Goal: Navigation & Orientation: Find specific page/section

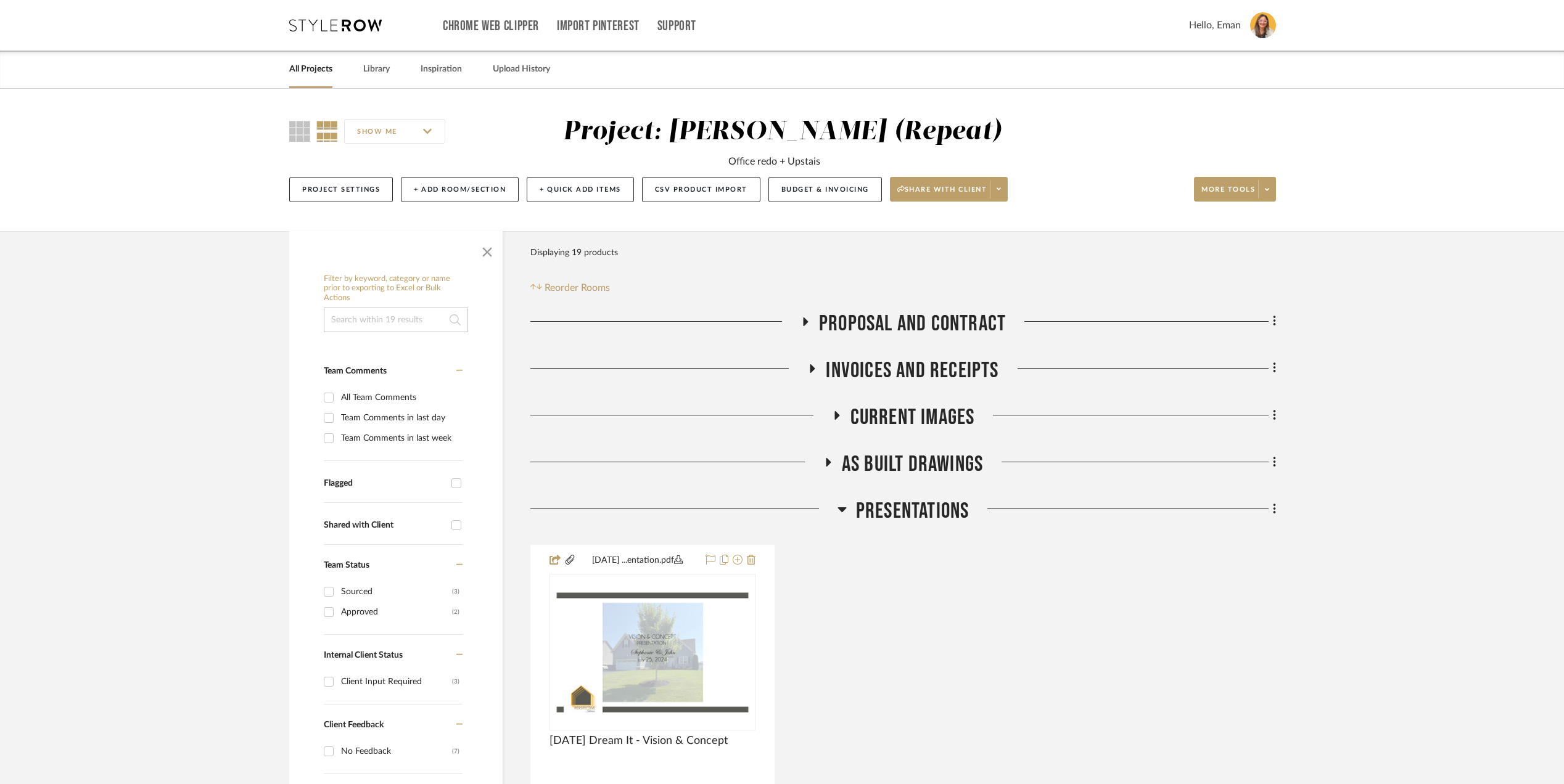
click at [324, 72] on link "All Projects" at bounding box center [311, 69] width 43 height 17
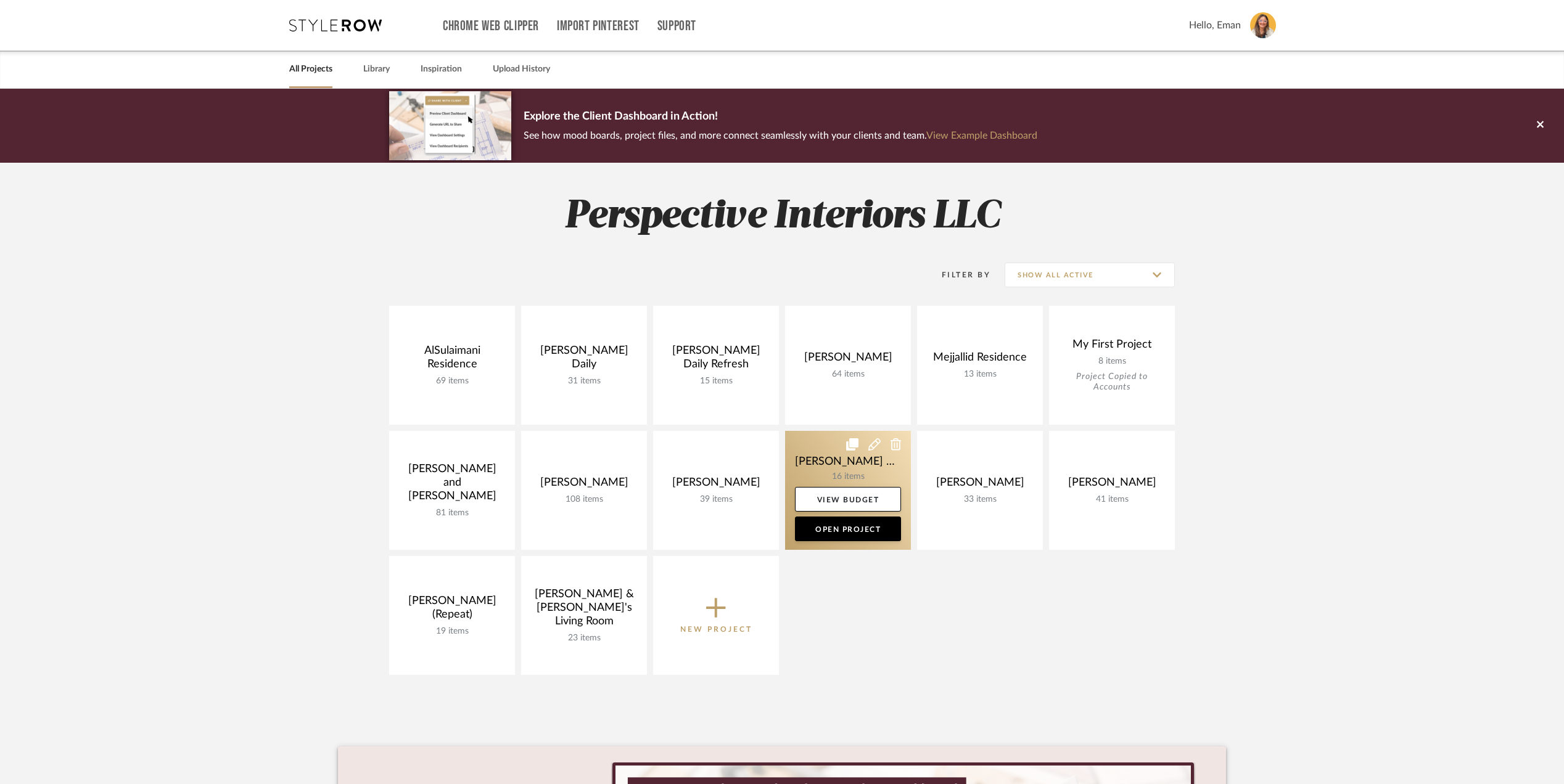
click at [802, 444] on link at bounding box center [848, 491] width 126 height 119
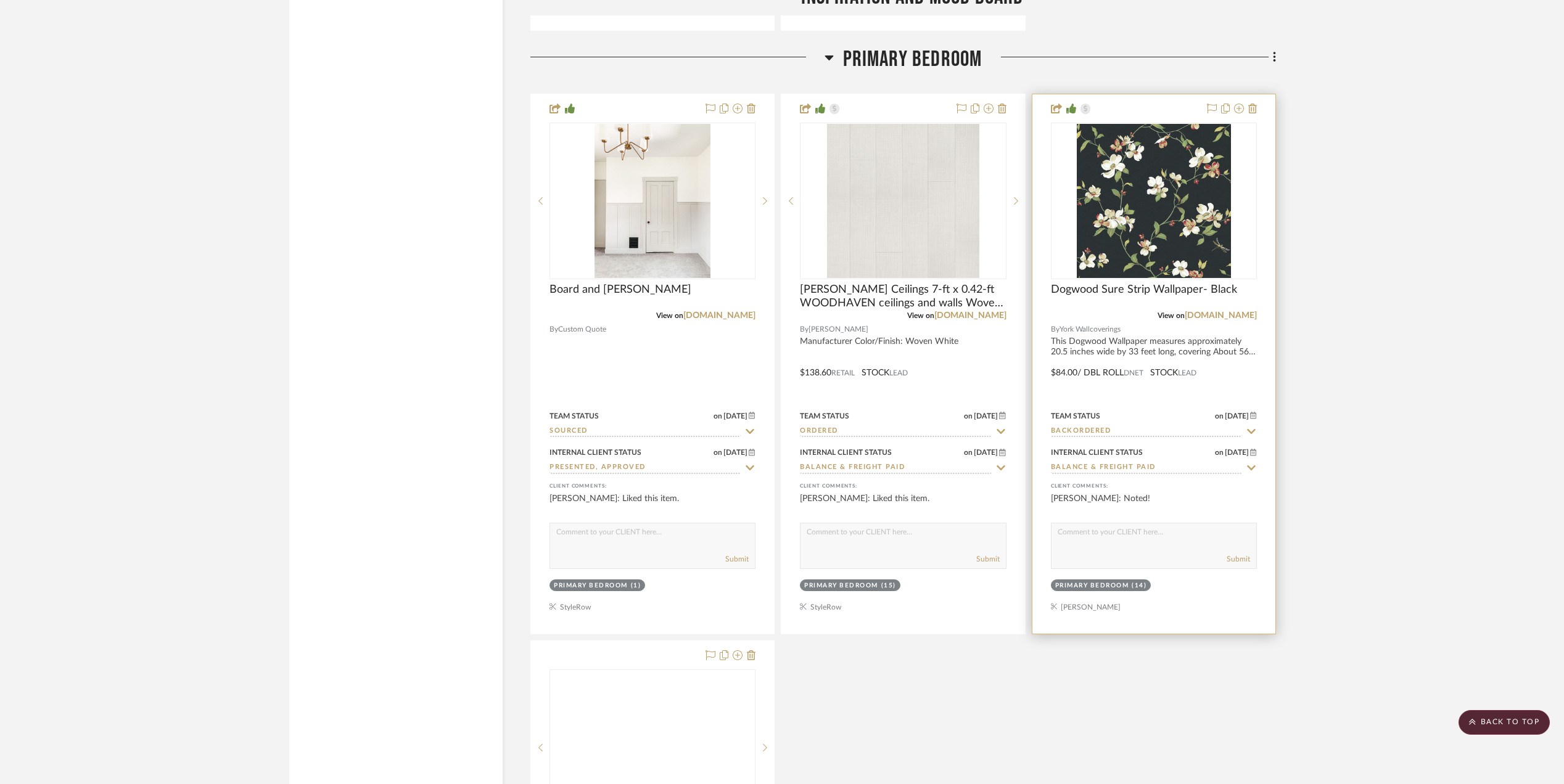
scroll to position [3288, 0]
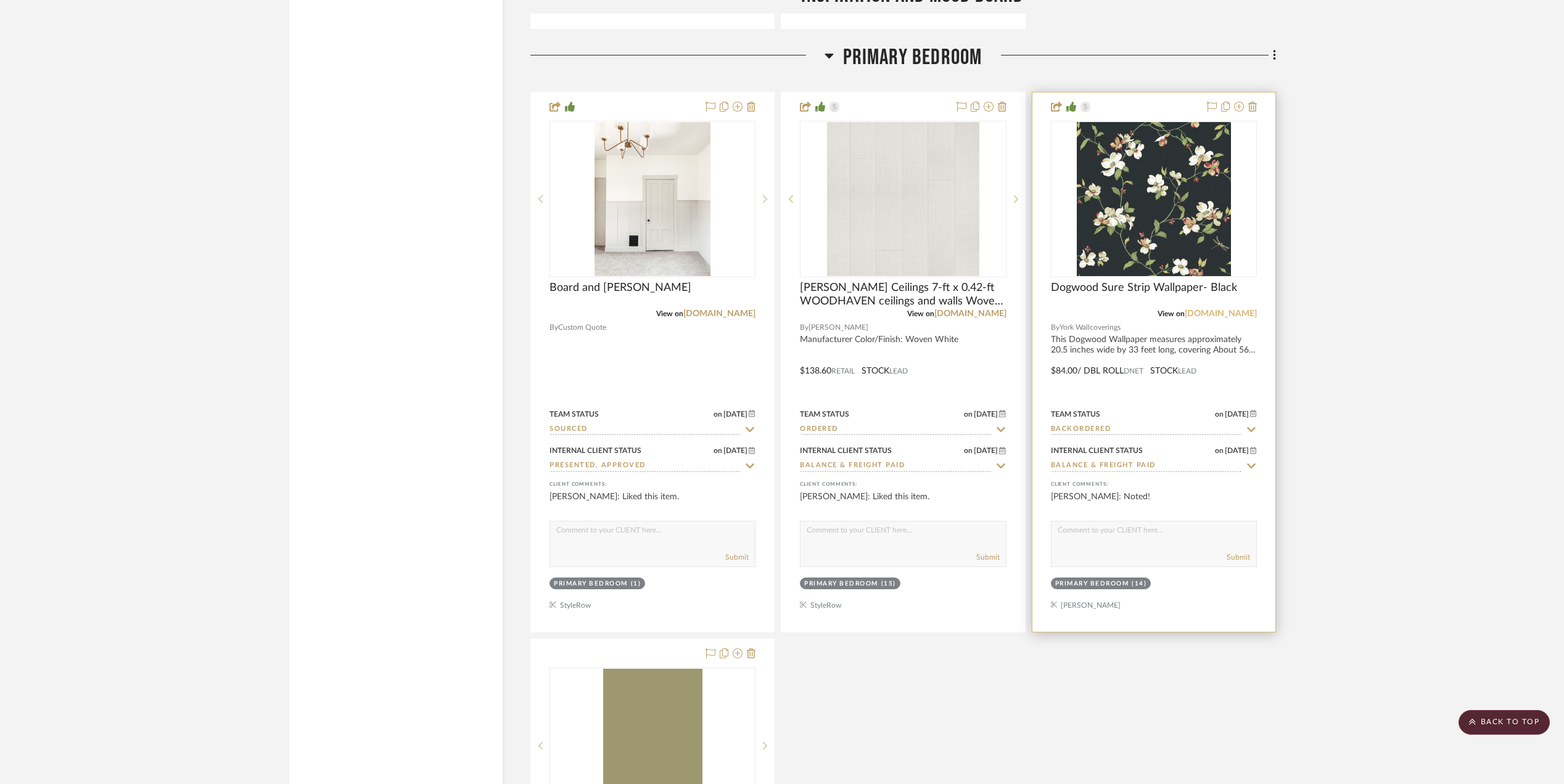
click at [1234, 310] on link "[DOMAIN_NAME]" at bounding box center [1220, 314] width 72 height 9
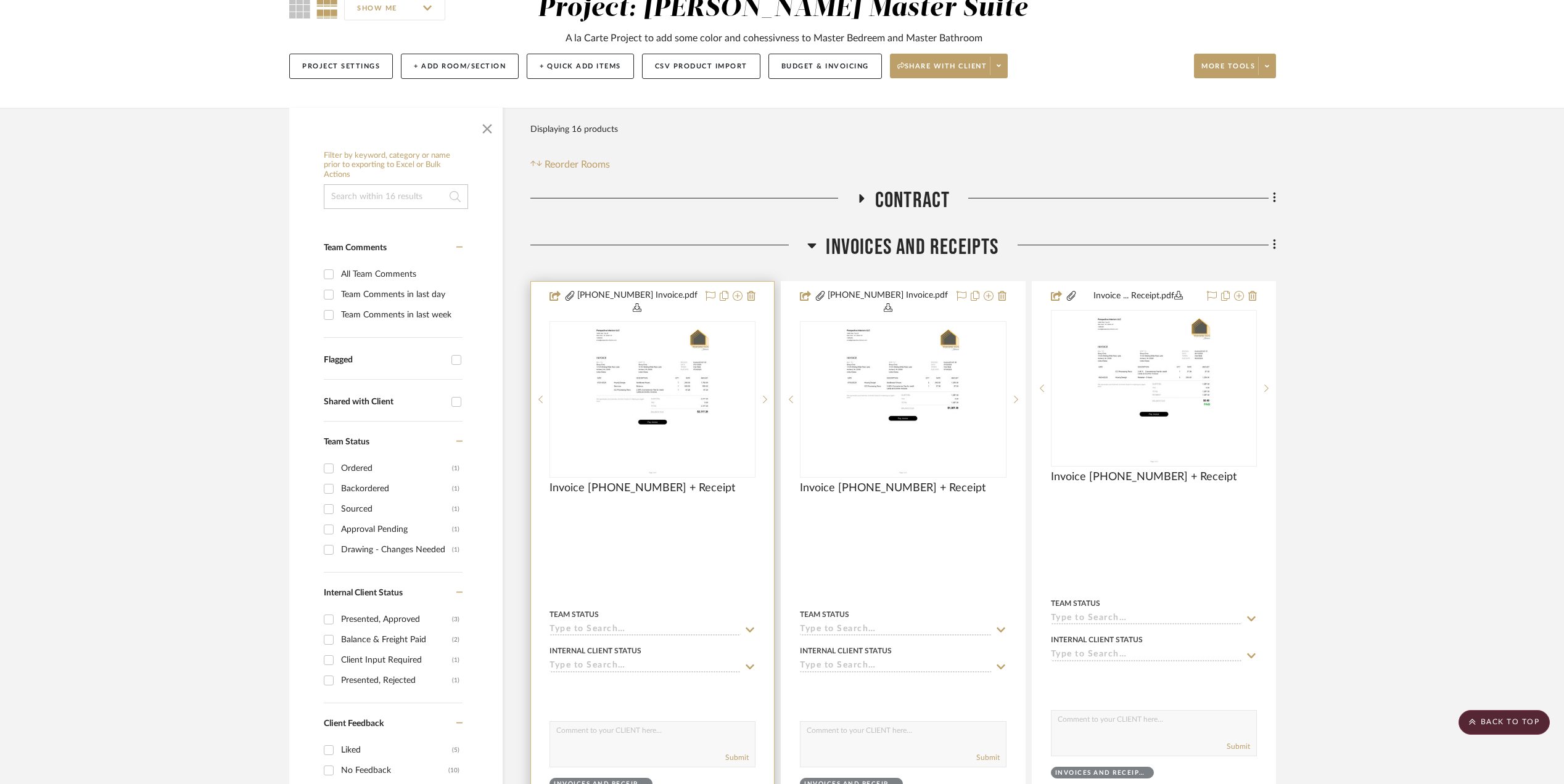
scroll to position [0, 0]
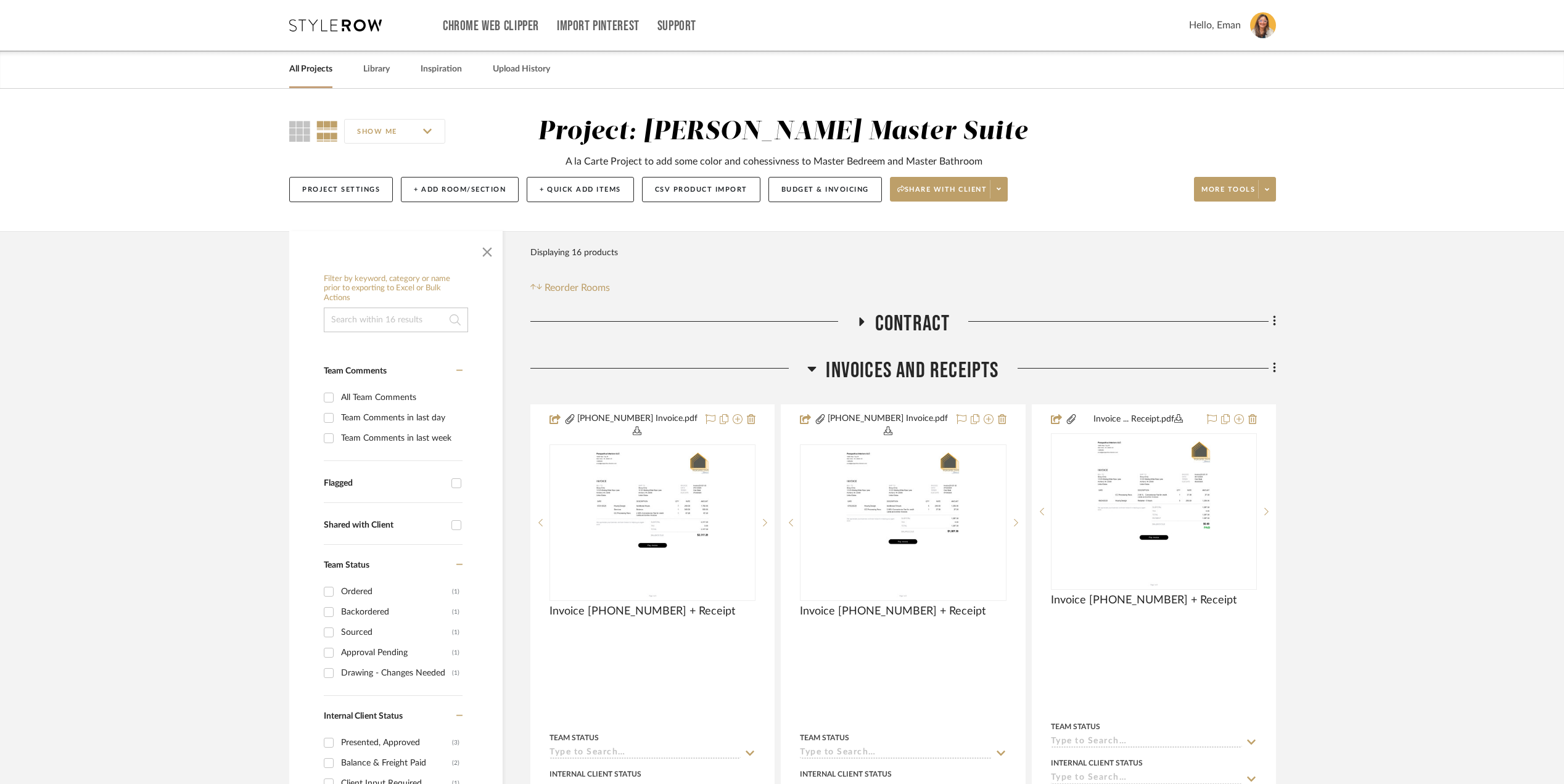
click at [305, 69] on link "All Projects" at bounding box center [311, 69] width 43 height 17
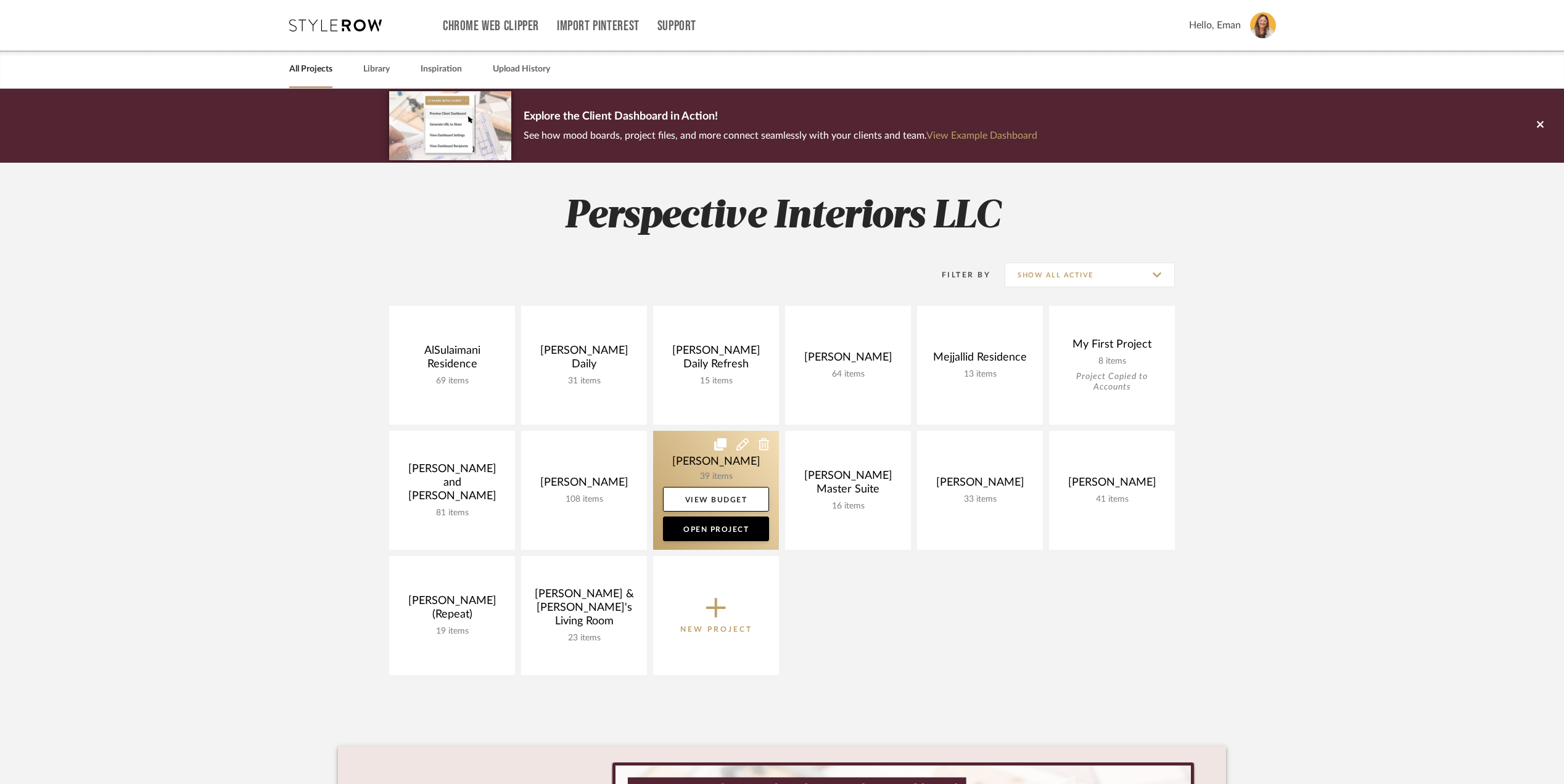
click at [693, 462] on link at bounding box center [716, 491] width 126 height 119
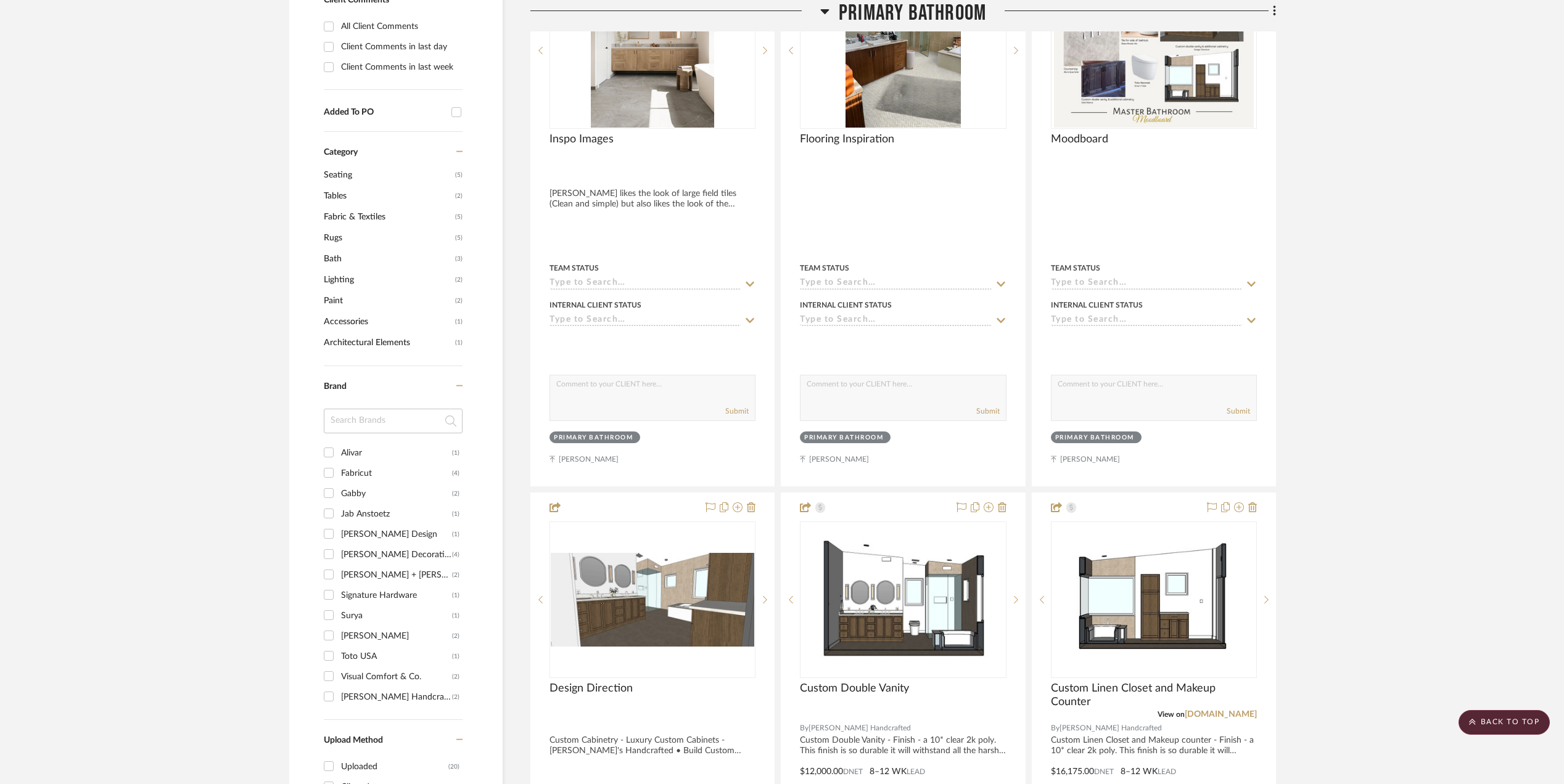
scroll to position [1315, 0]
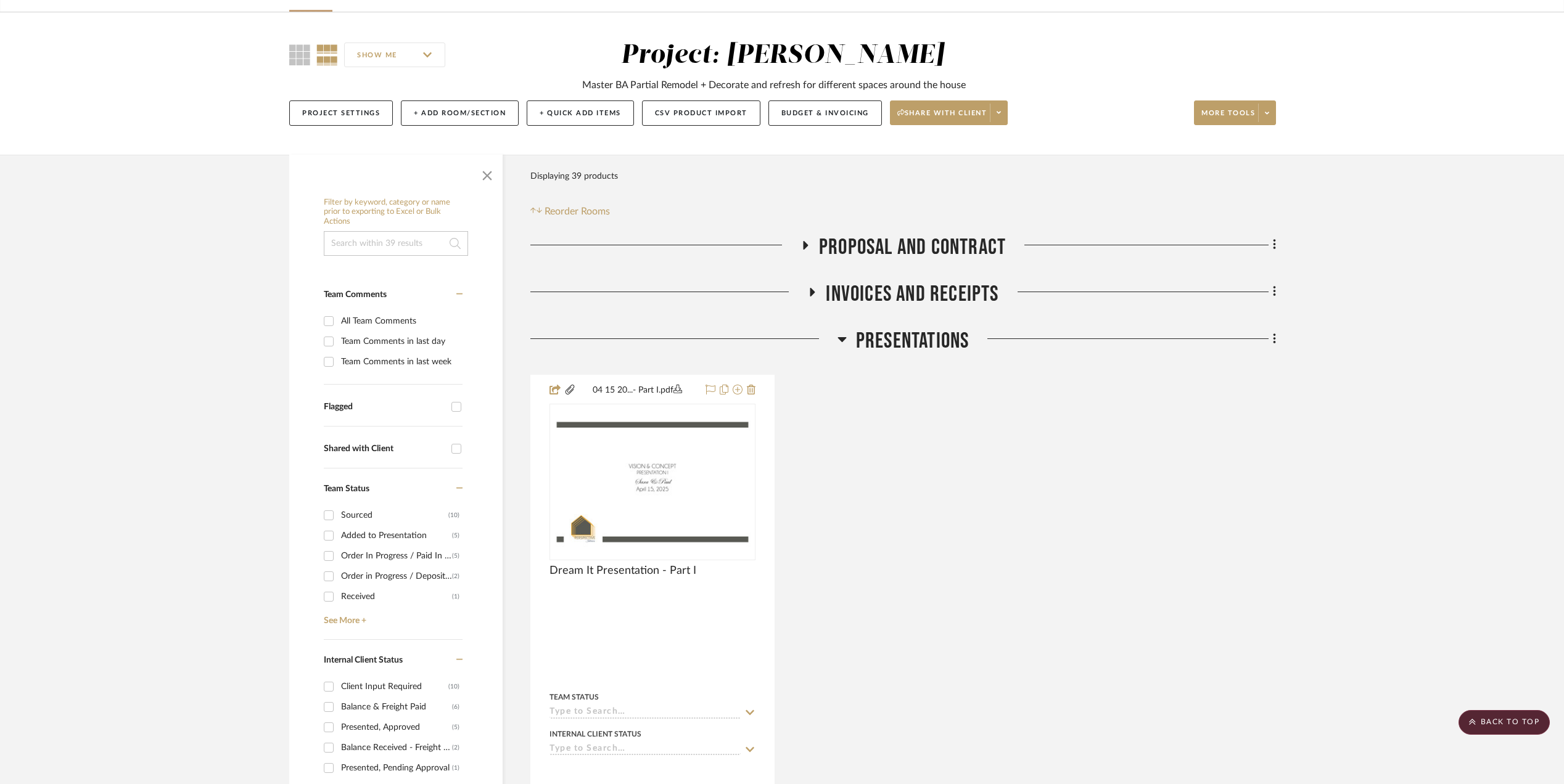
scroll to position [0, 0]
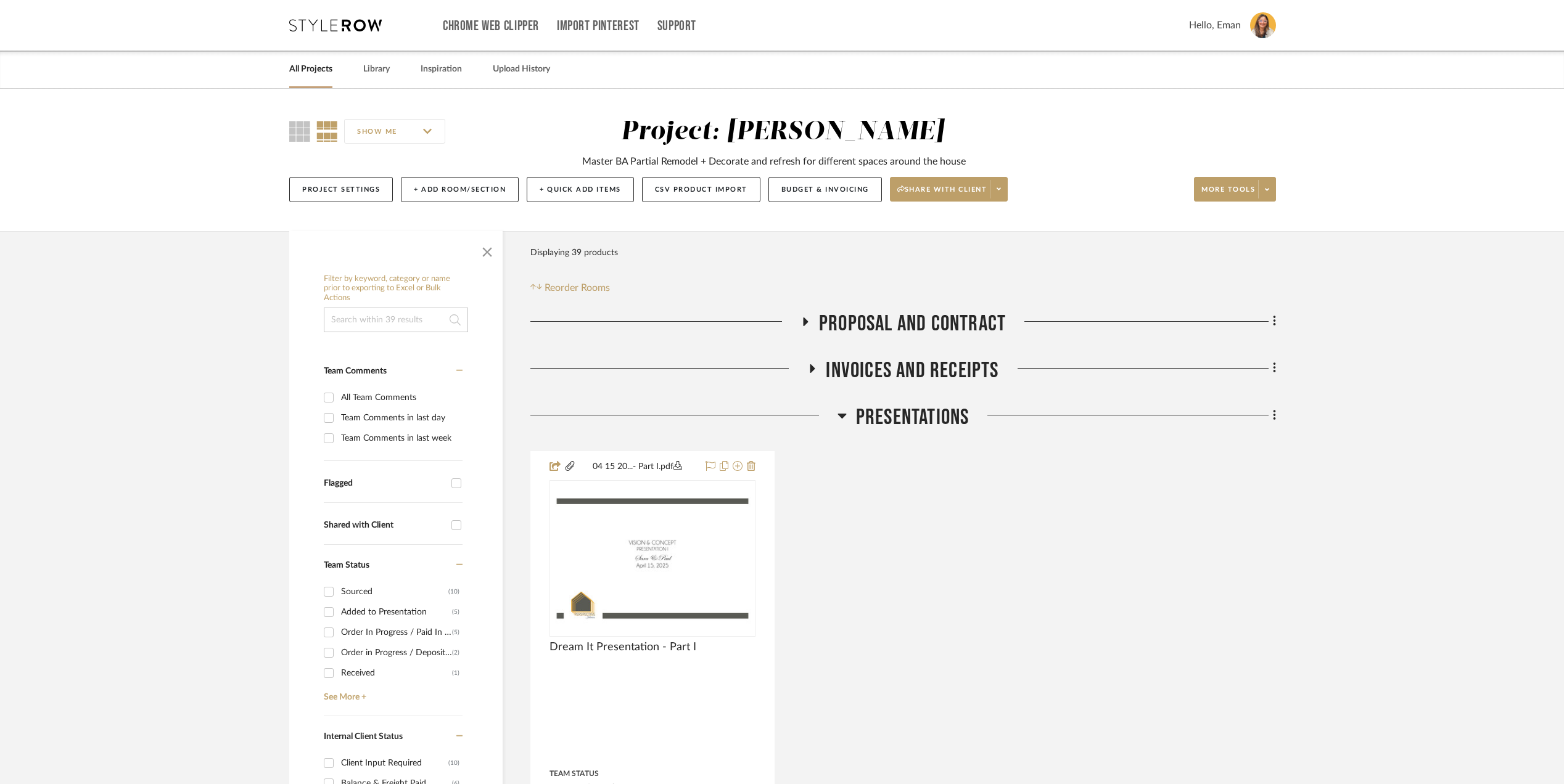
click at [302, 65] on link "All Projects" at bounding box center [311, 69] width 43 height 17
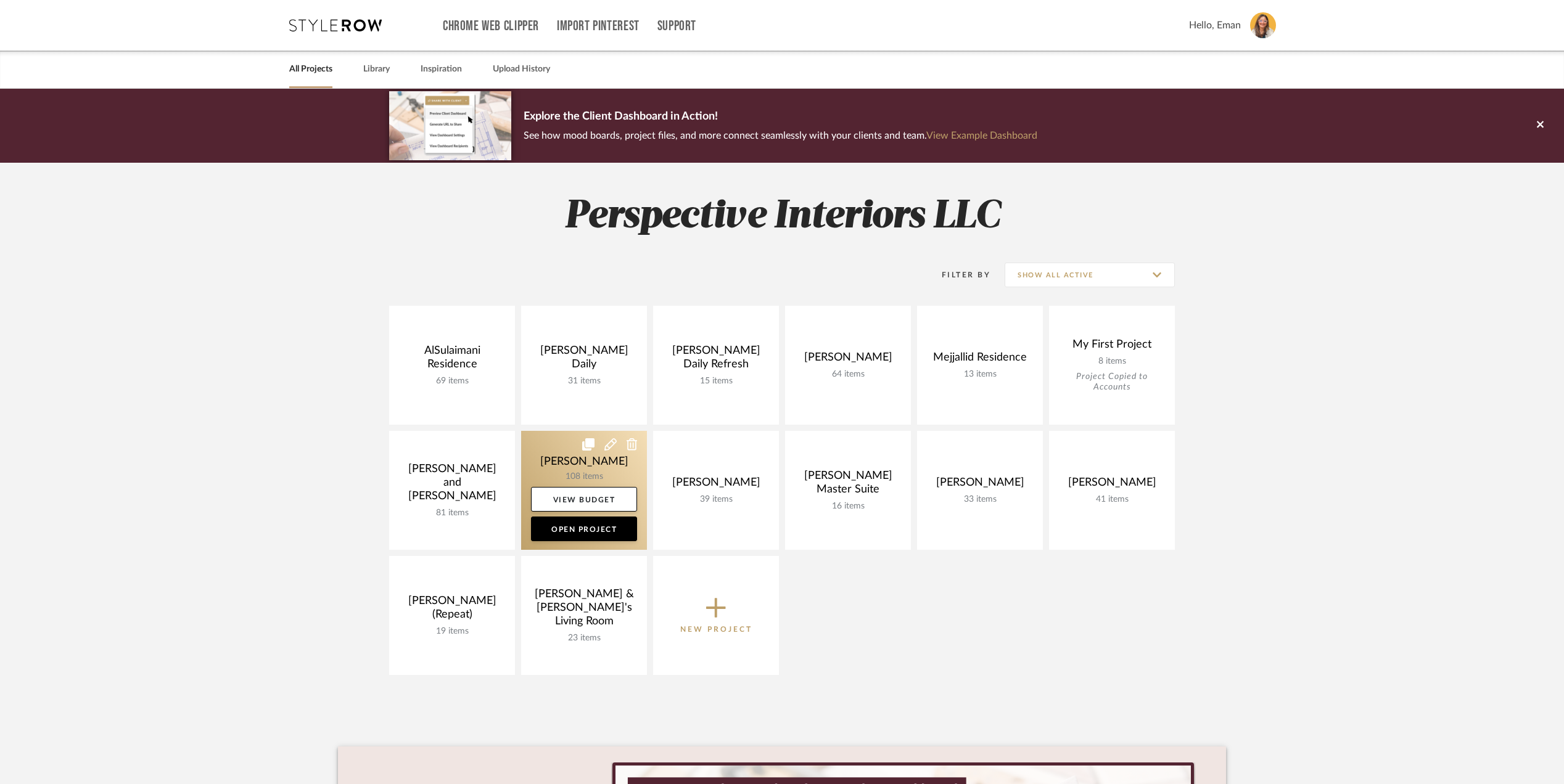
click at [543, 454] on link at bounding box center [584, 491] width 126 height 119
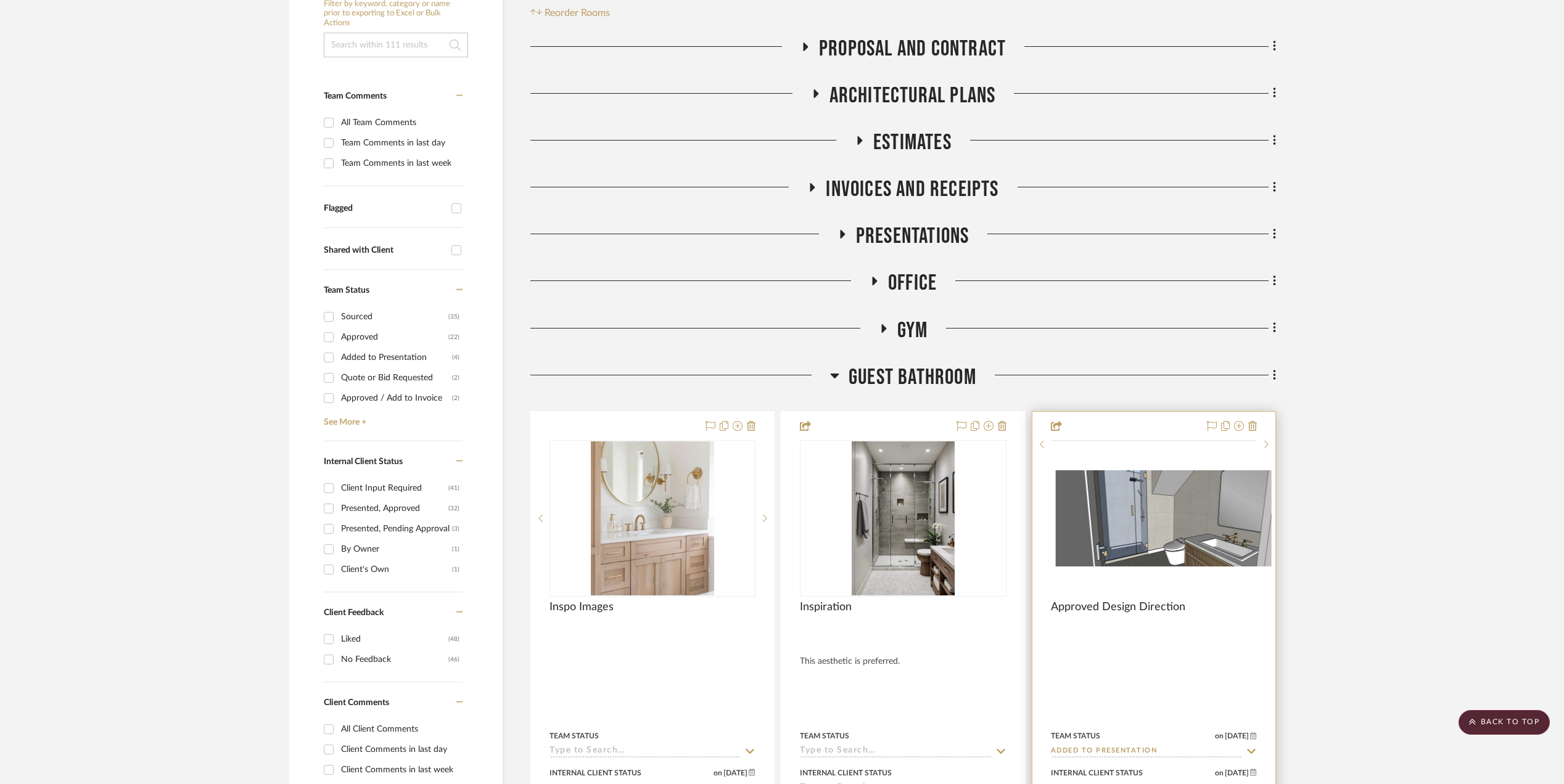
scroll to position [328, 0]
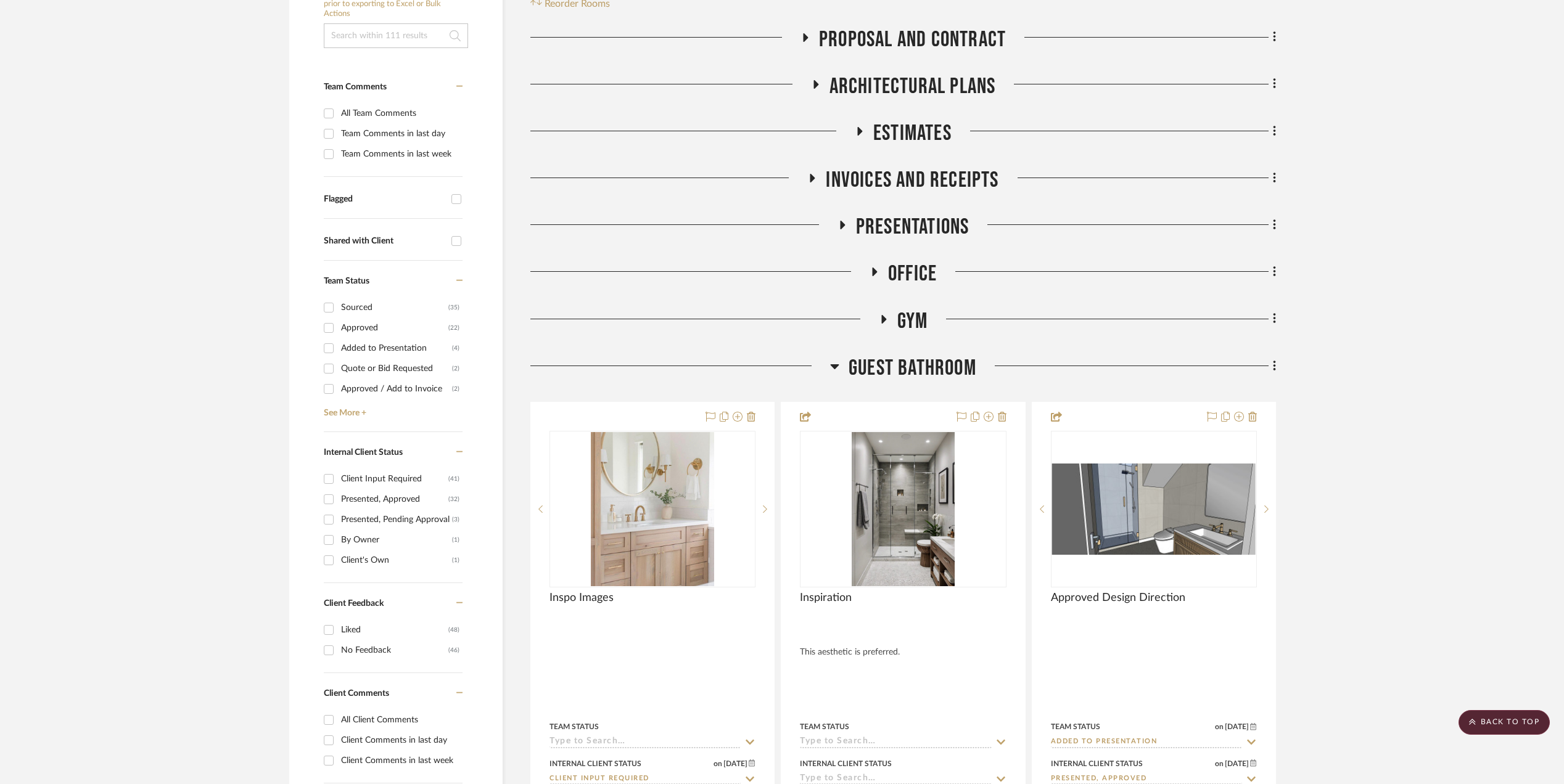
click at [834, 364] on icon at bounding box center [835, 366] width 9 height 15
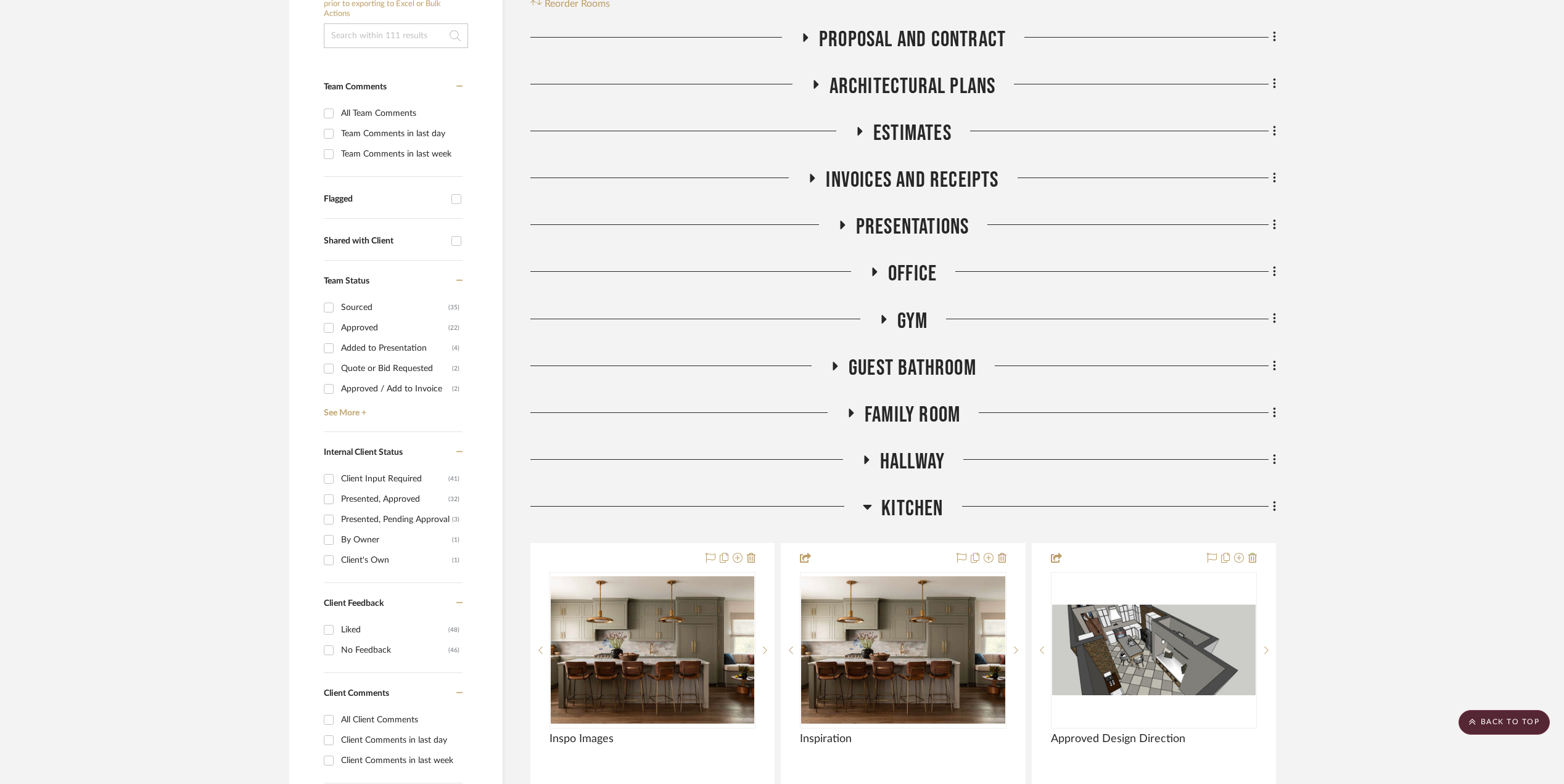
click at [874, 270] on icon at bounding box center [874, 272] width 15 height 9
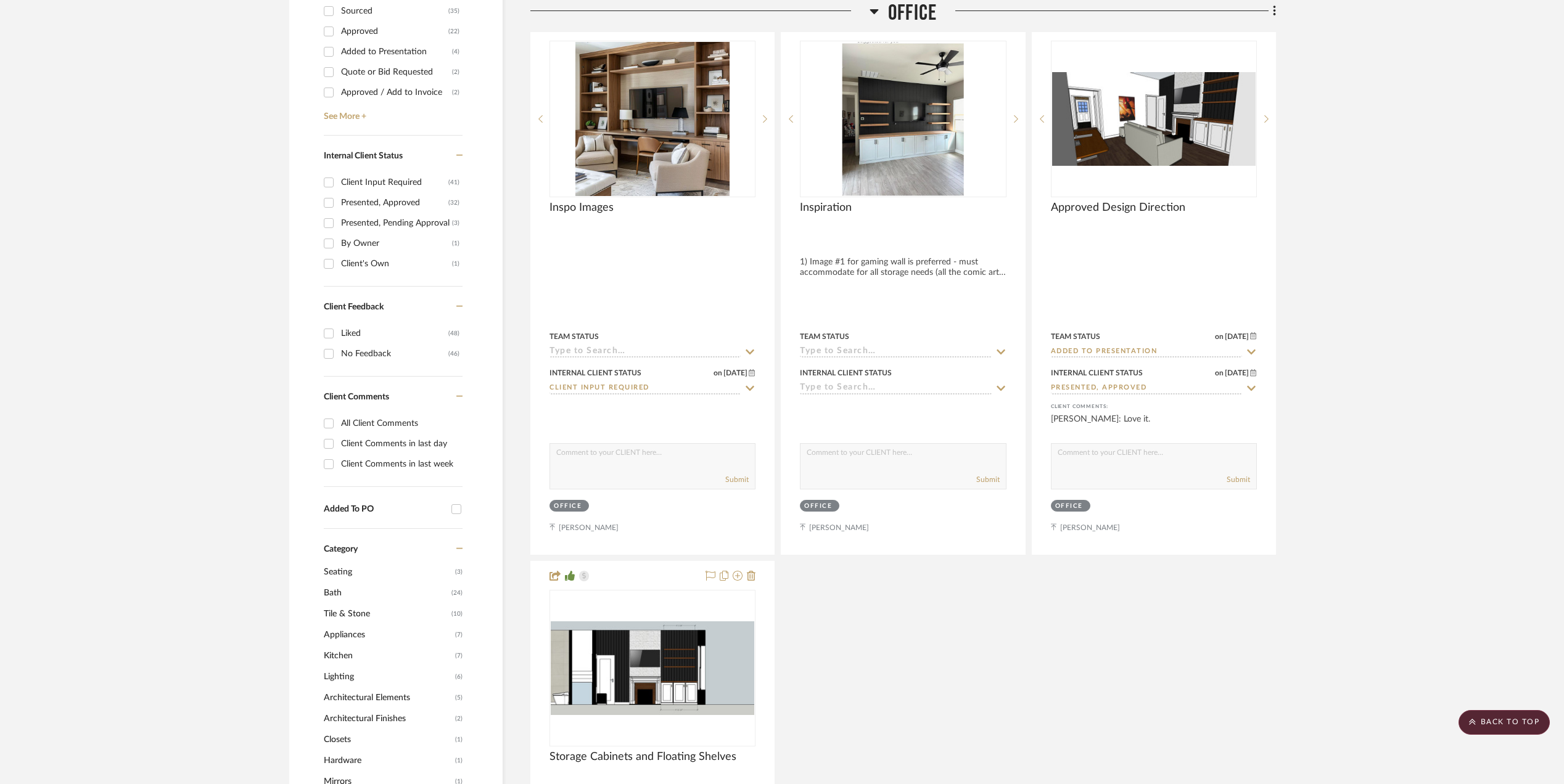
scroll to position [904, 0]
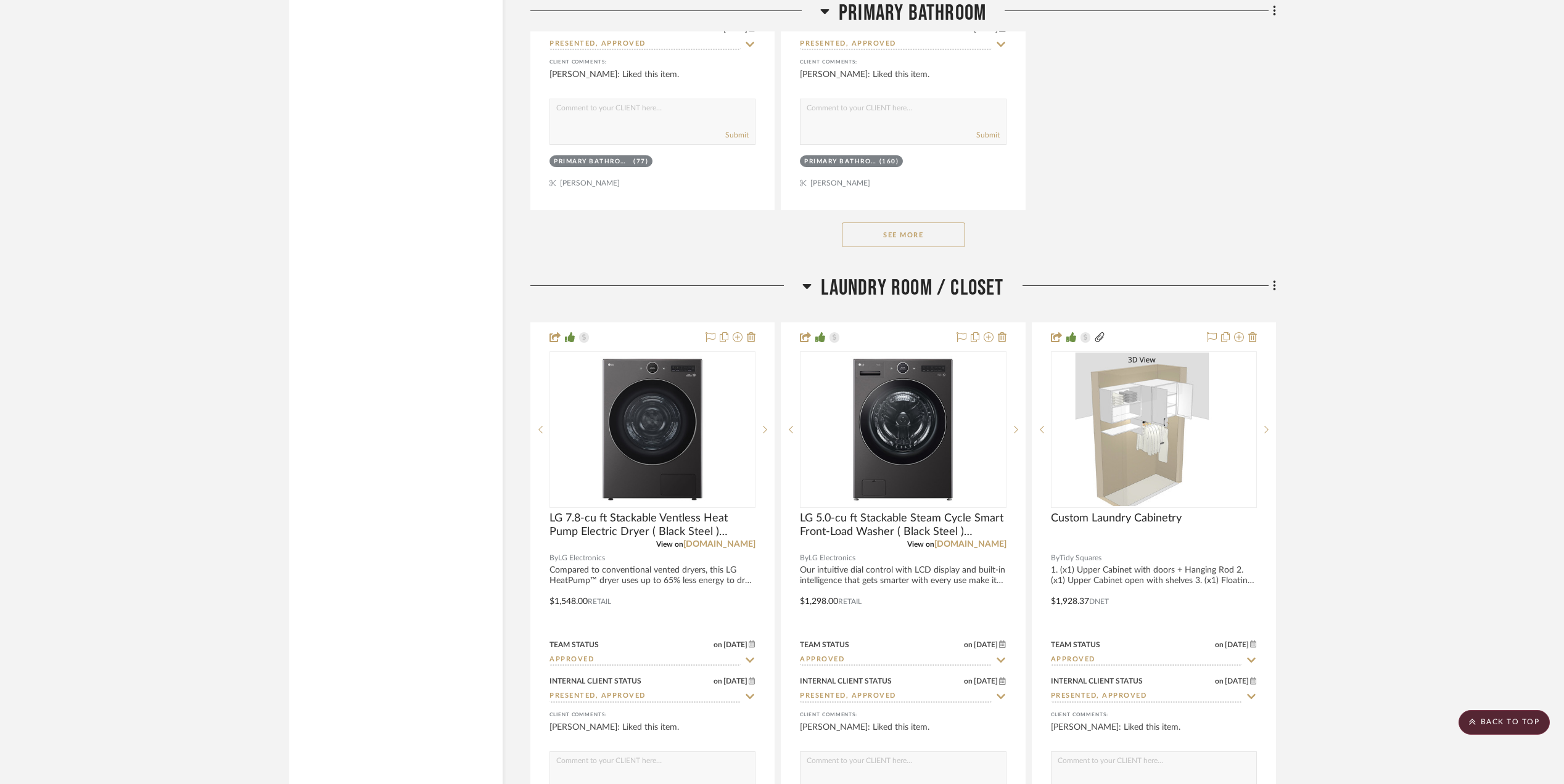
scroll to position [6494, 0]
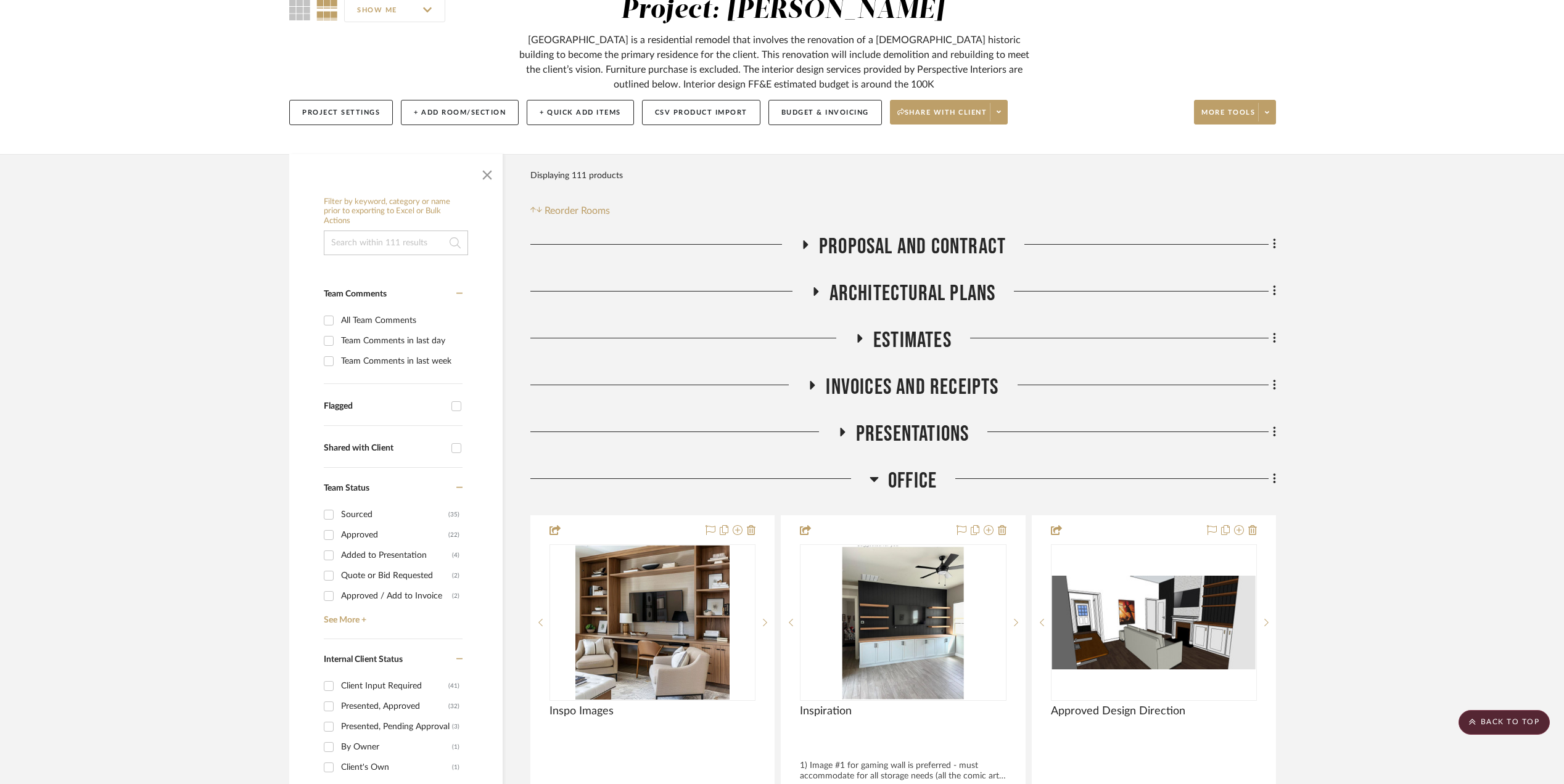
scroll to position [0, 0]
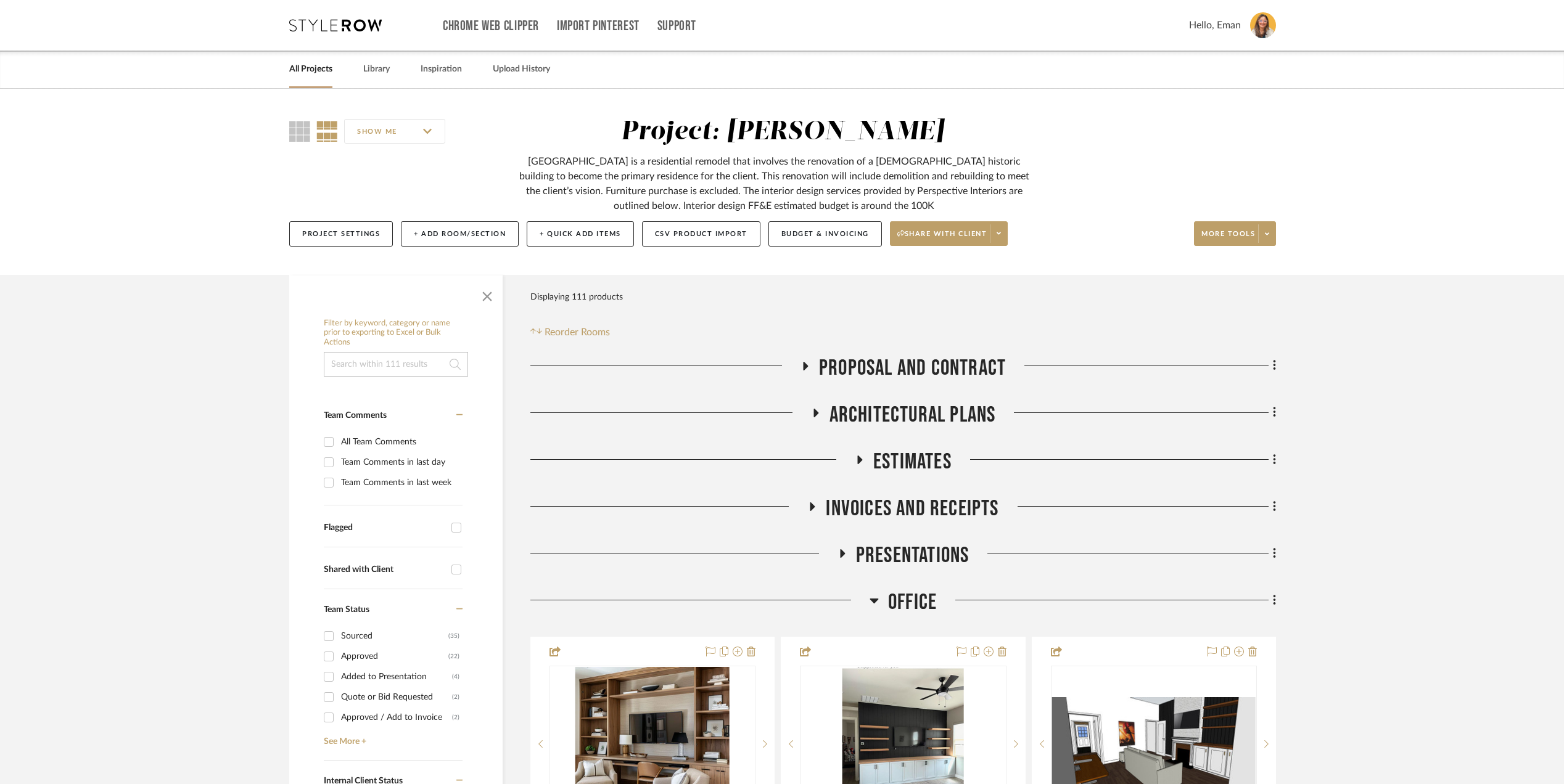
click at [872, 601] on icon at bounding box center [873, 601] width 9 height 5
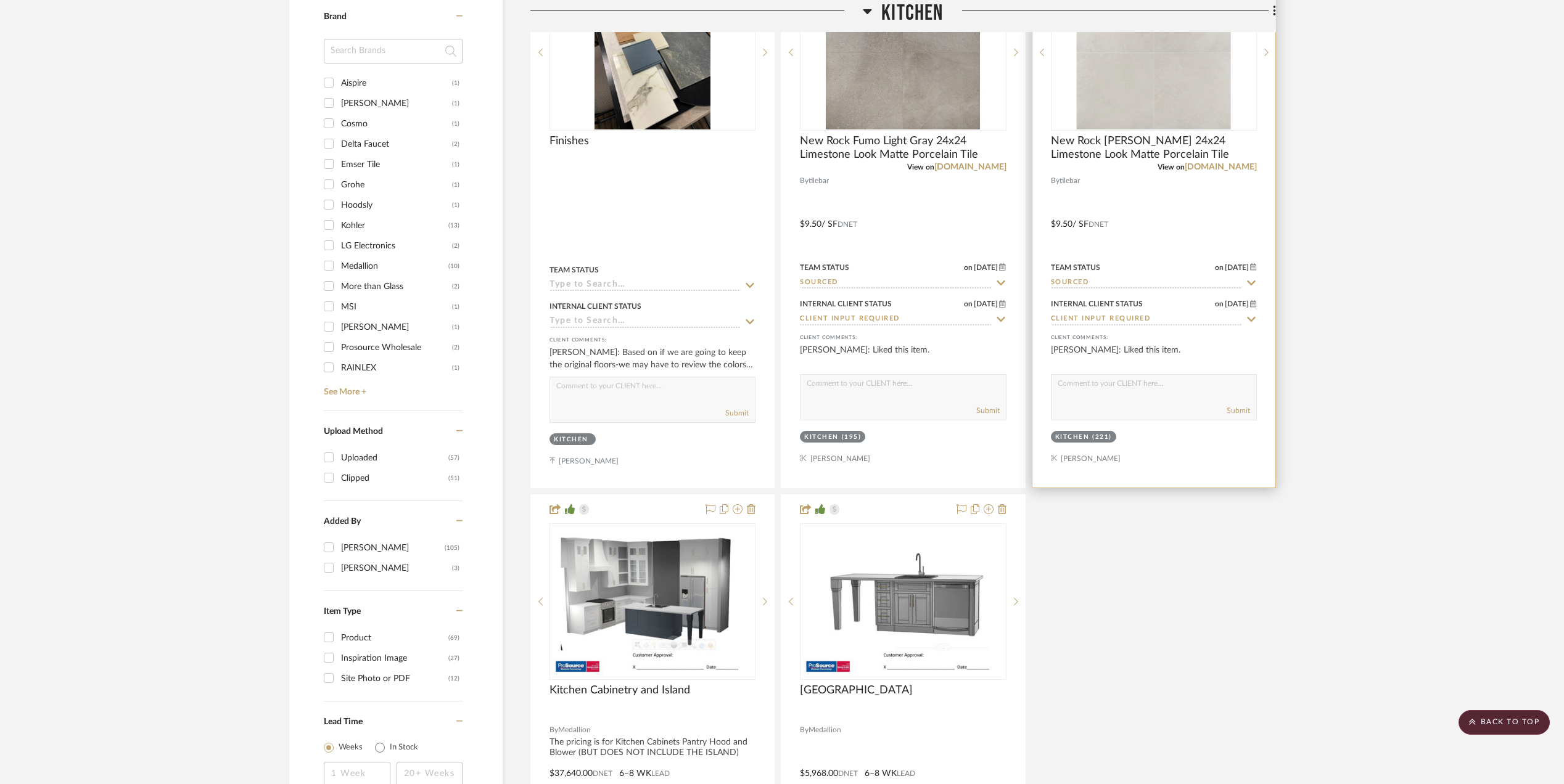
scroll to position [1479, 0]
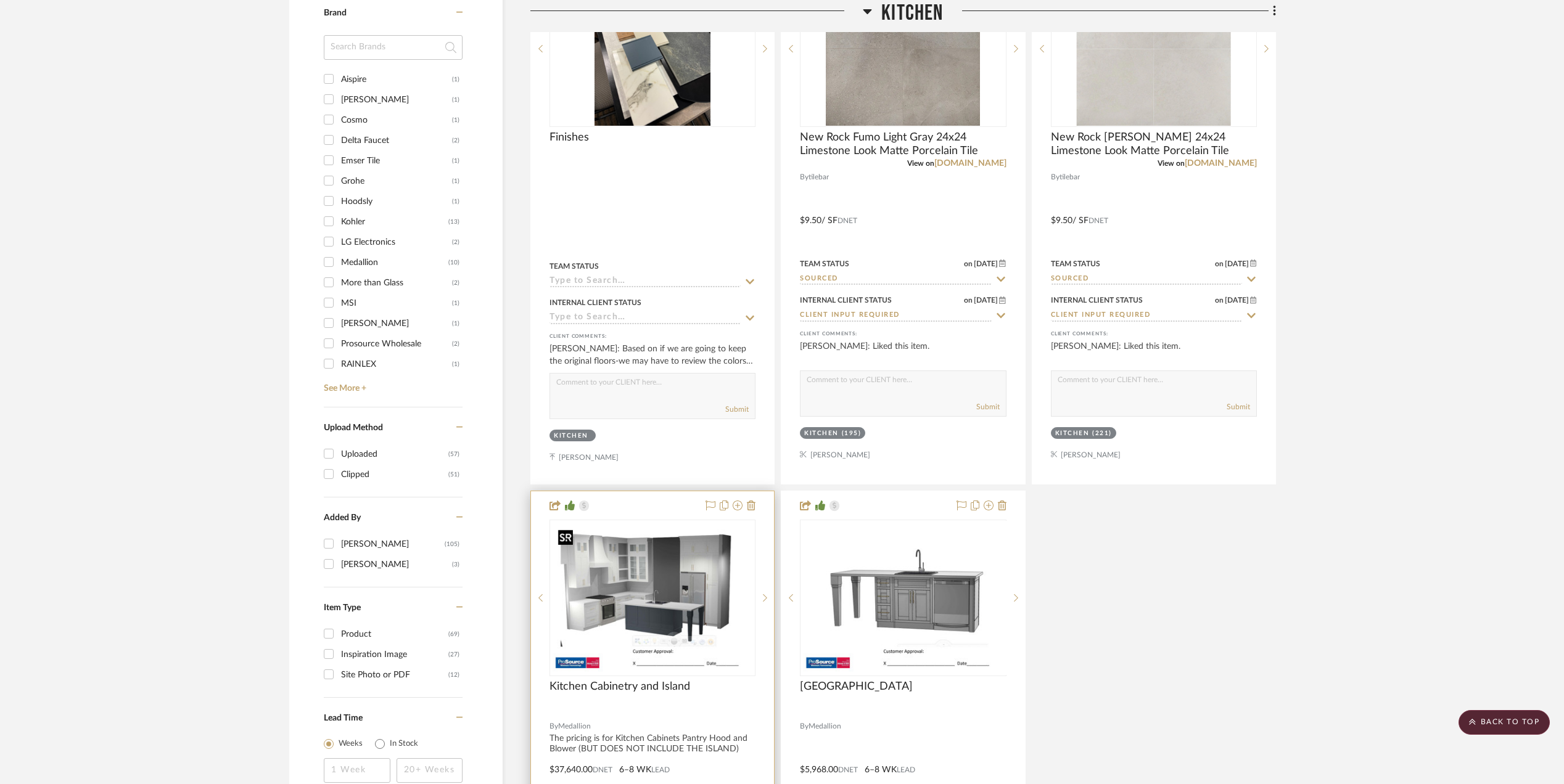
click at [0, 0] on img at bounding box center [0, 0] width 0 height 0
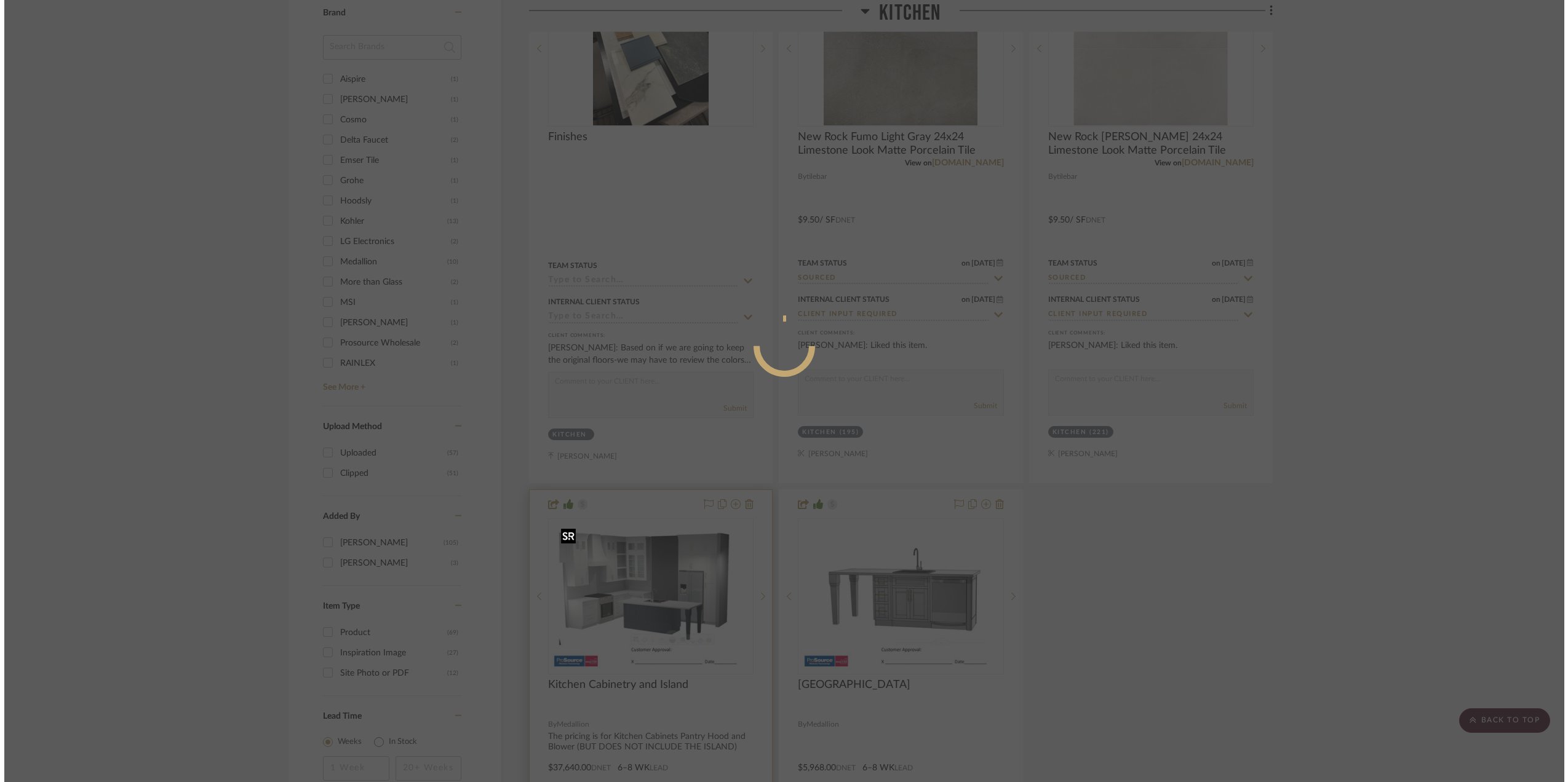
scroll to position [0, 0]
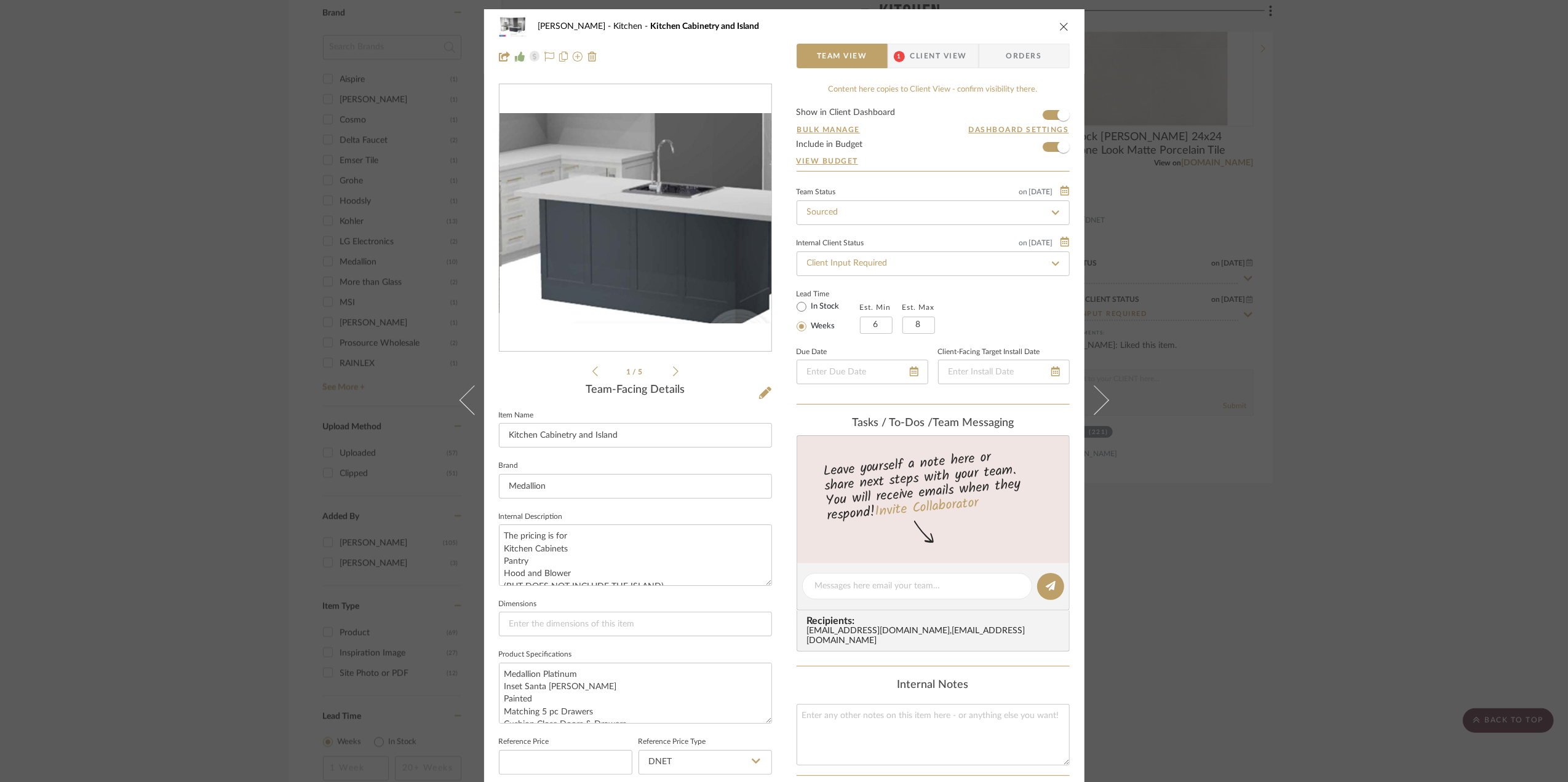
click at [627, 236] on img "0" at bounding box center [635, 218] width 272 height 210
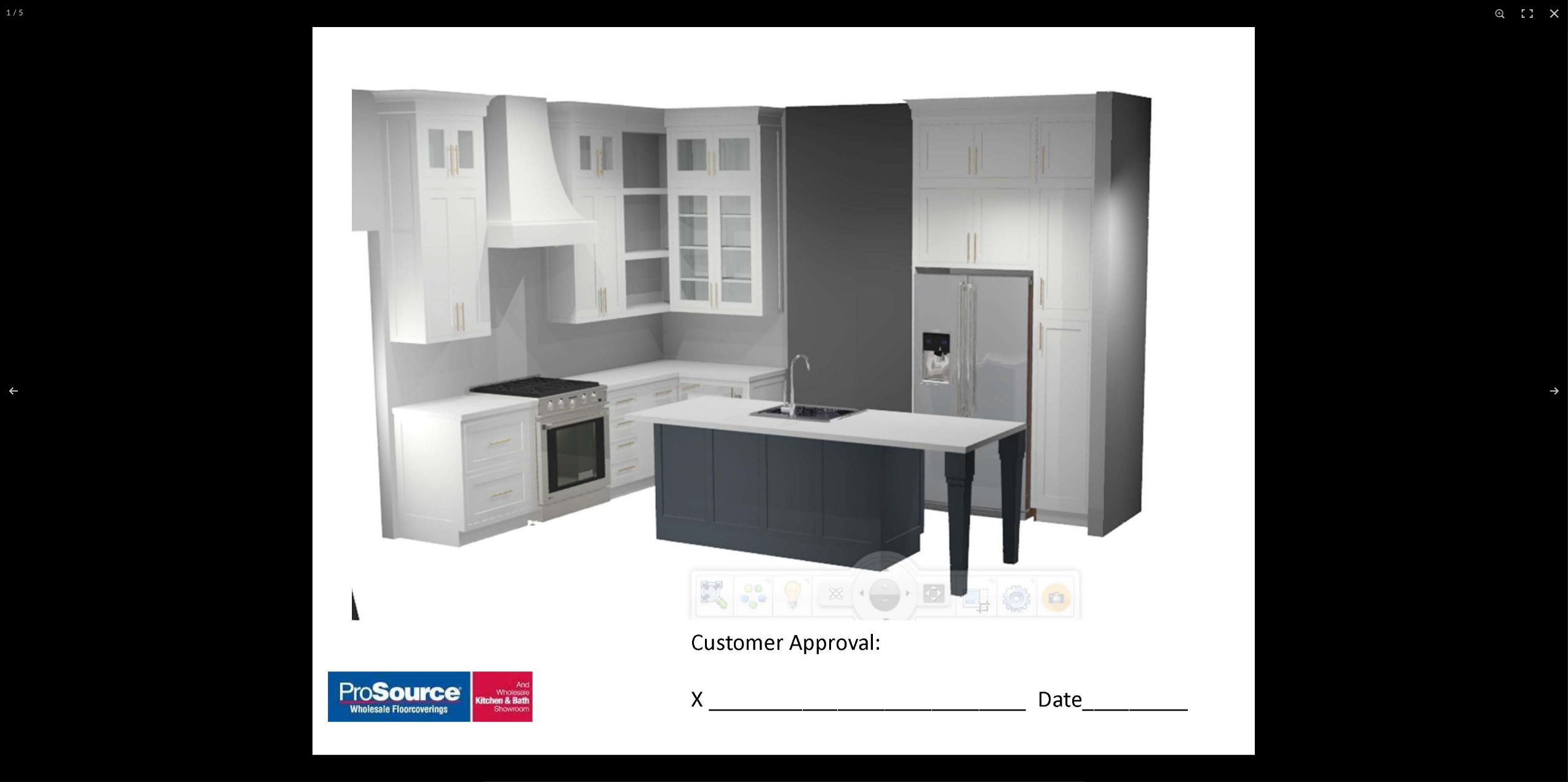
click at [697, 335] on img at bounding box center [784, 391] width 943 height 728
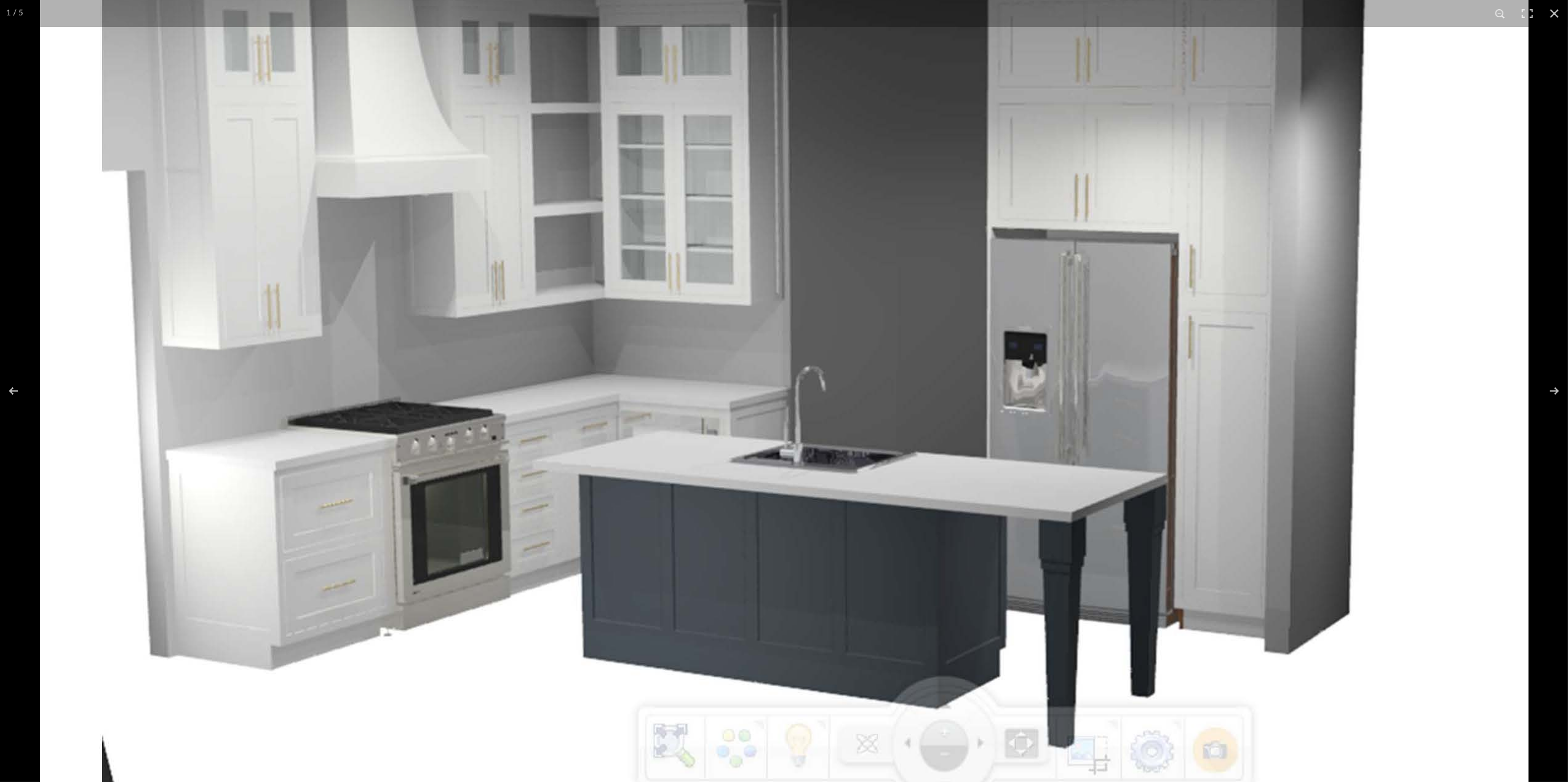
click at [697, 335] on img at bounding box center [784, 424] width 1489 height 1150
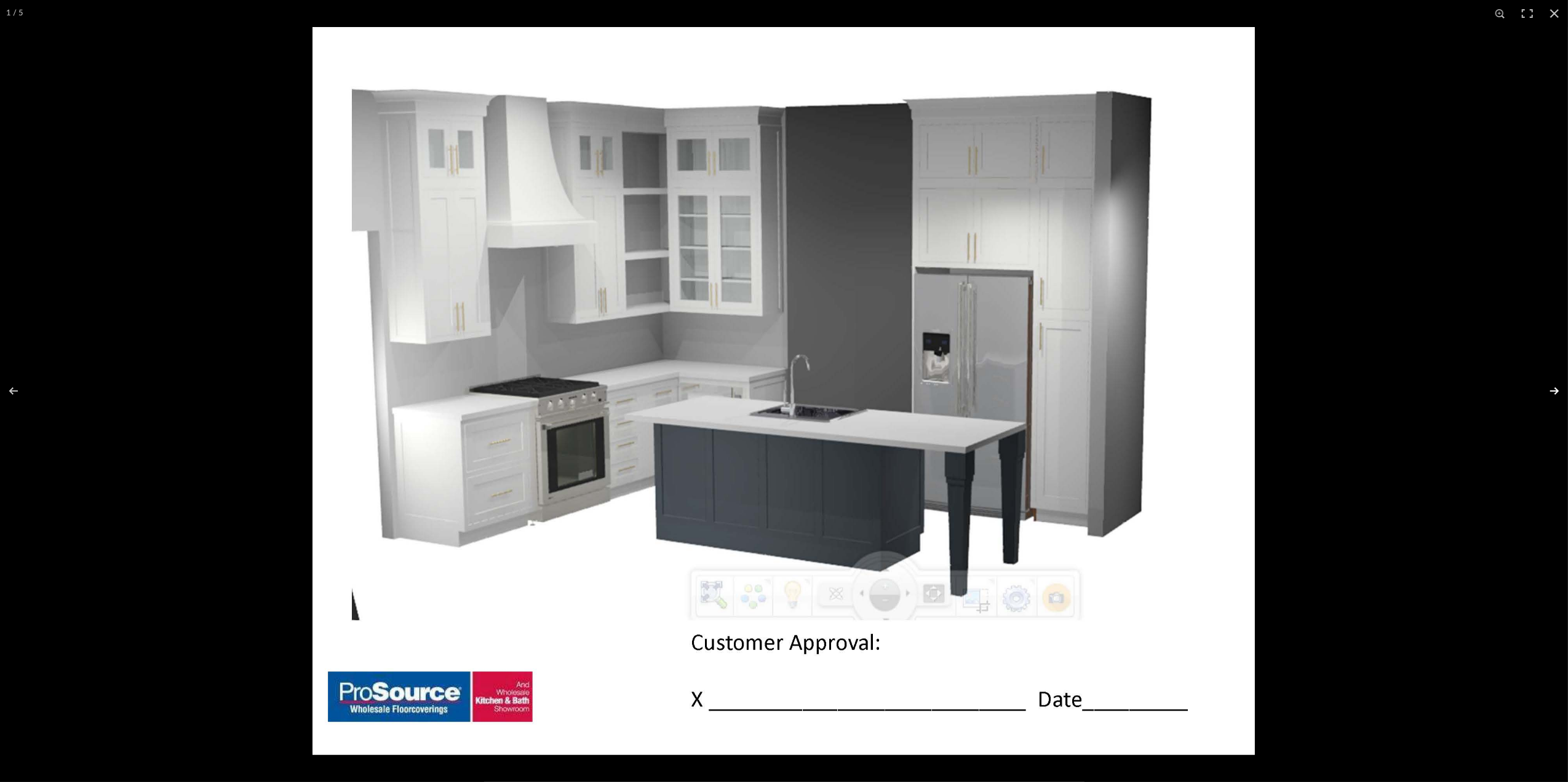
click at [1559, 394] on button at bounding box center [1547, 391] width 43 height 61
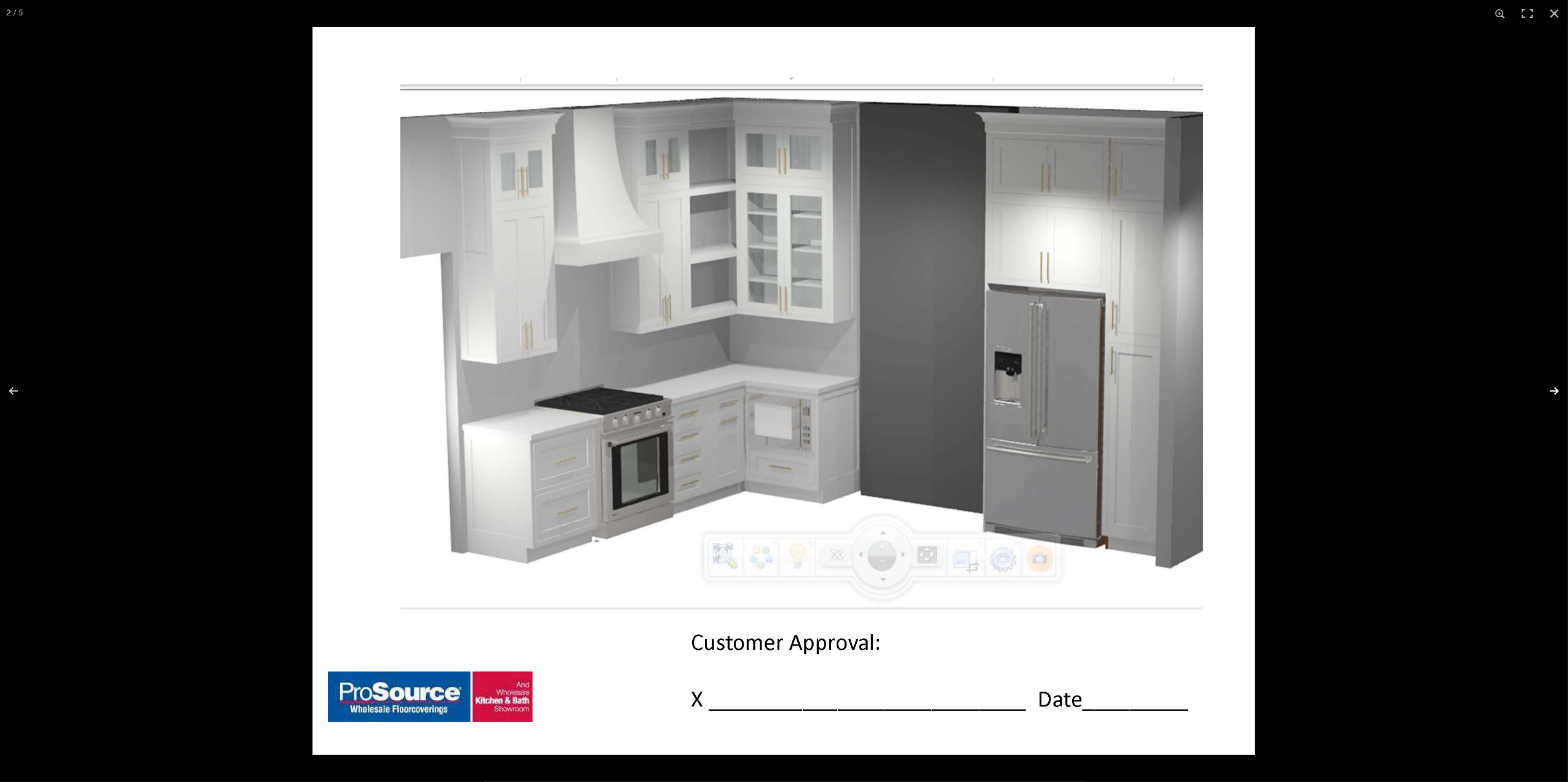
click at [1546, 396] on button at bounding box center [1547, 391] width 43 height 61
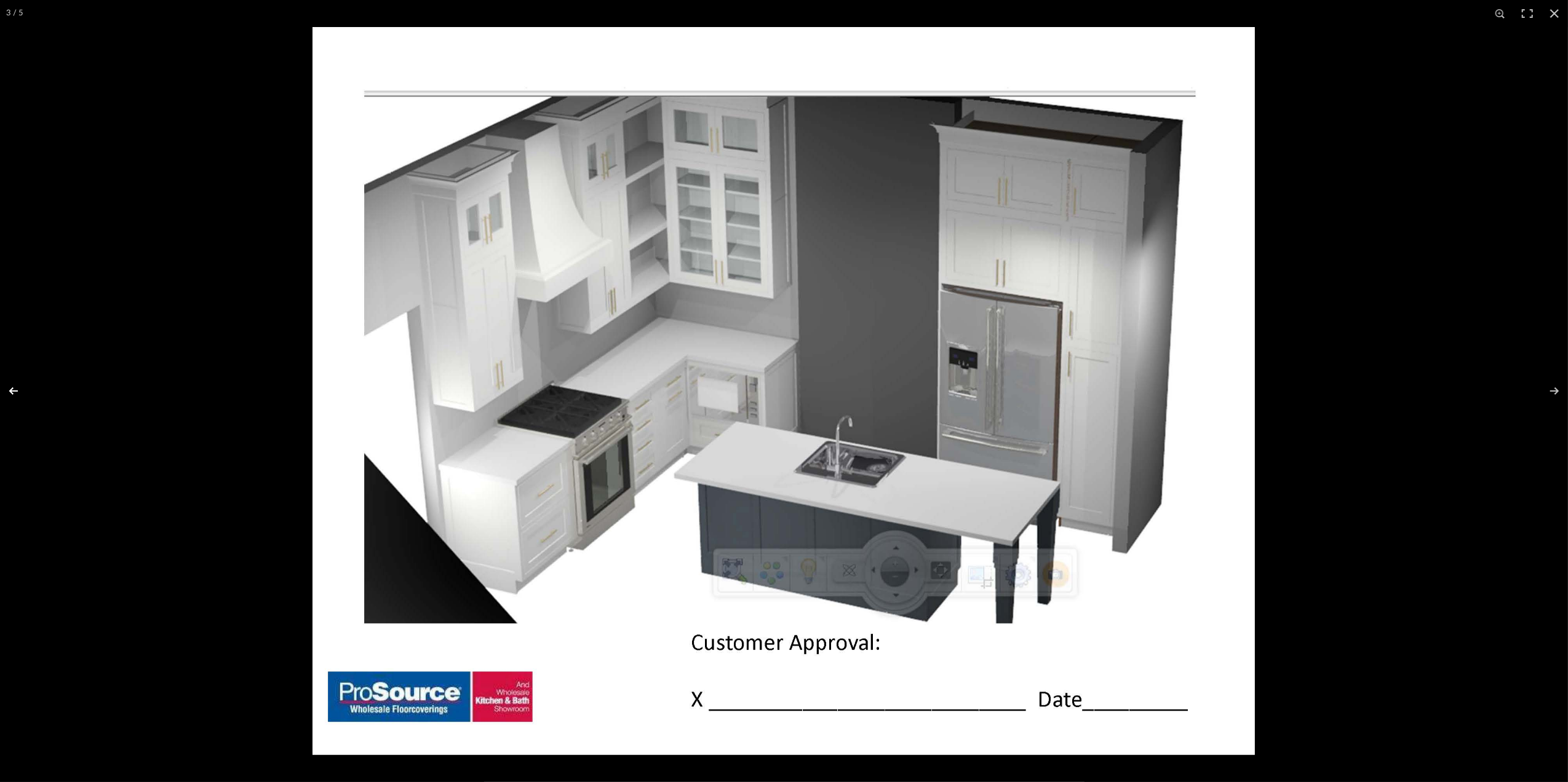
click at [13, 389] on button at bounding box center [22, 391] width 43 height 61
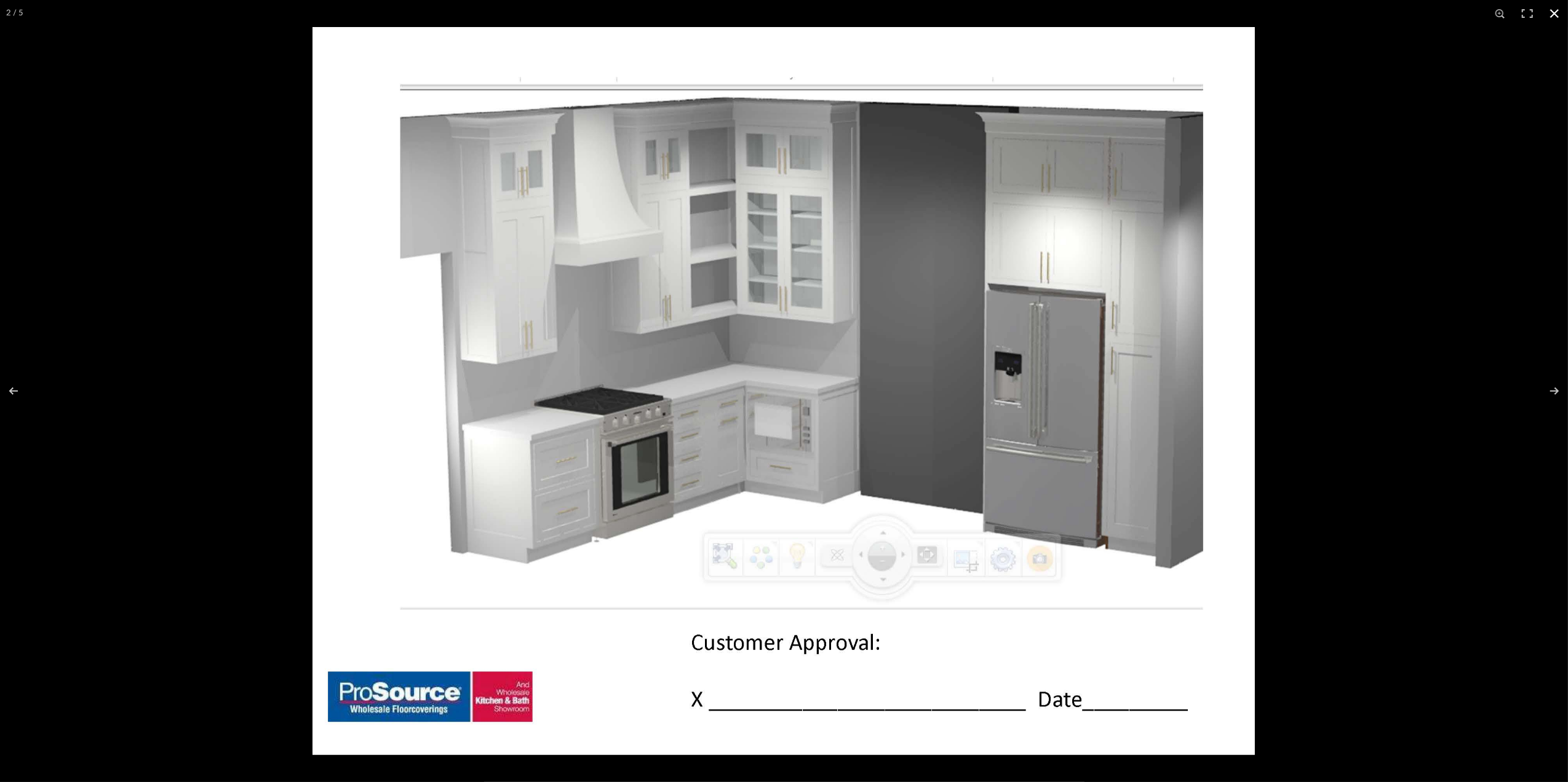
click at [1553, 8] on button at bounding box center [1555, 13] width 27 height 27
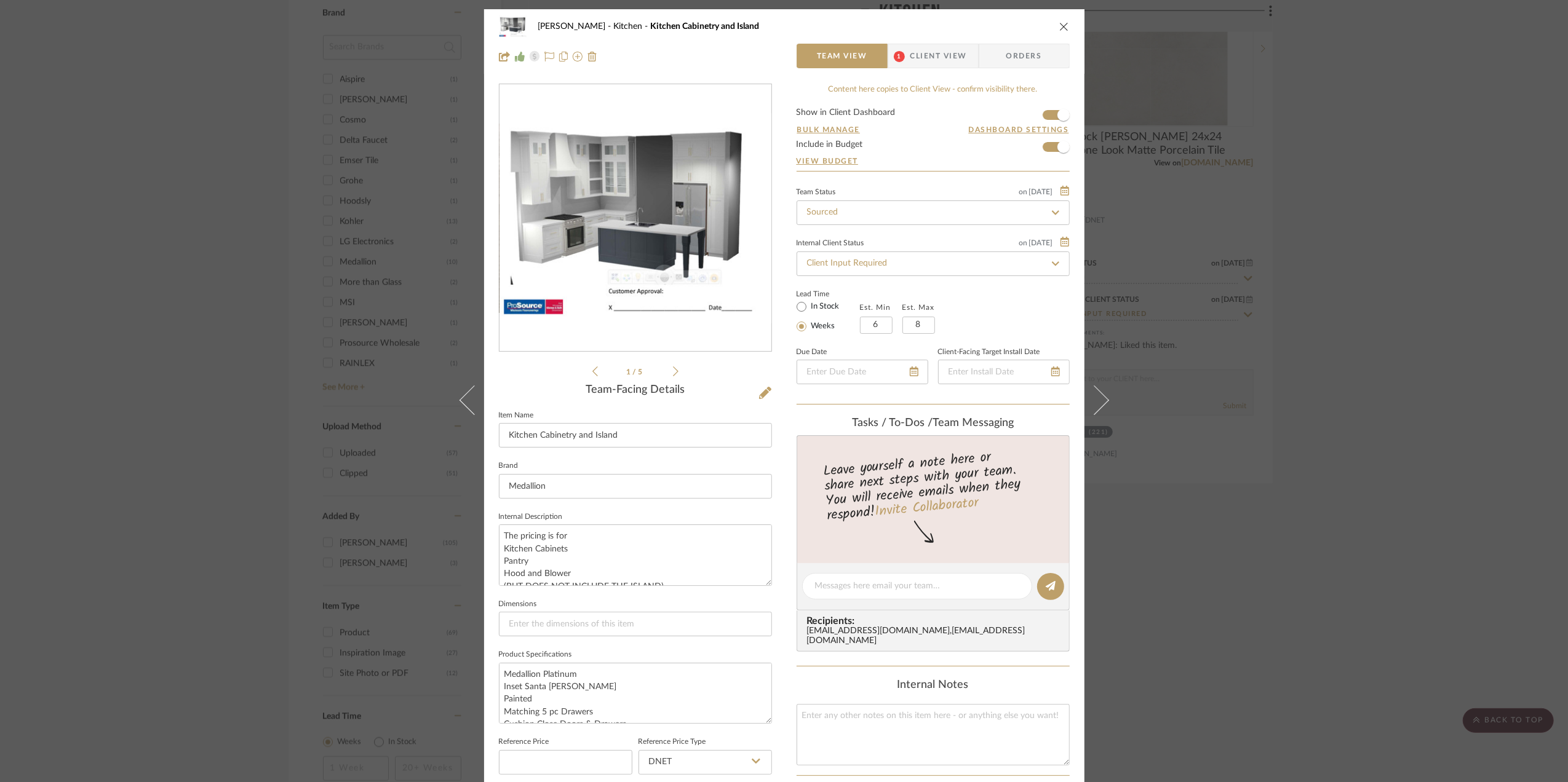
click at [1434, 466] on div "[PERSON_NAME] Kitchen Kitchen Cabinetry and Island Team View 1 Client View Orde…" at bounding box center [784, 391] width 1568 height 782
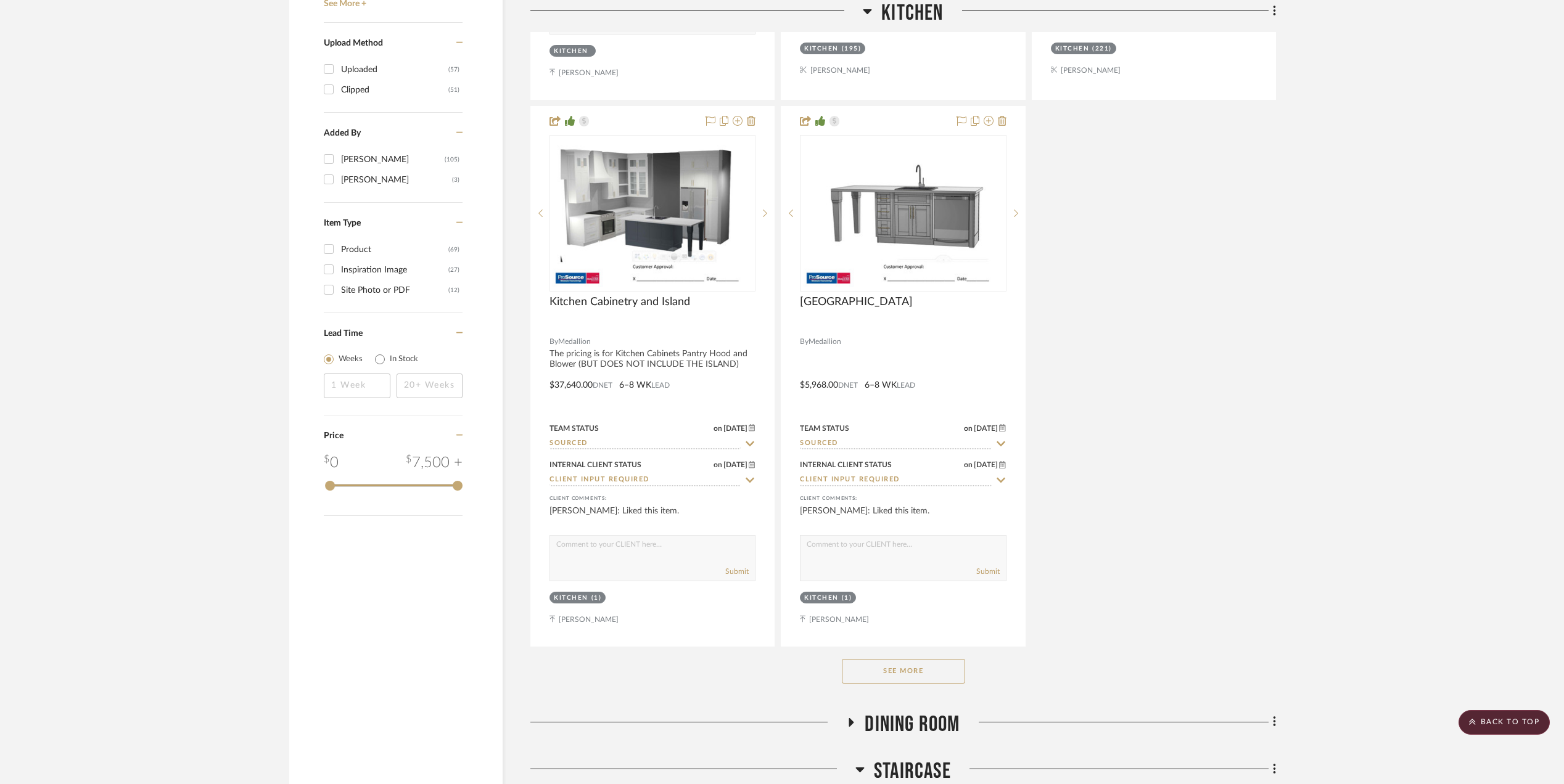
scroll to position [2137, 0]
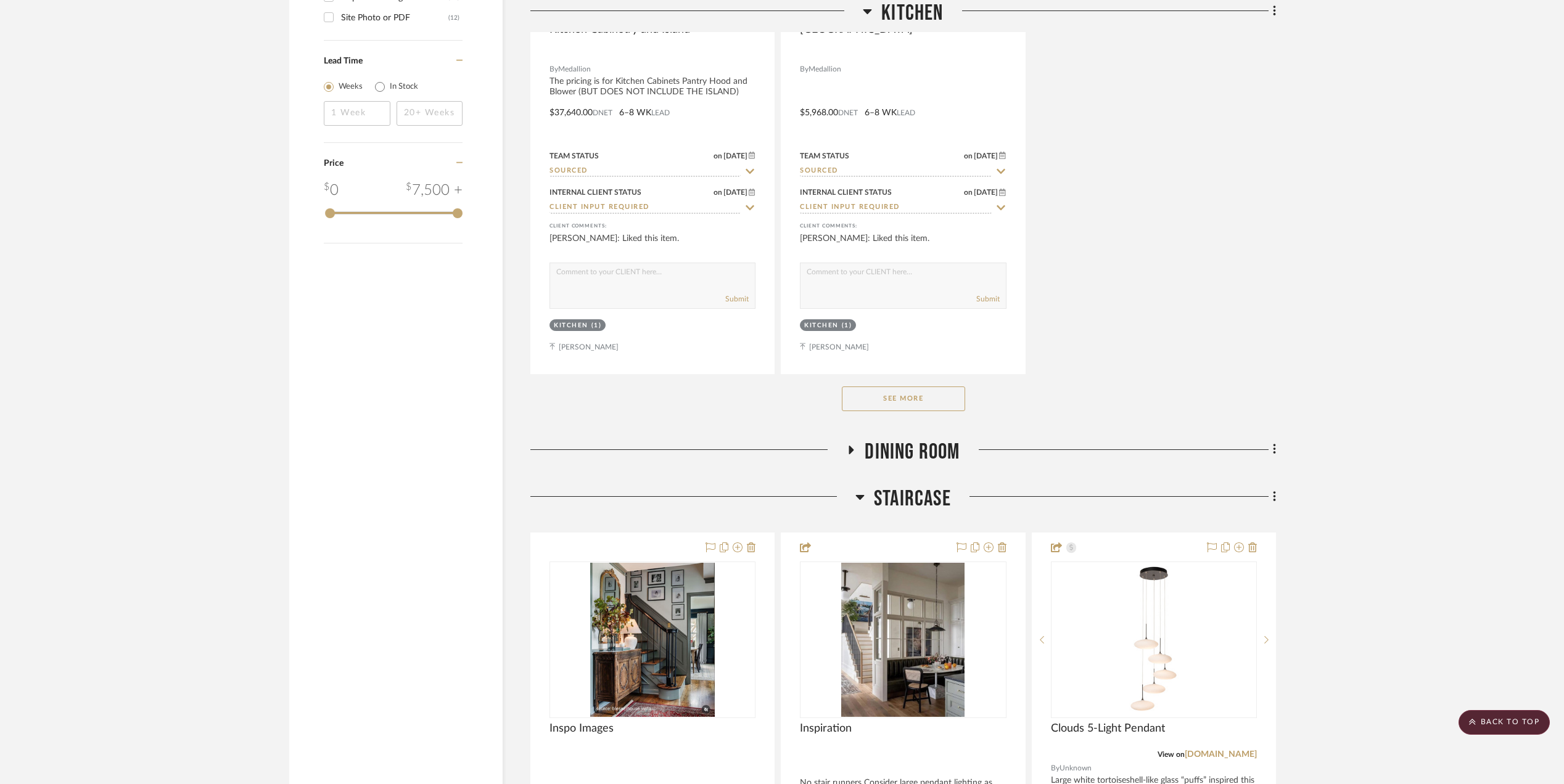
drag, startPoint x: 885, startPoint y: 406, endPoint x: 1296, endPoint y: 399, distance: 411.1
click at [885, 406] on button "See More" at bounding box center [903, 399] width 123 height 24
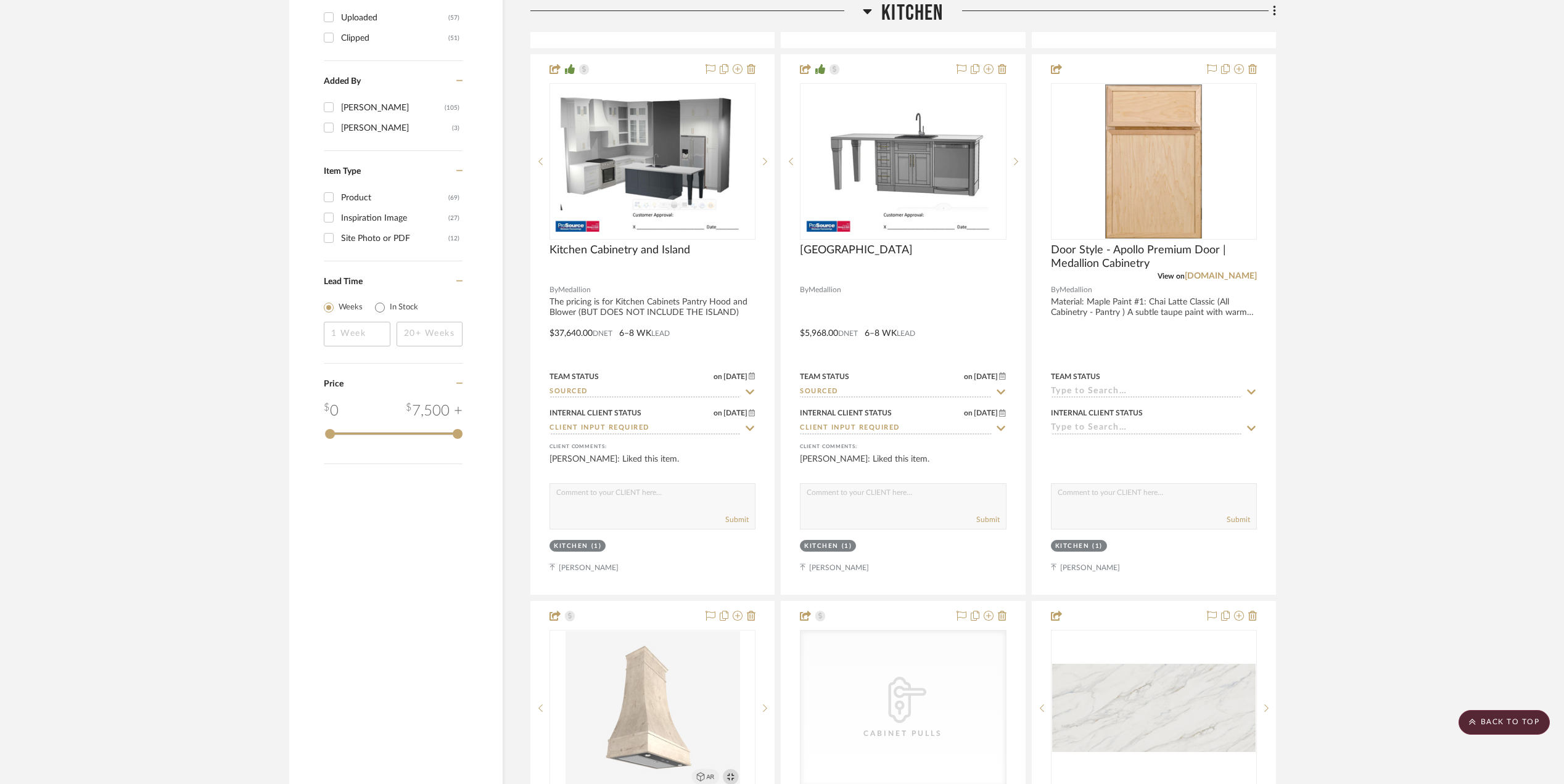
scroll to position [1726, 0]
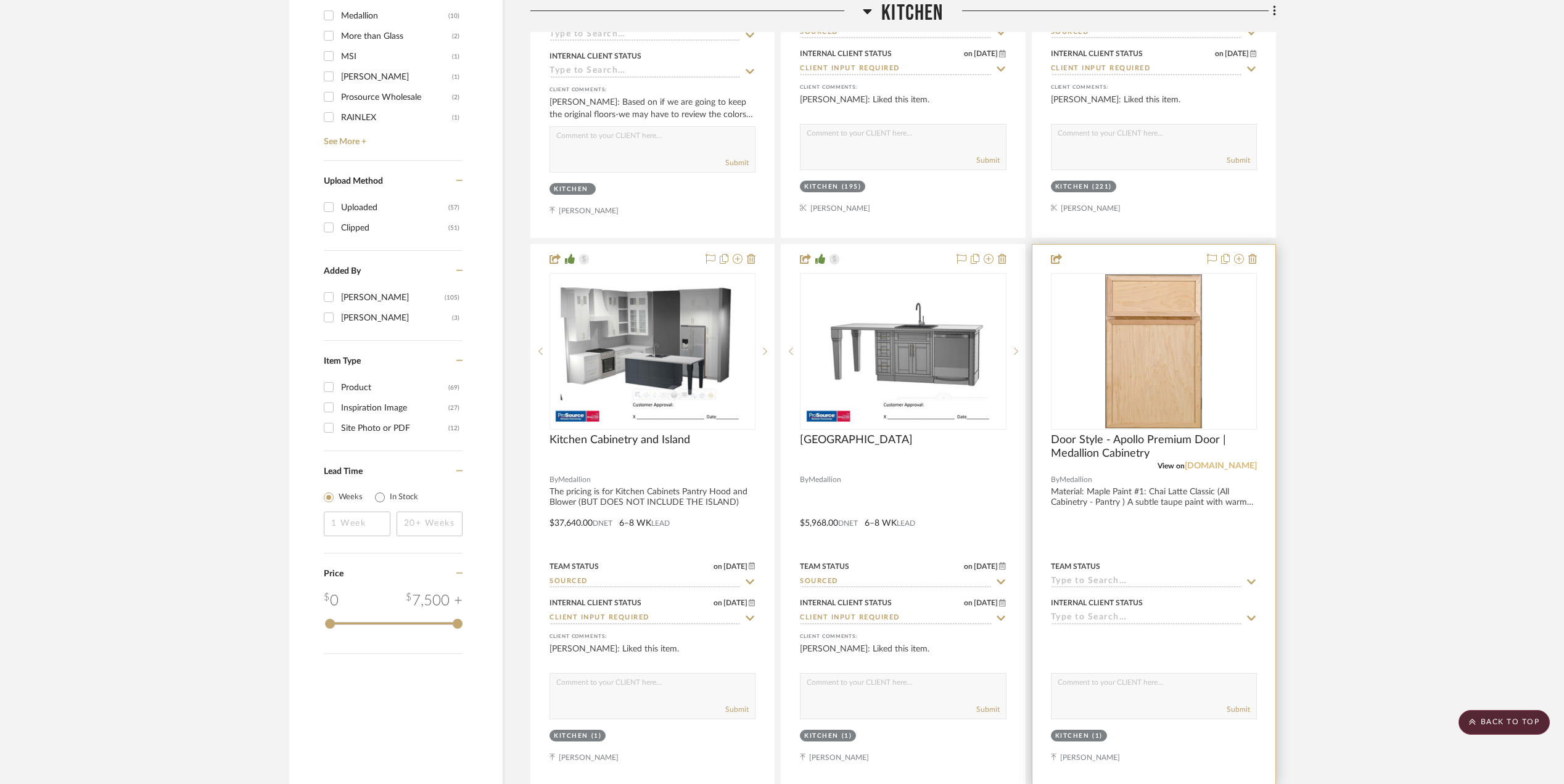
click at [1211, 465] on link "[DOMAIN_NAME]" at bounding box center [1220, 466] width 72 height 9
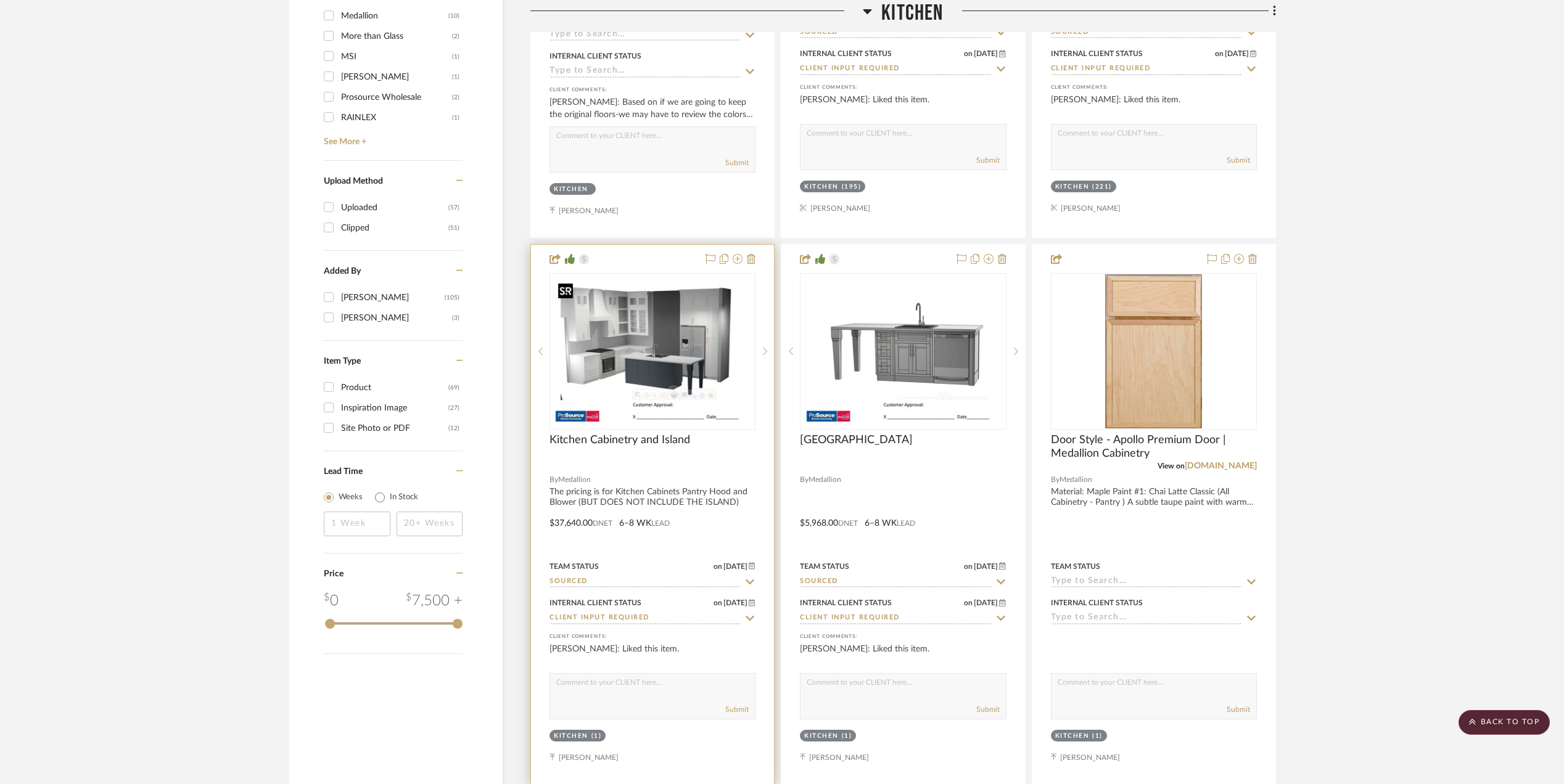
click at [649, 331] on img "0" at bounding box center [652, 351] width 200 height 154
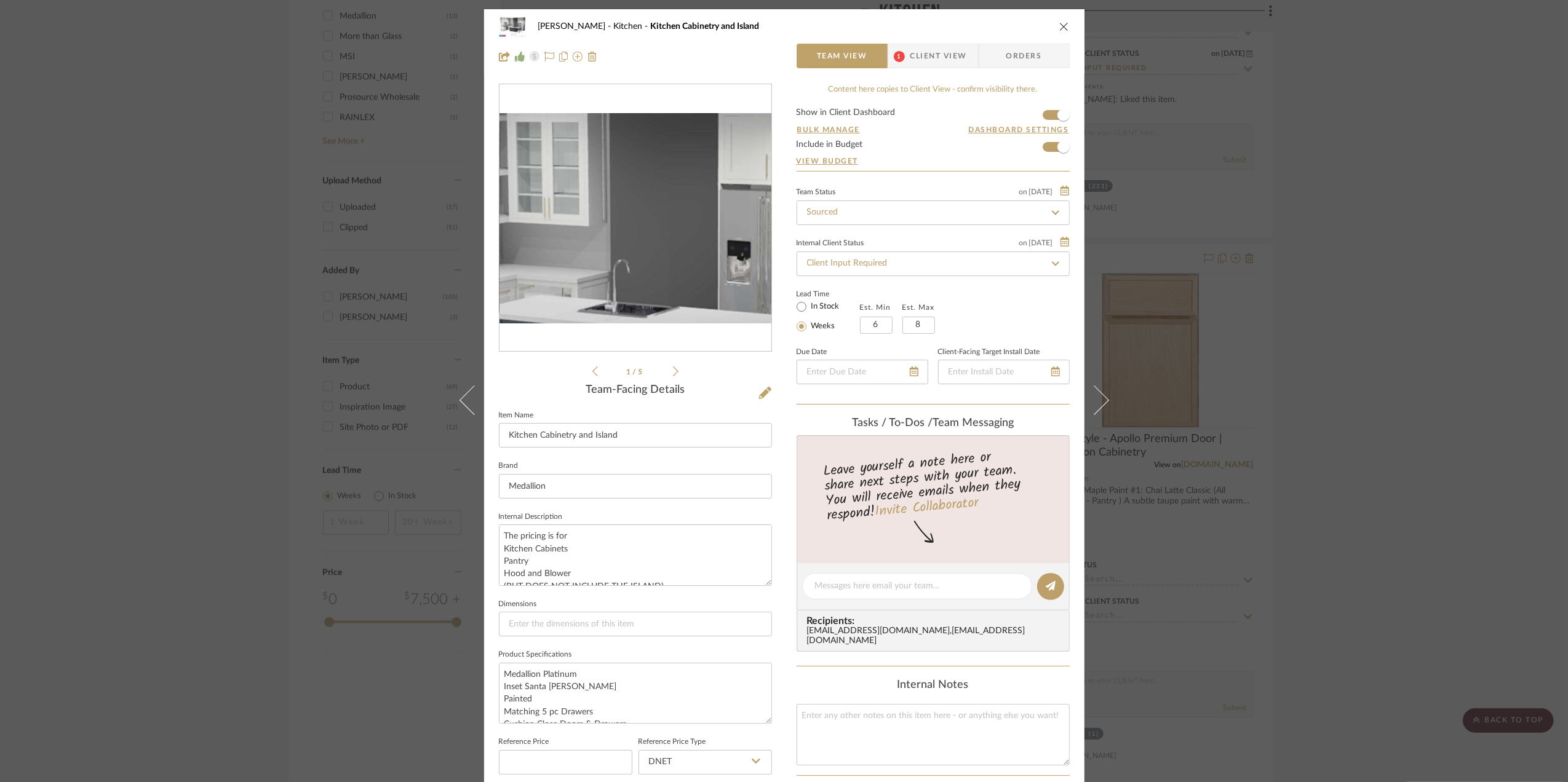
click at [641, 194] on img "0" at bounding box center [635, 218] width 272 height 210
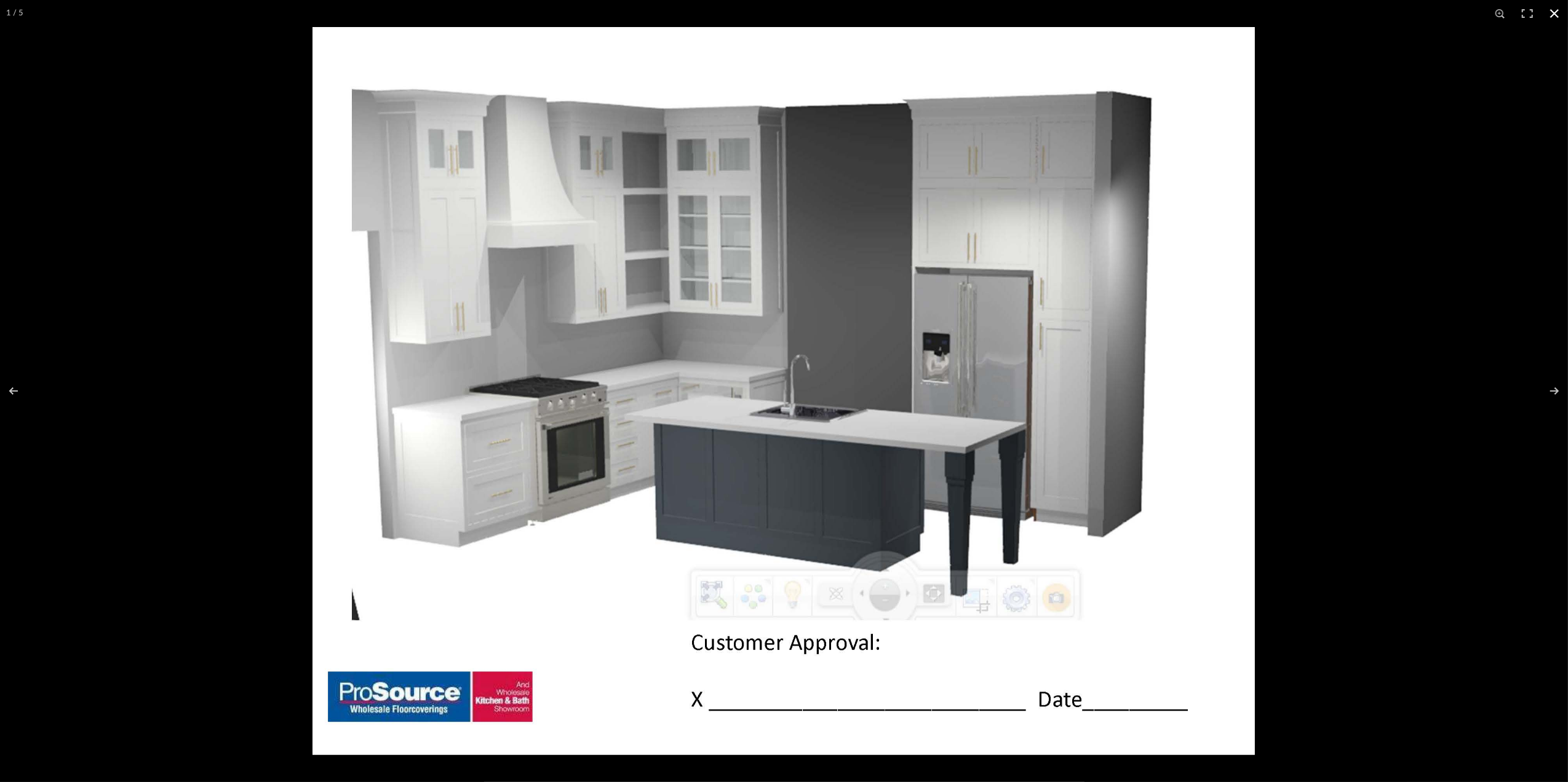
click at [1555, 11] on button at bounding box center [1555, 13] width 27 height 27
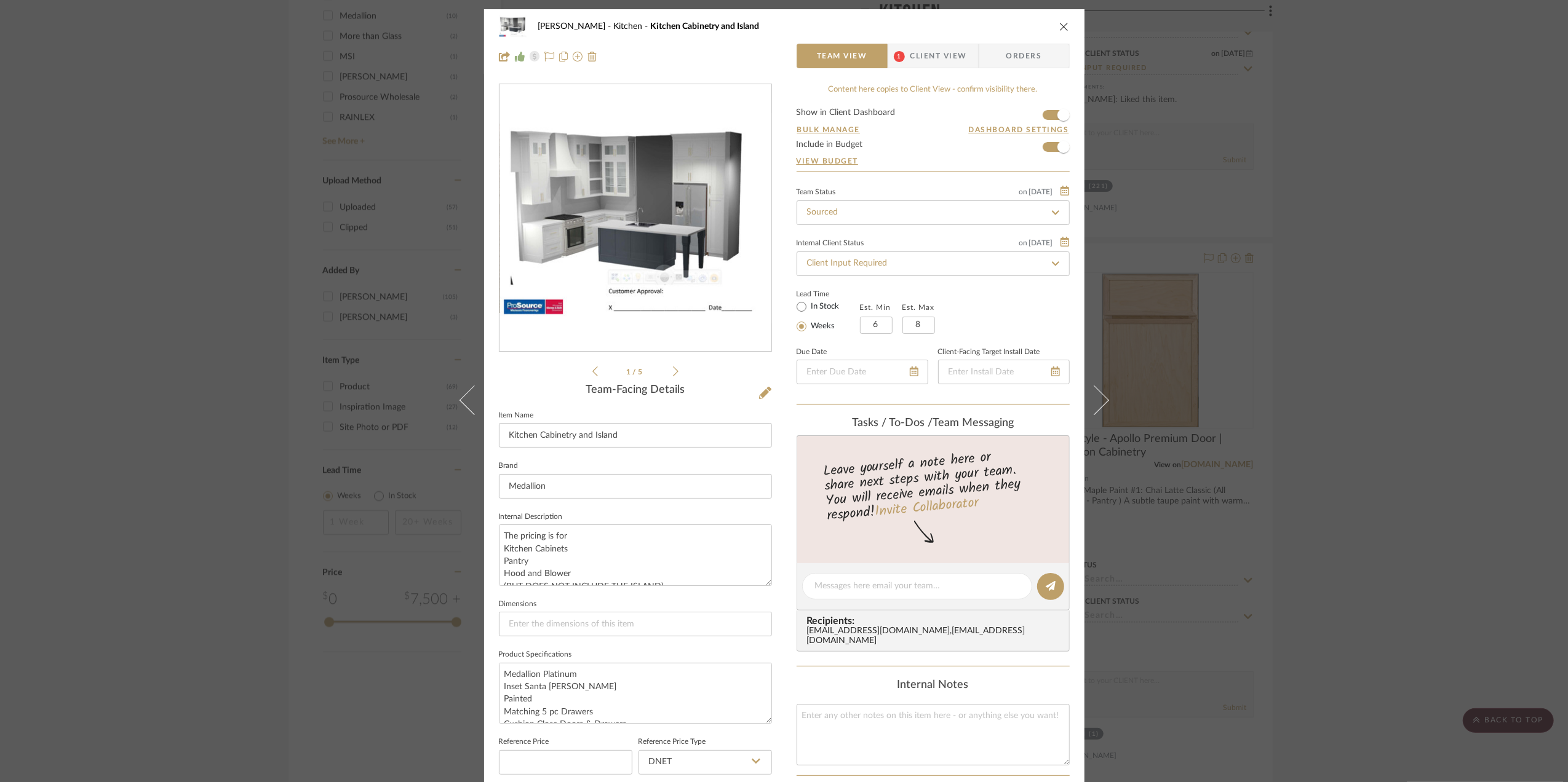
click at [1406, 340] on div "[PERSON_NAME] Kitchen Kitchen Cabinetry and Island Team View 1 Client View Orde…" at bounding box center [784, 391] width 1568 height 782
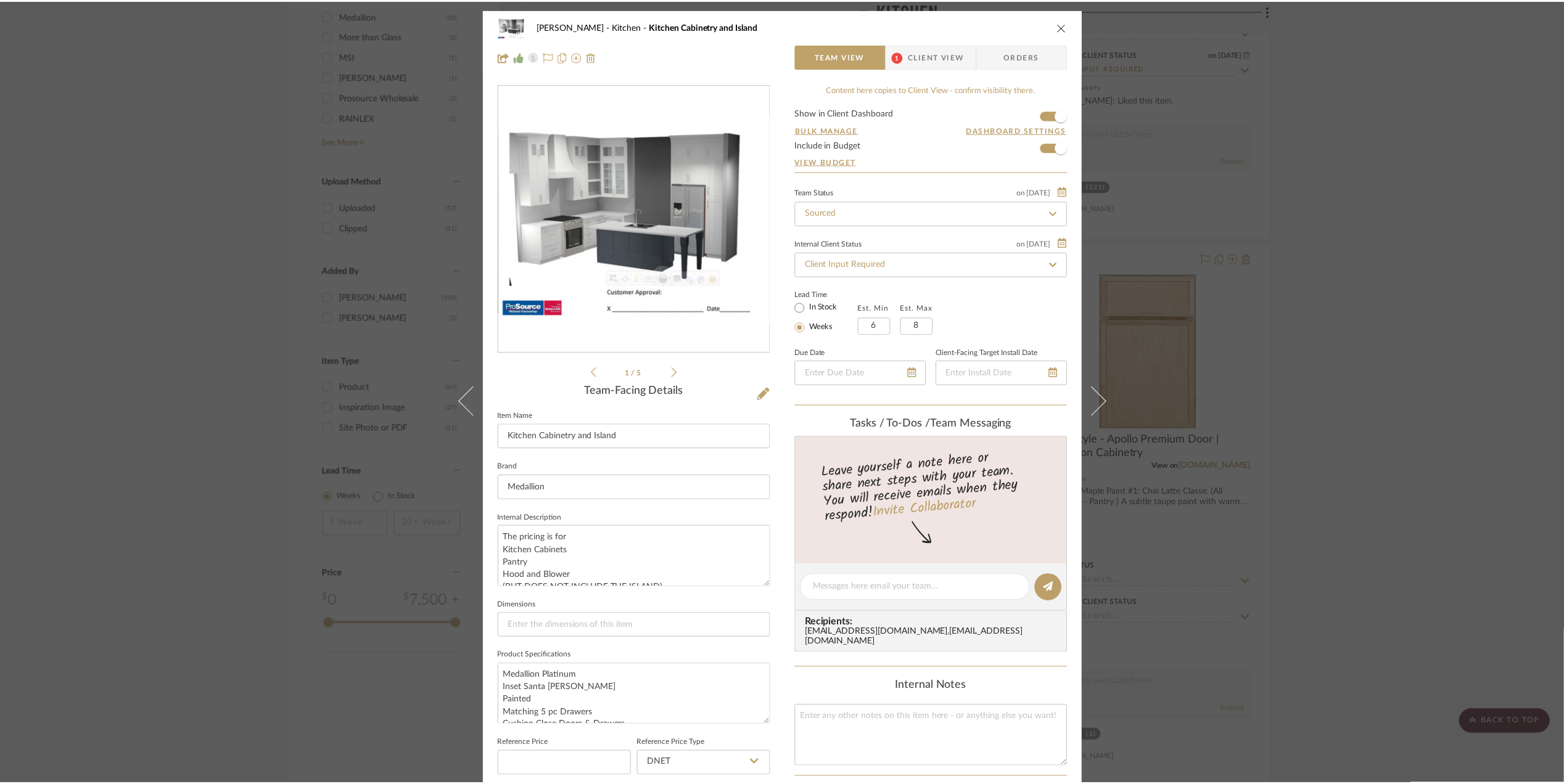
scroll to position [1726, 0]
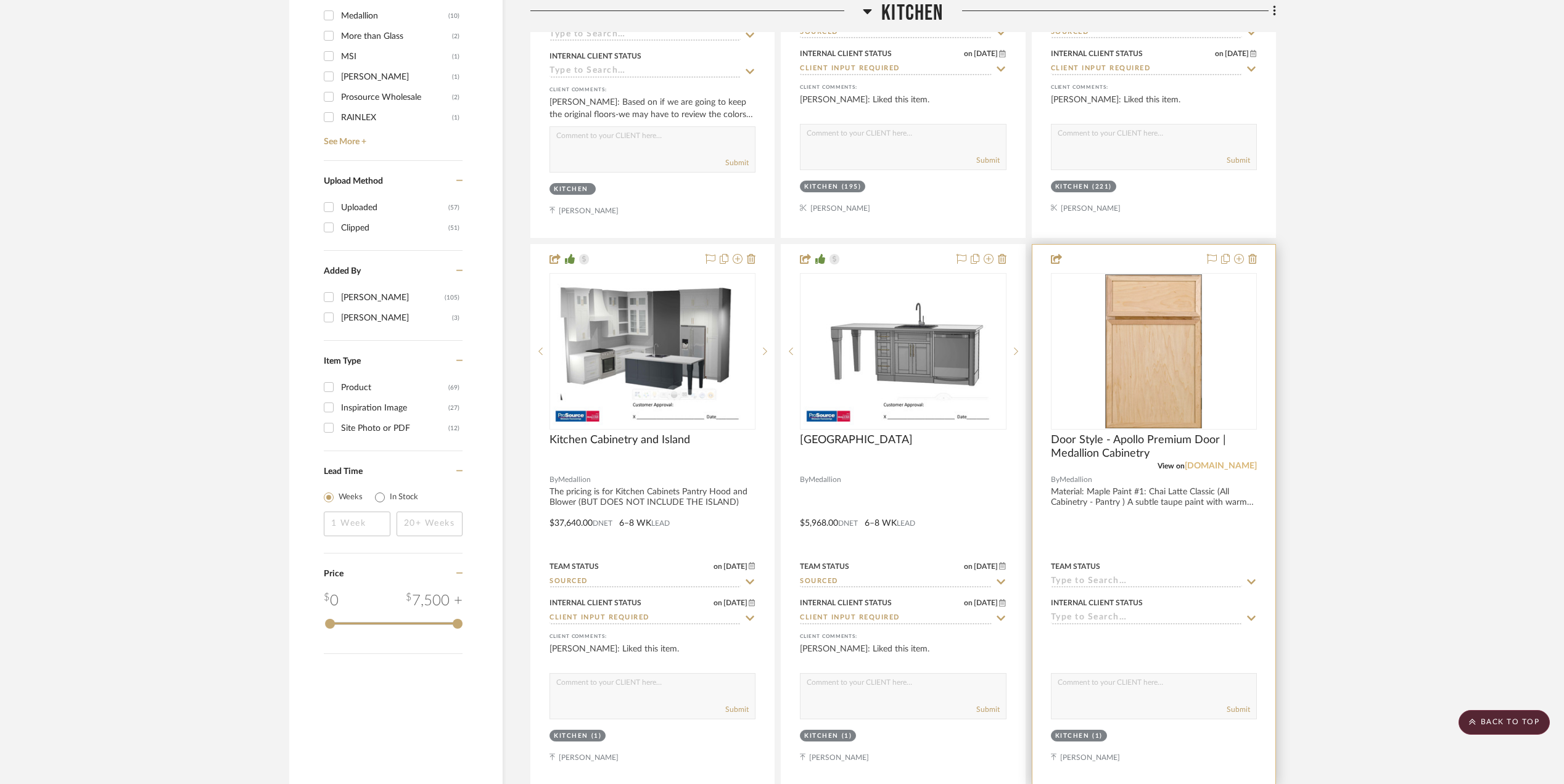
click at [1236, 468] on link "[DOMAIN_NAME]" at bounding box center [1220, 466] width 72 height 9
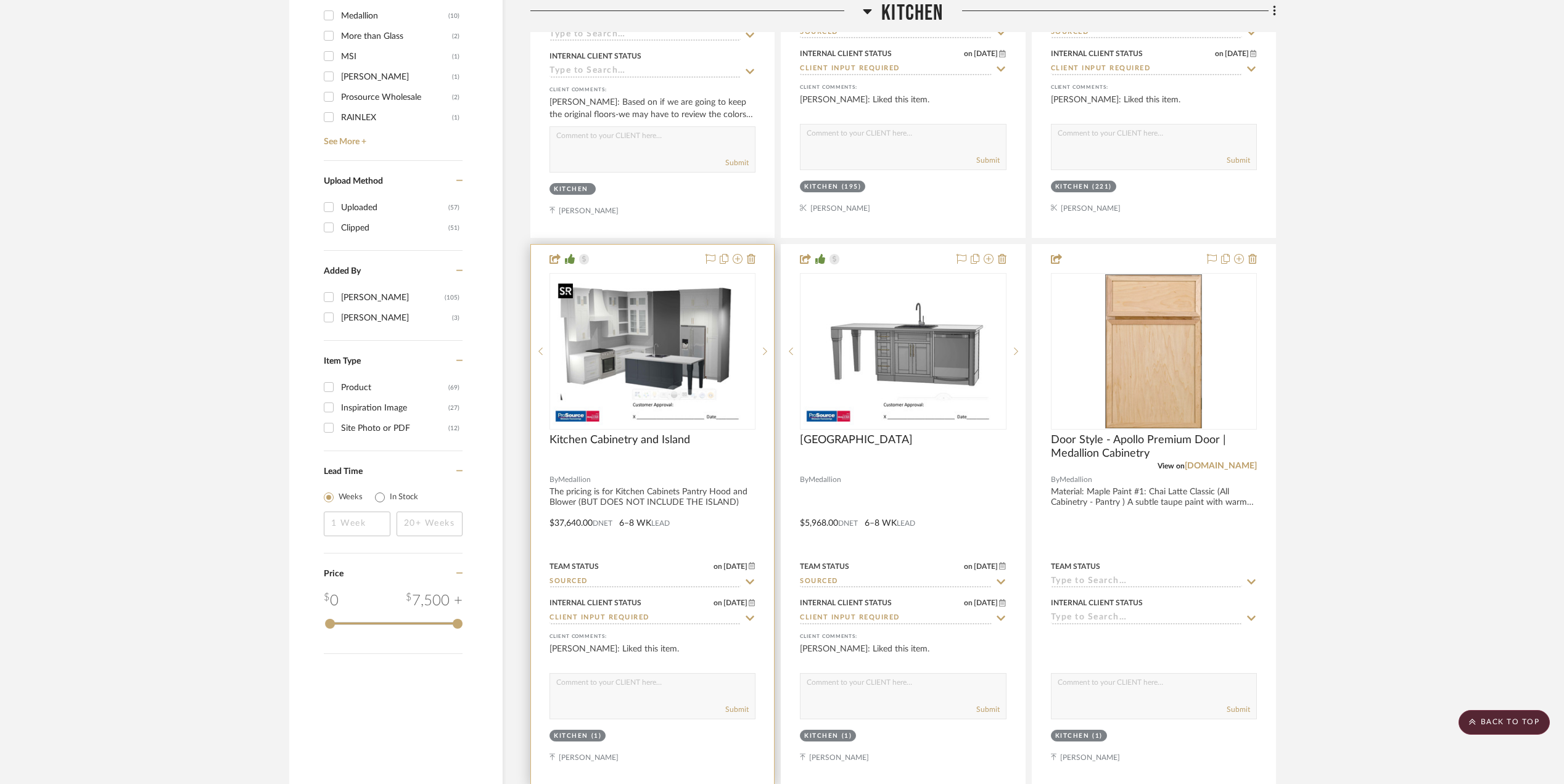
click at [600, 332] on img "0" at bounding box center [652, 351] width 200 height 154
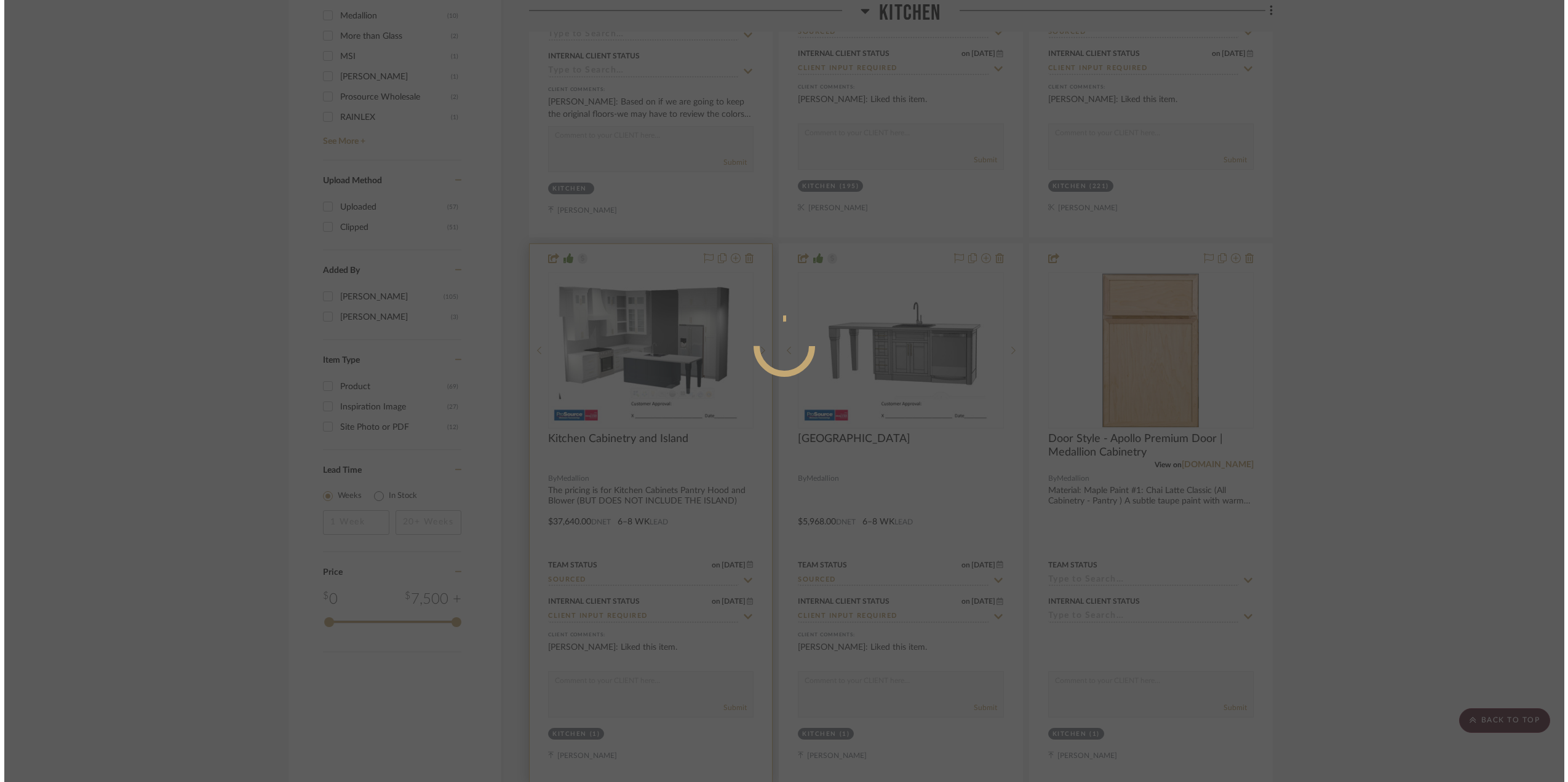
scroll to position [0, 0]
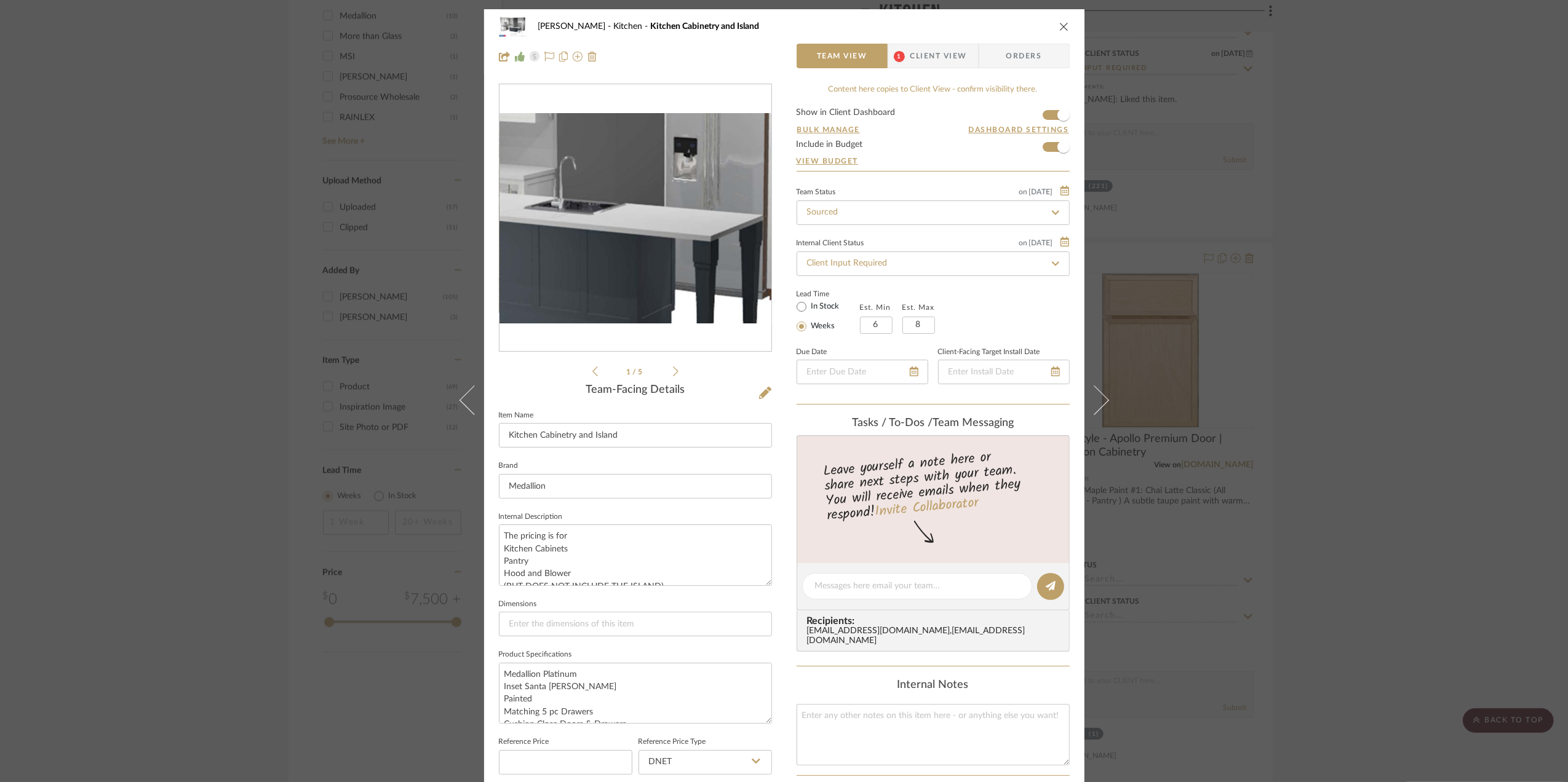
click at [658, 229] on img "0" at bounding box center [635, 218] width 272 height 210
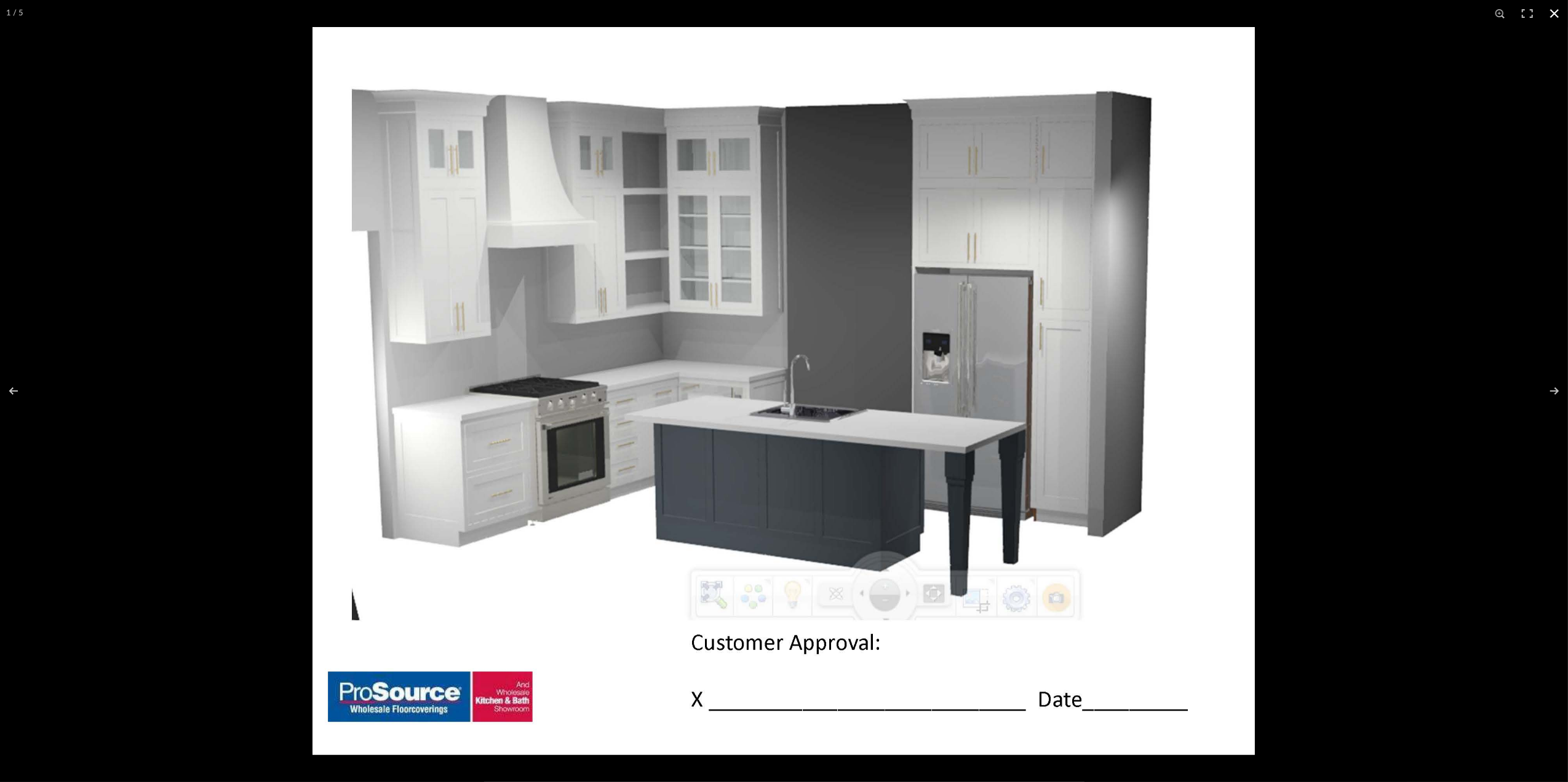
click at [1554, 8] on button at bounding box center [1555, 13] width 27 height 27
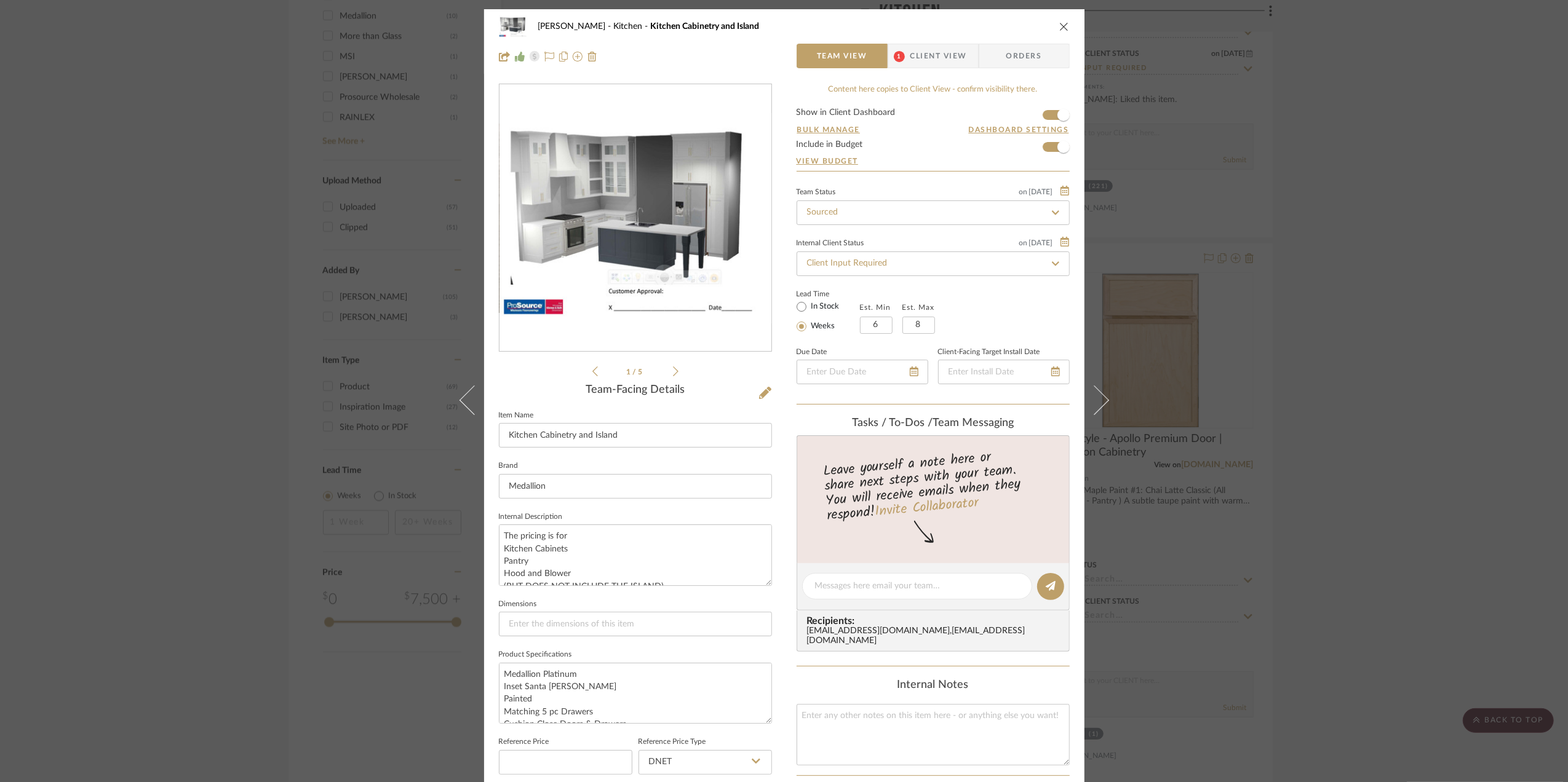
click at [1497, 134] on div "[PERSON_NAME] Kitchen Kitchen Cabinetry and Island Team View 1 Client View Orde…" at bounding box center [784, 391] width 1568 height 782
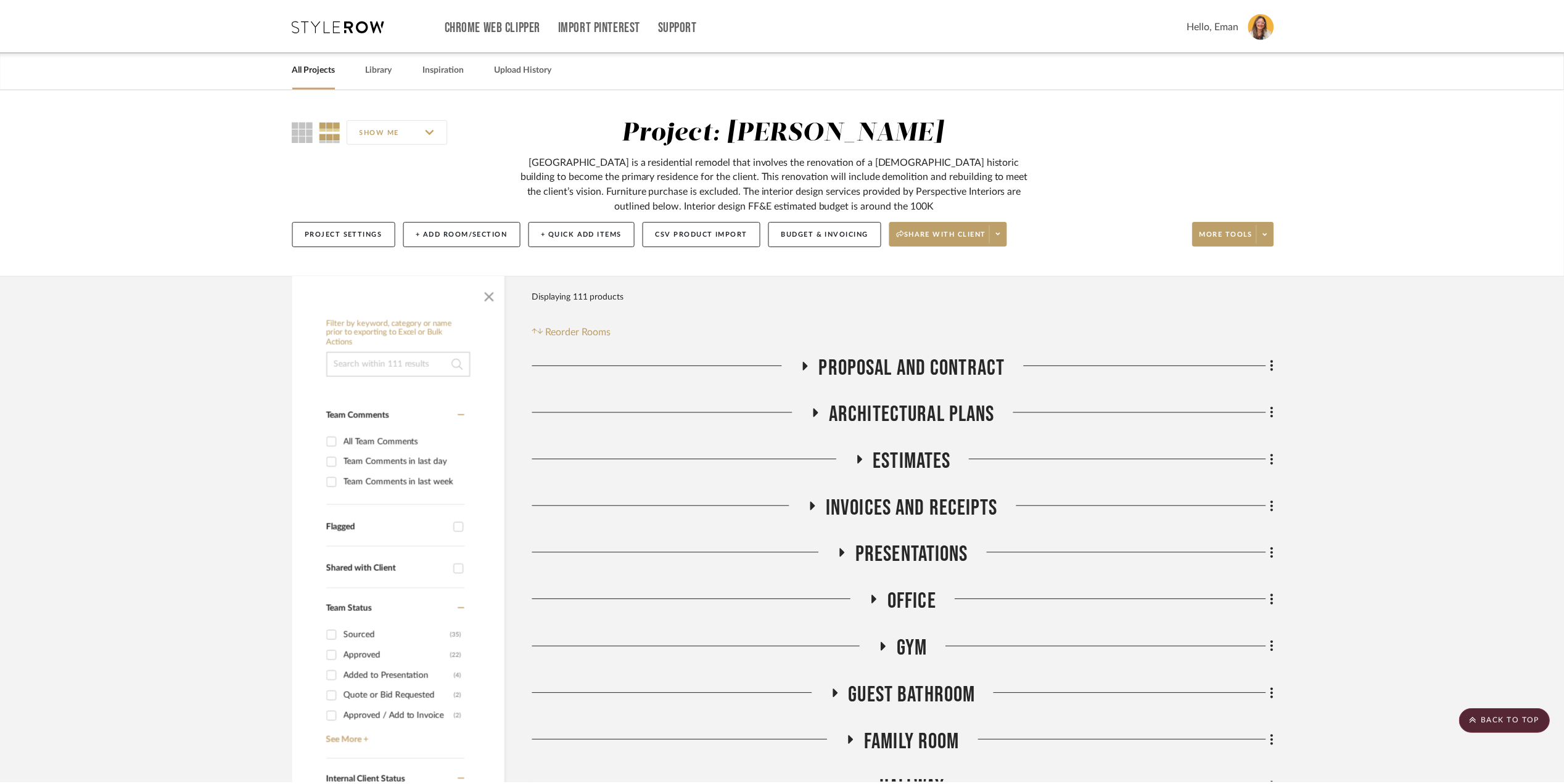
scroll to position [1726, 0]
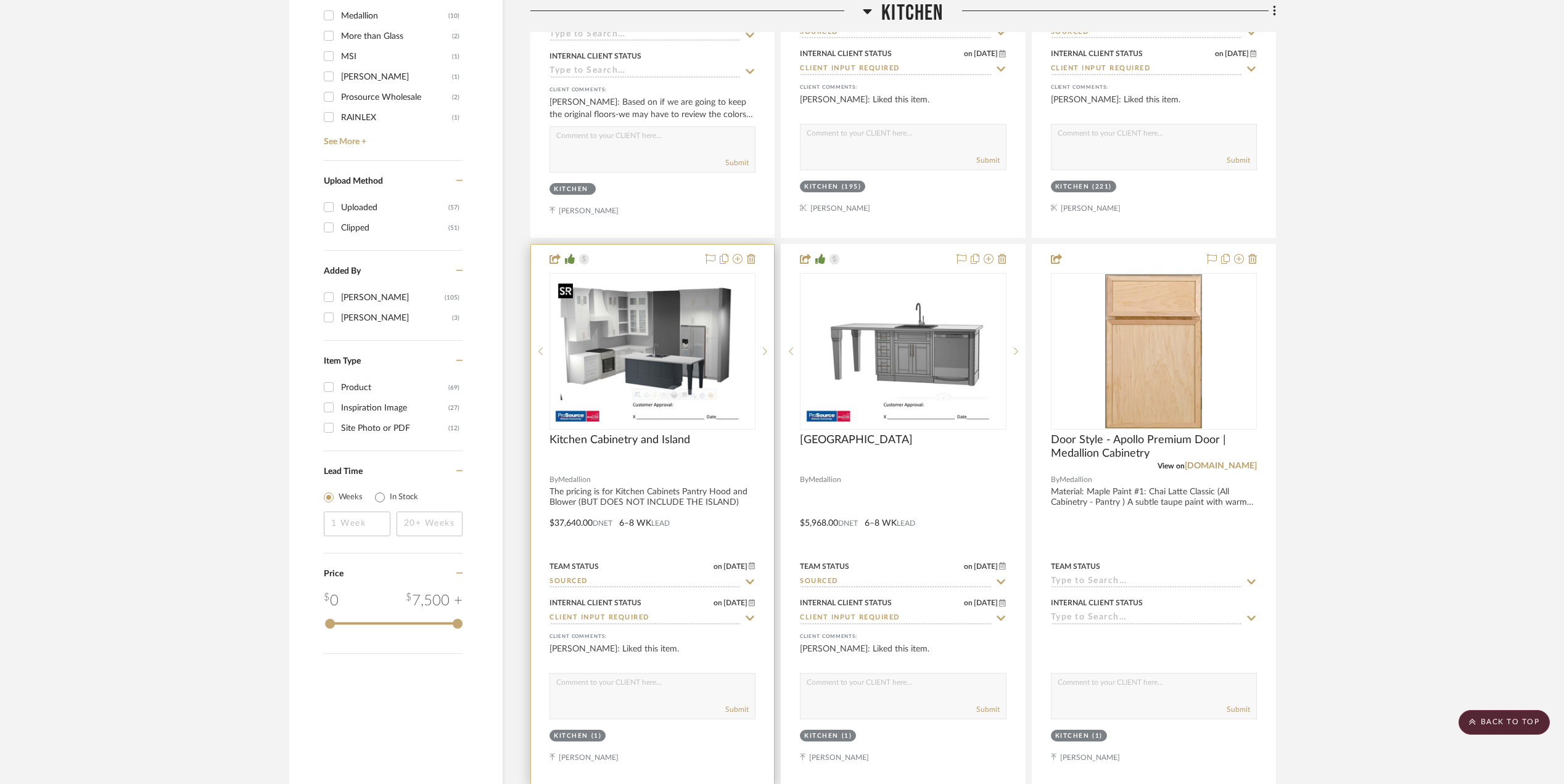
click at [652, 346] on img "0" at bounding box center [652, 351] width 200 height 154
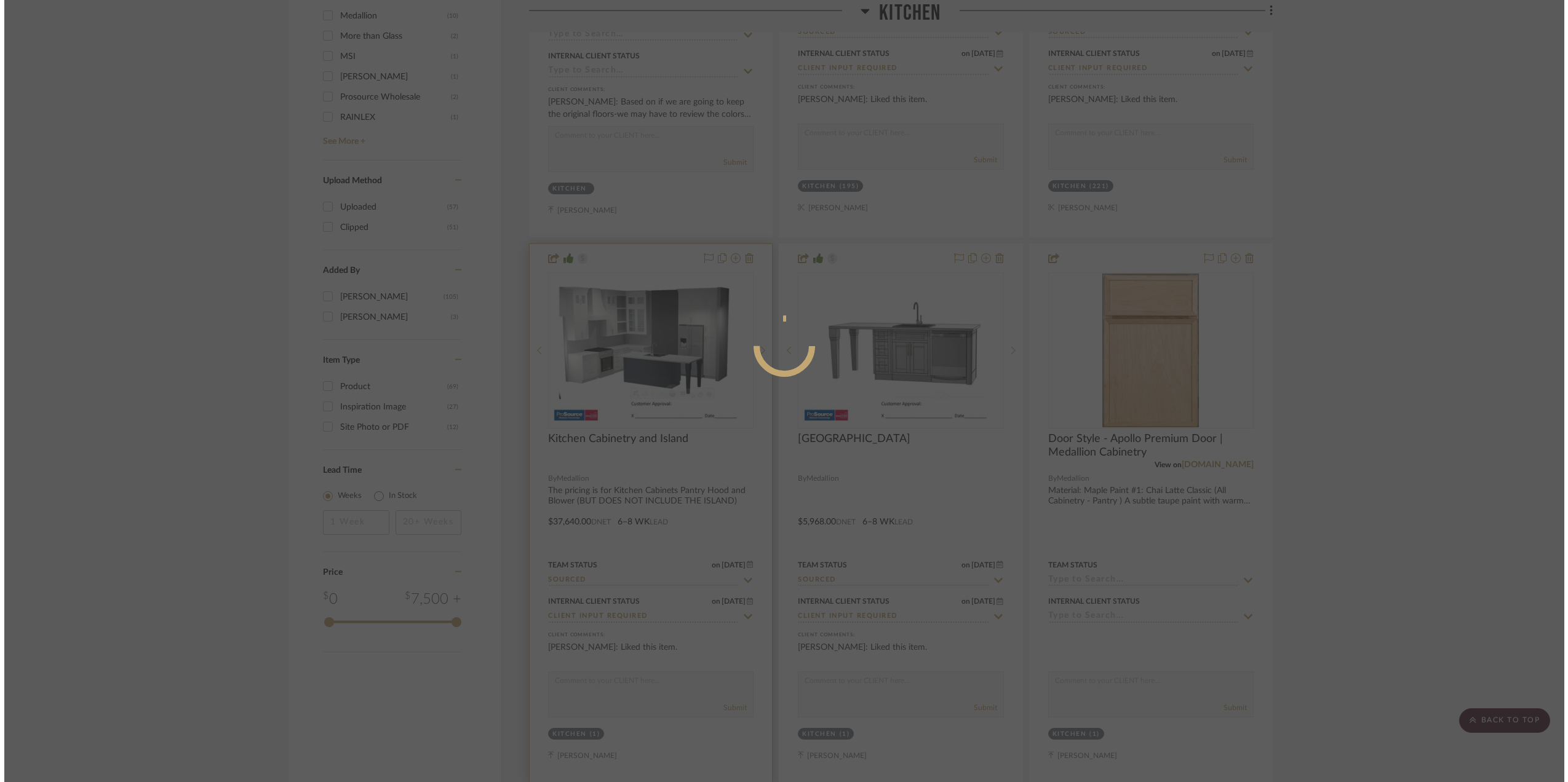
scroll to position [0, 0]
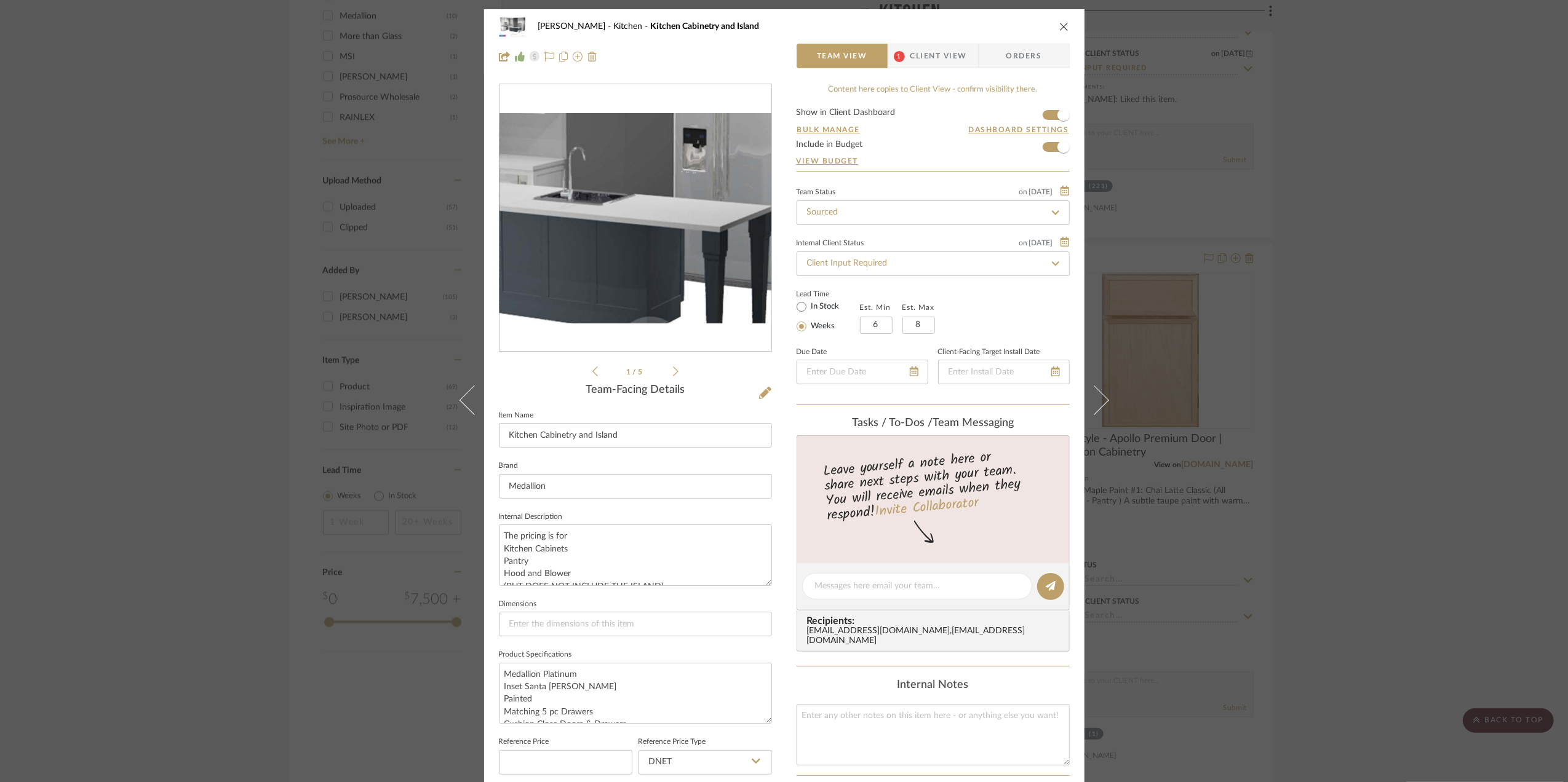
click at [656, 229] on img "0" at bounding box center [635, 218] width 272 height 210
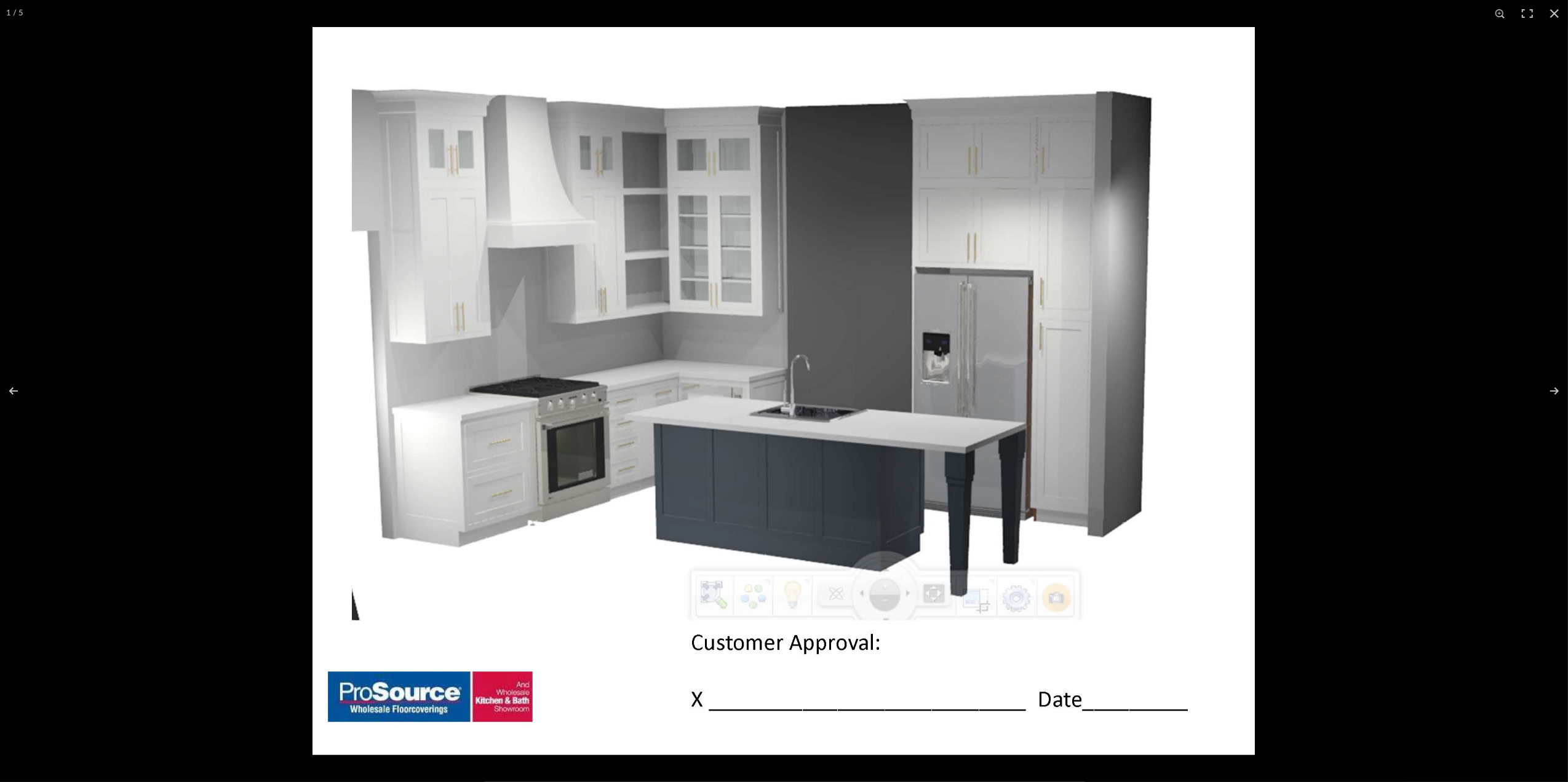
click at [1487, 280] on div at bounding box center [1096, 418] width 1568 height 782
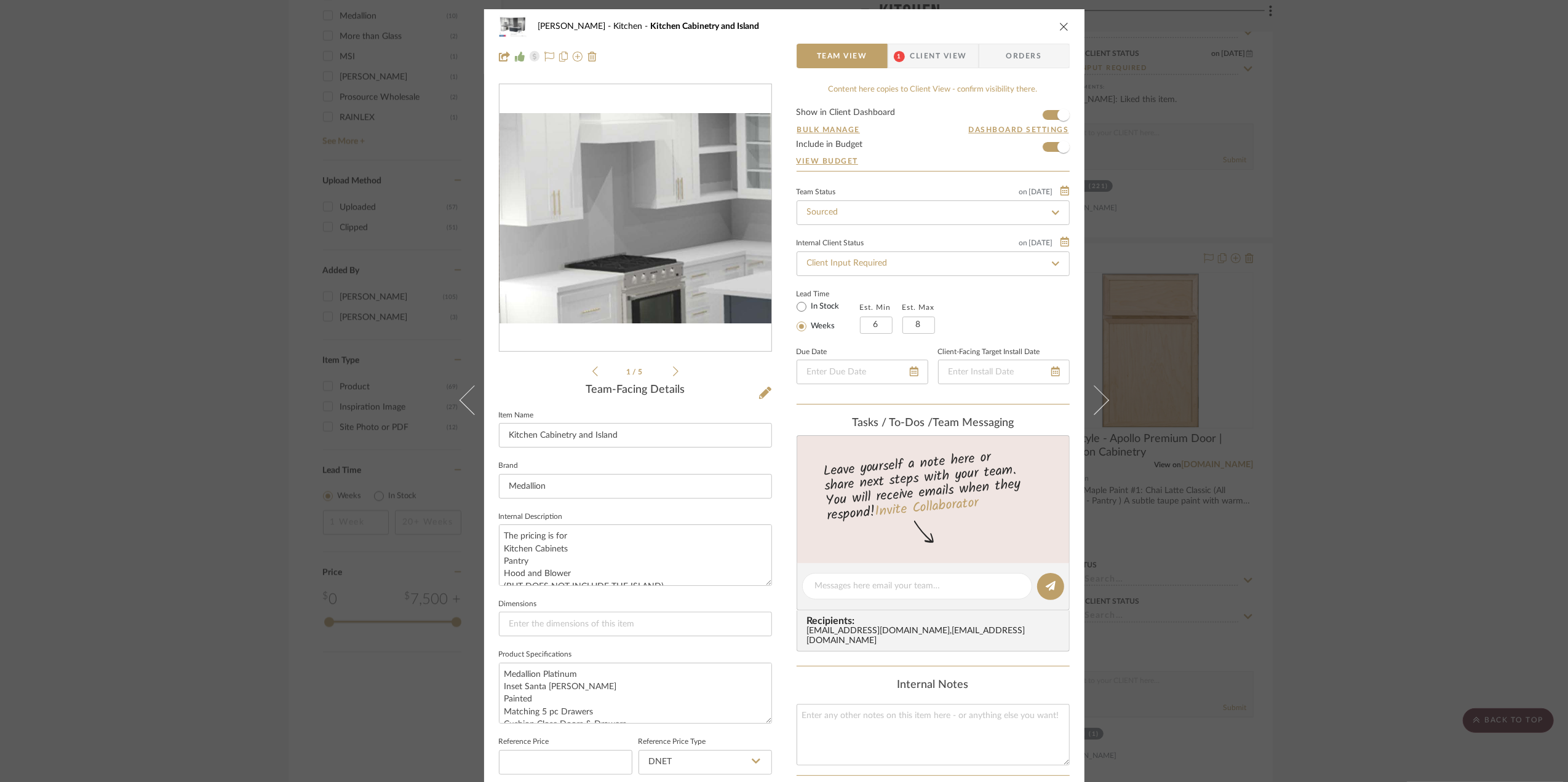
click at [624, 208] on img "0" at bounding box center [635, 218] width 272 height 210
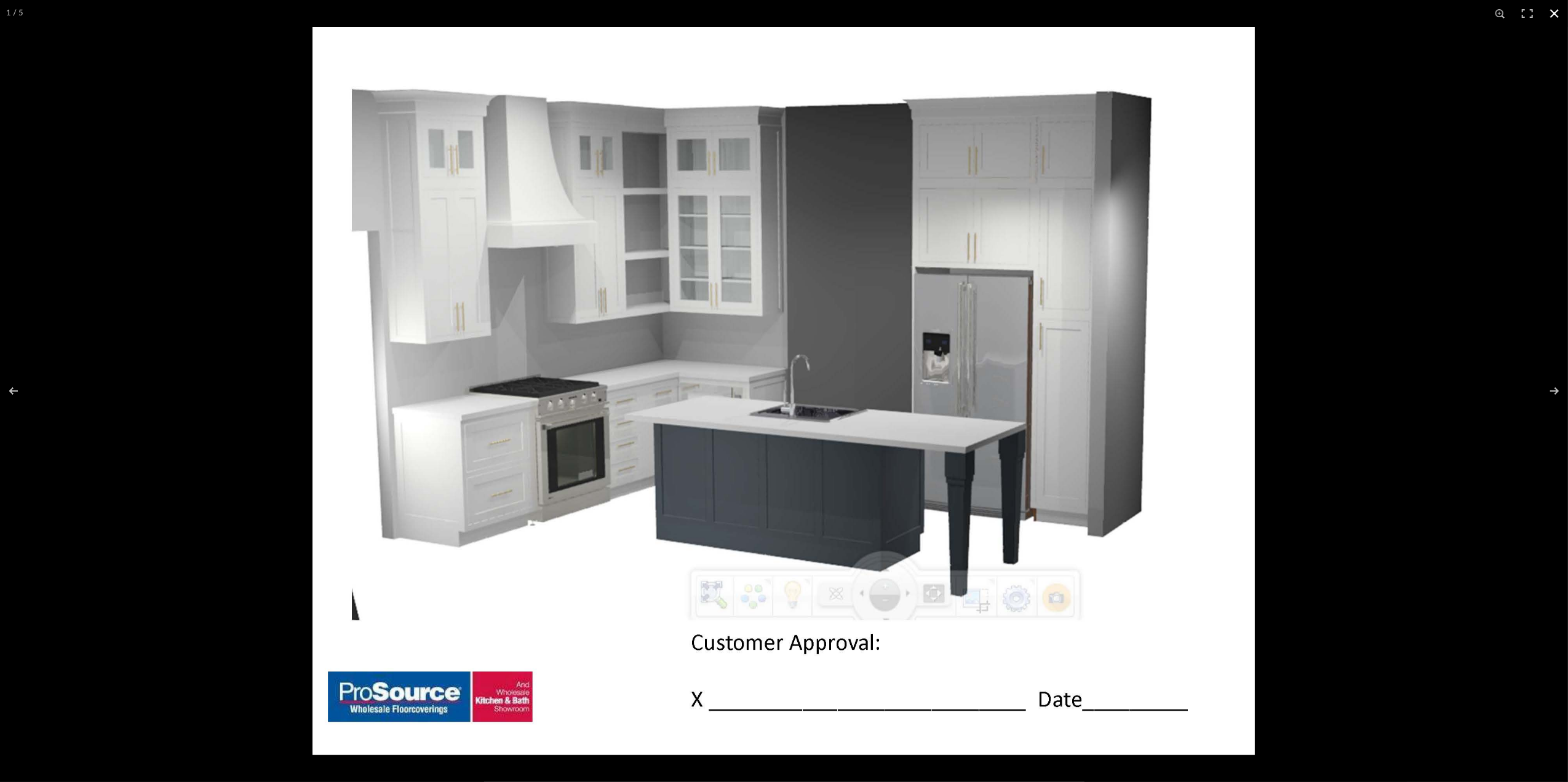
click at [1559, 13] on button at bounding box center [1555, 13] width 27 height 27
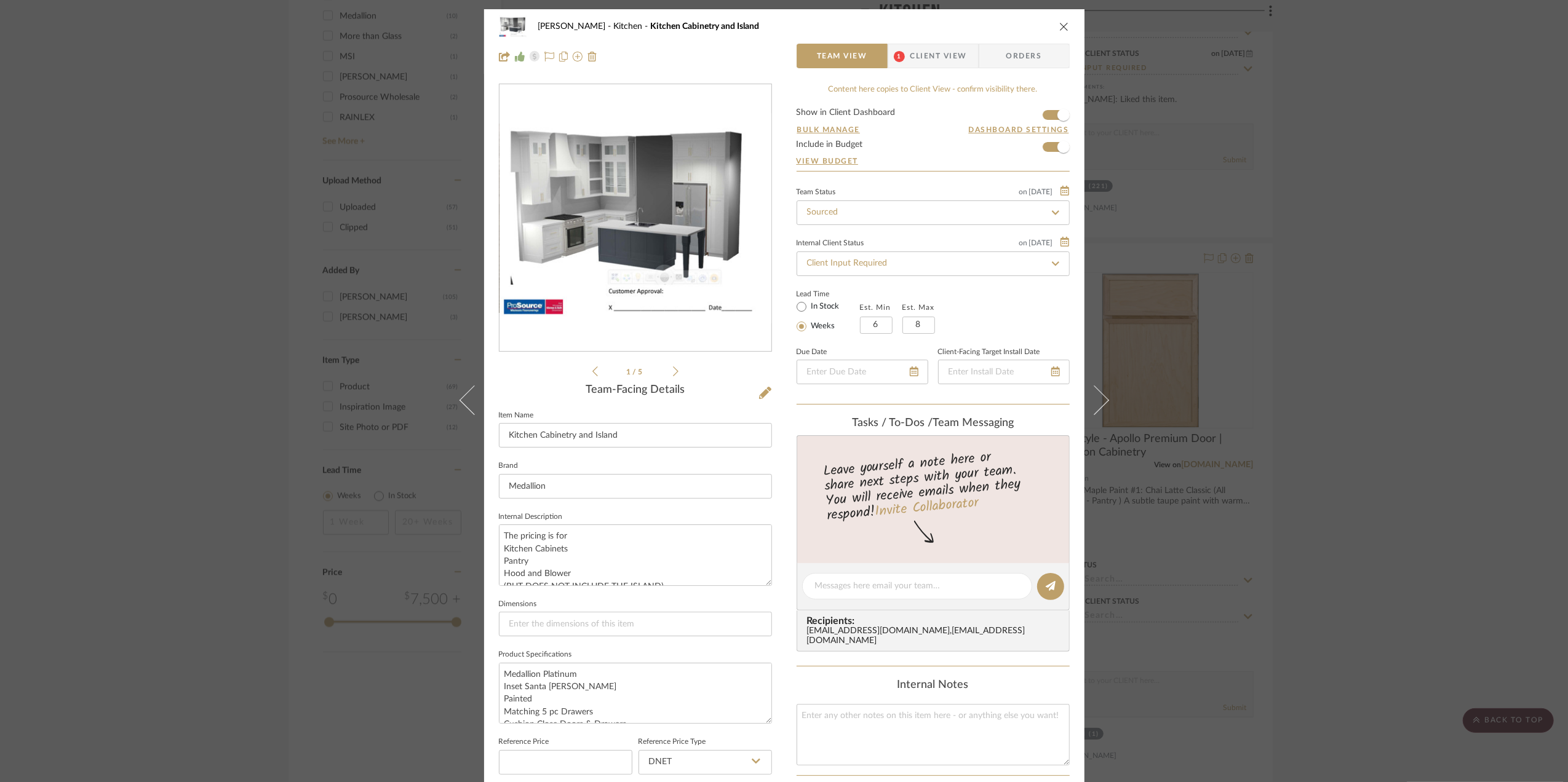
click at [1434, 448] on div "[PERSON_NAME] Kitchen Kitchen Cabinetry and Island Team View 1 Client View Orde…" at bounding box center [784, 391] width 1568 height 782
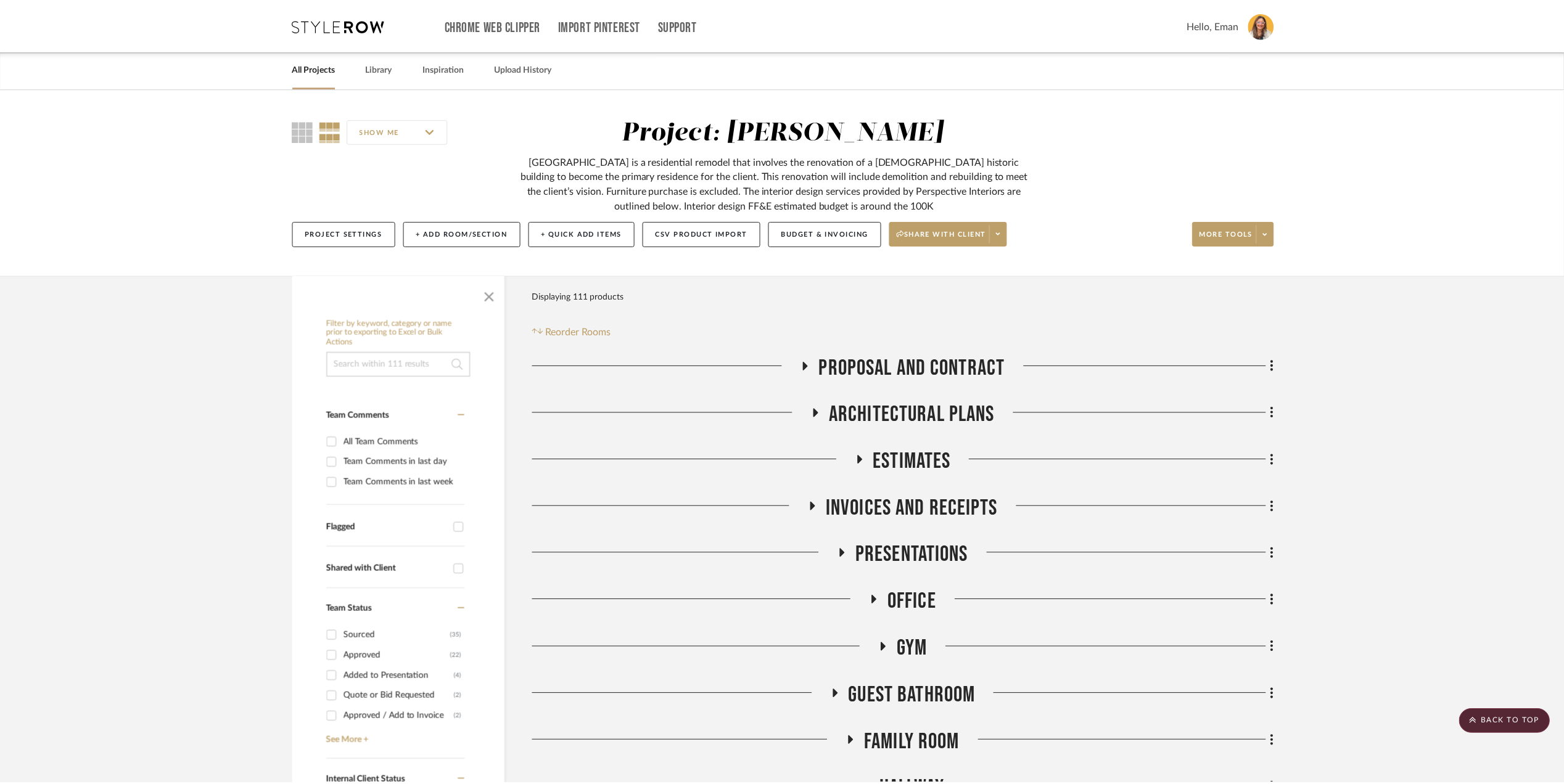
scroll to position [1726, 0]
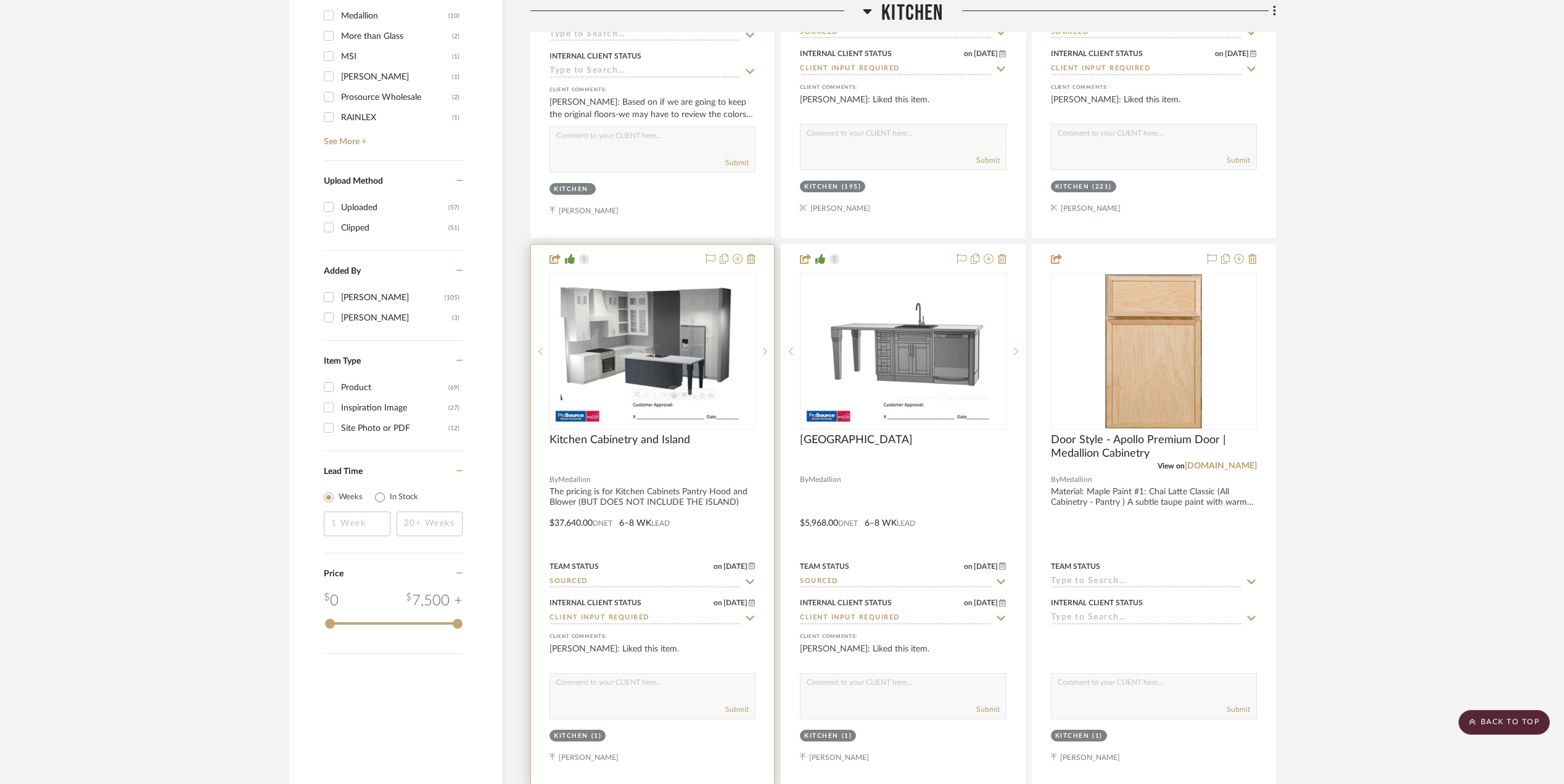
click at [639, 341] on img "0" at bounding box center [652, 351] width 200 height 154
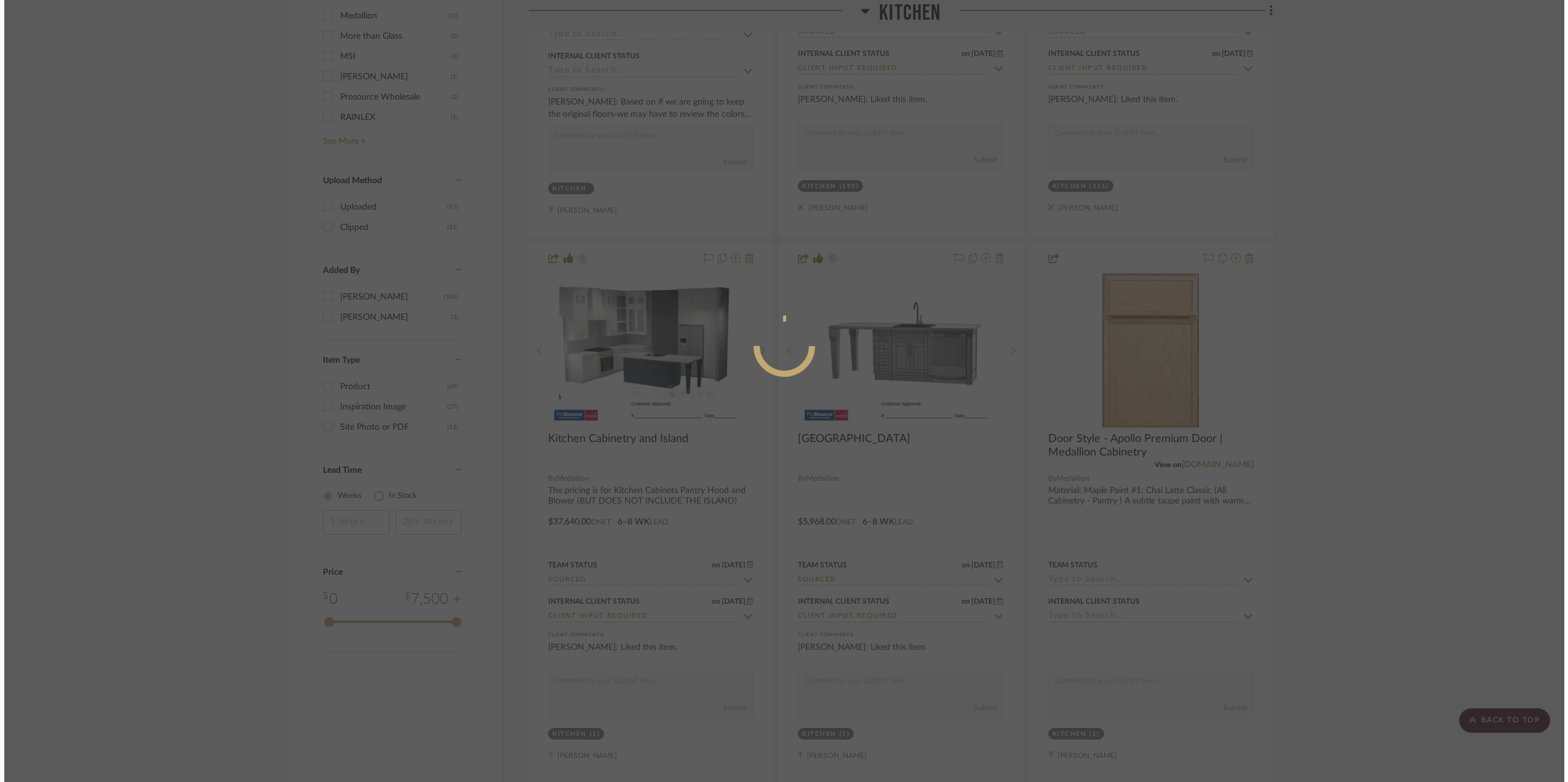
scroll to position [0, 0]
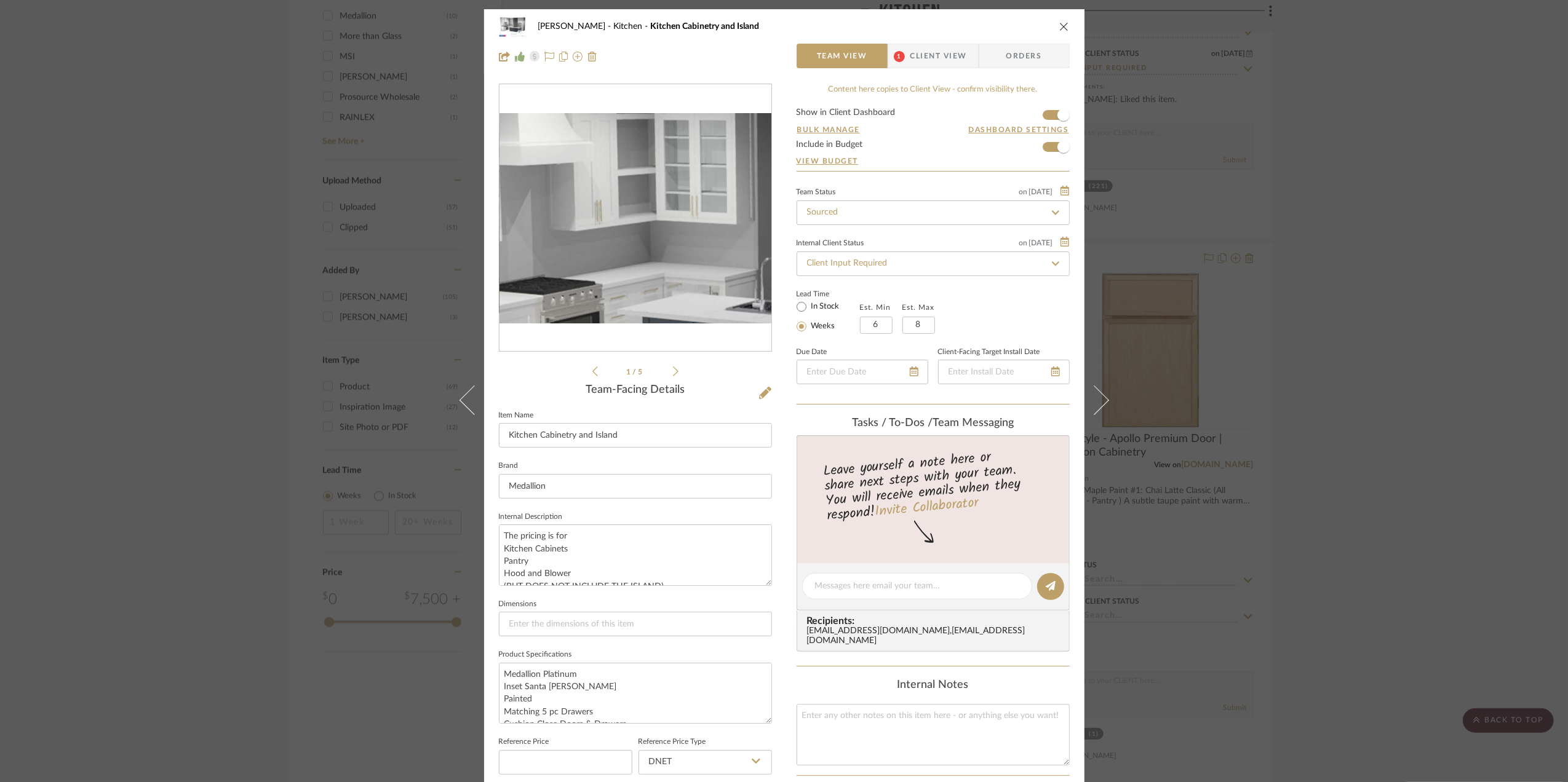
click at [591, 195] on img "0" at bounding box center [635, 218] width 272 height 210
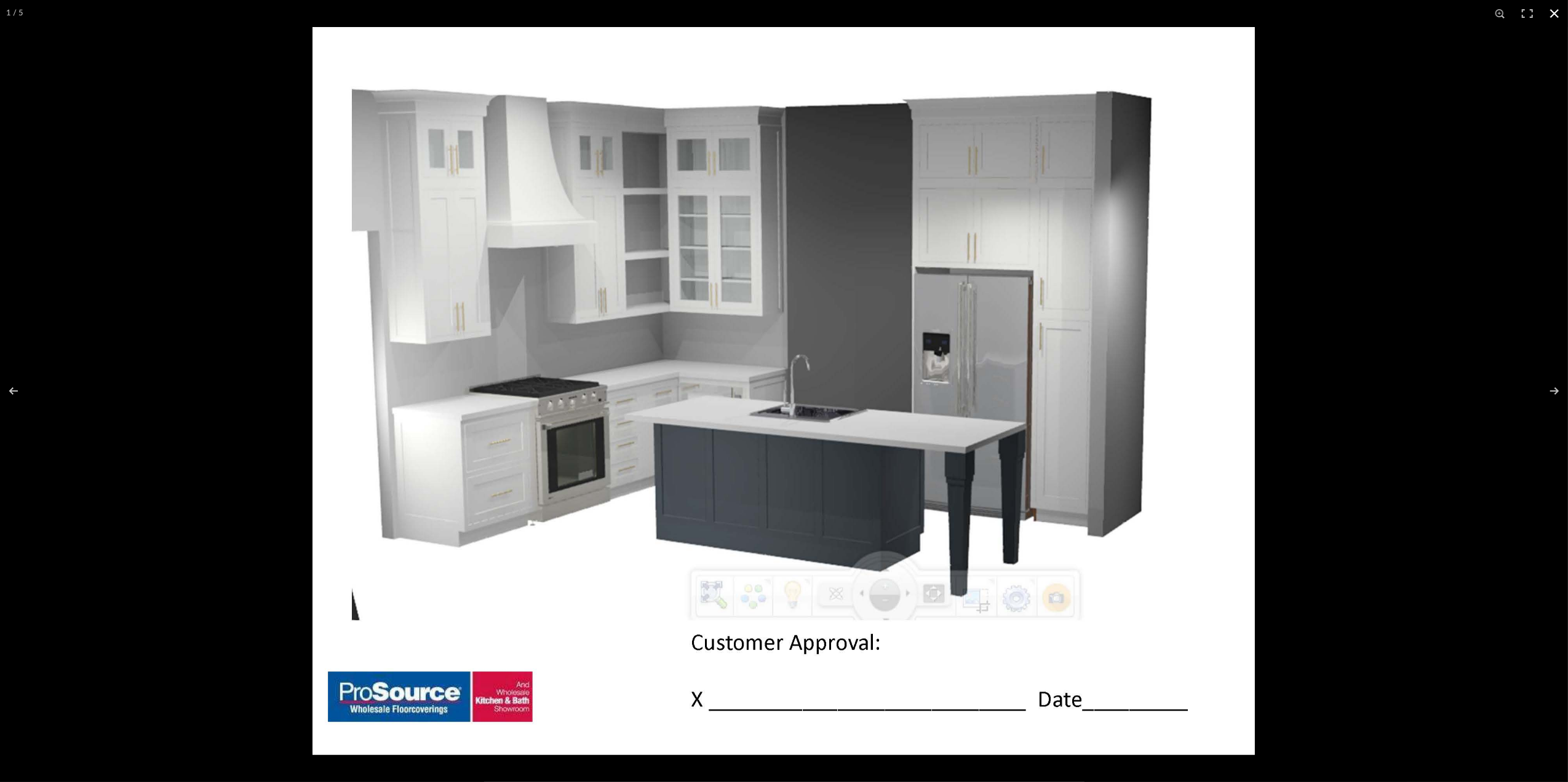
click at [1556, 11] on button at bounding box center [1555, 13] width 27 height 27
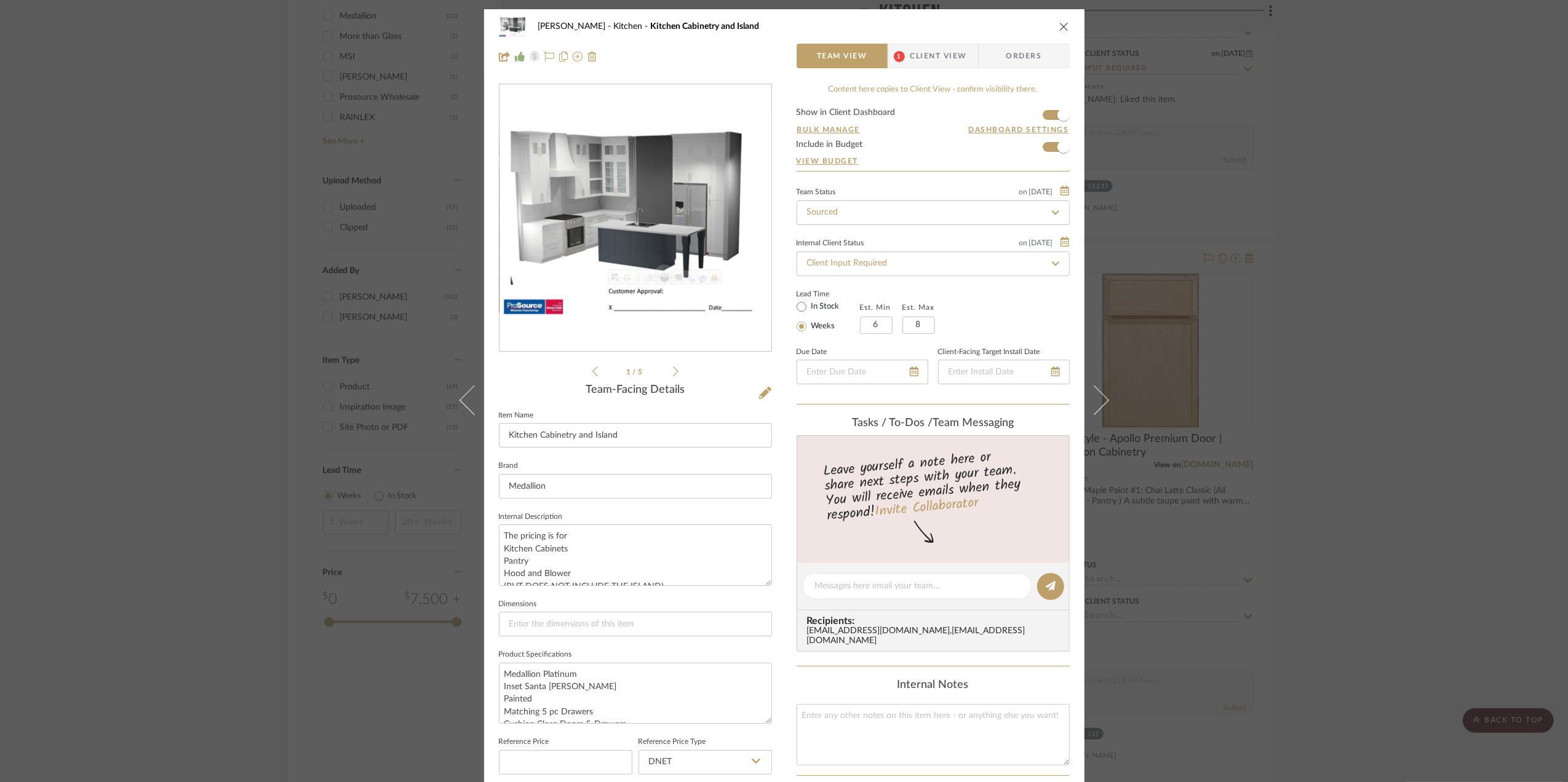
click at [1350, 338] on div "[PERSON_NAME] Kitchen Kitchen Cabinetry and Island Team View 1 Client View Orde…" at bounding box center [784, 391] width 1568 height 782
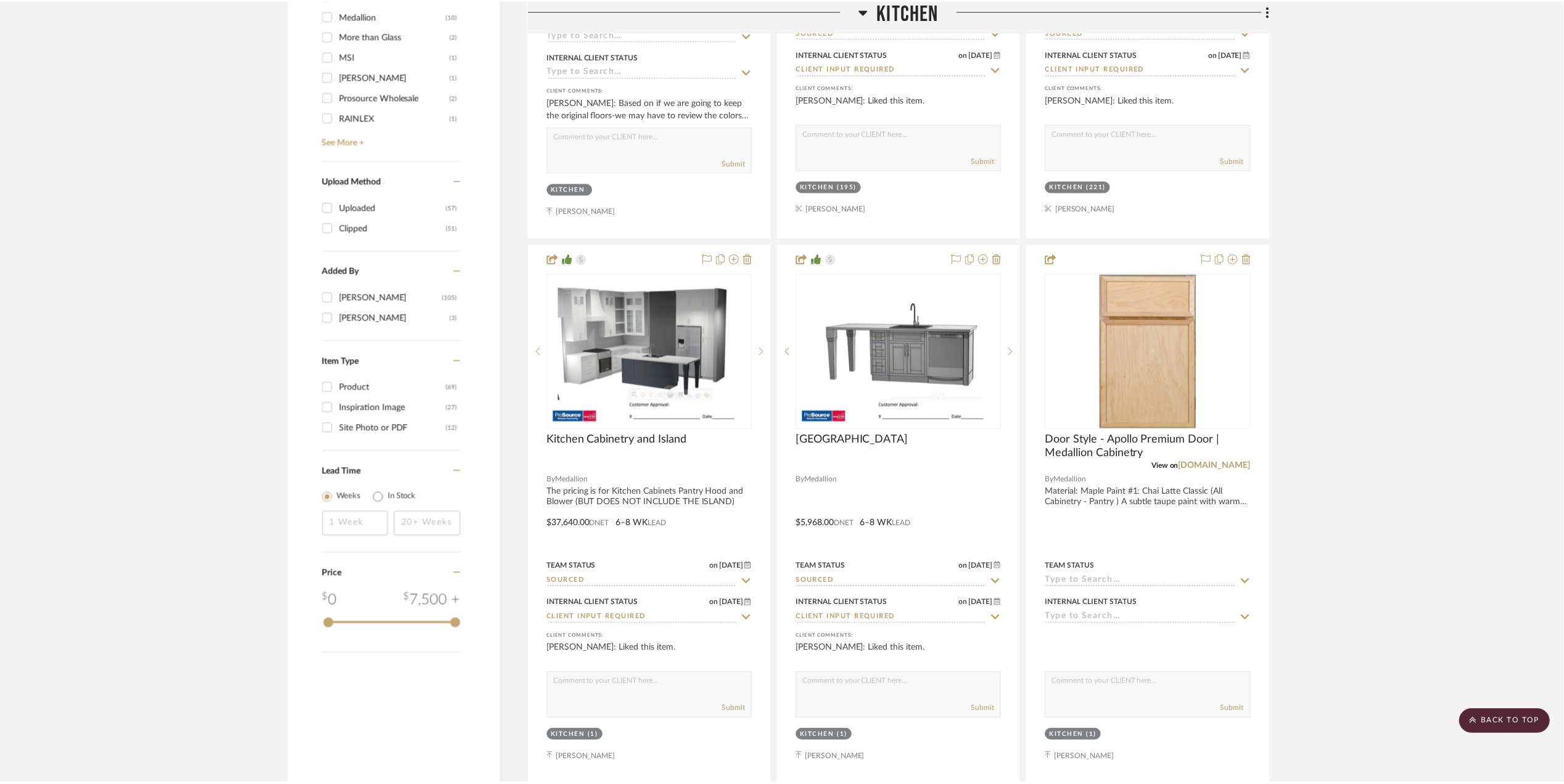
scroll to position [1726, 0]
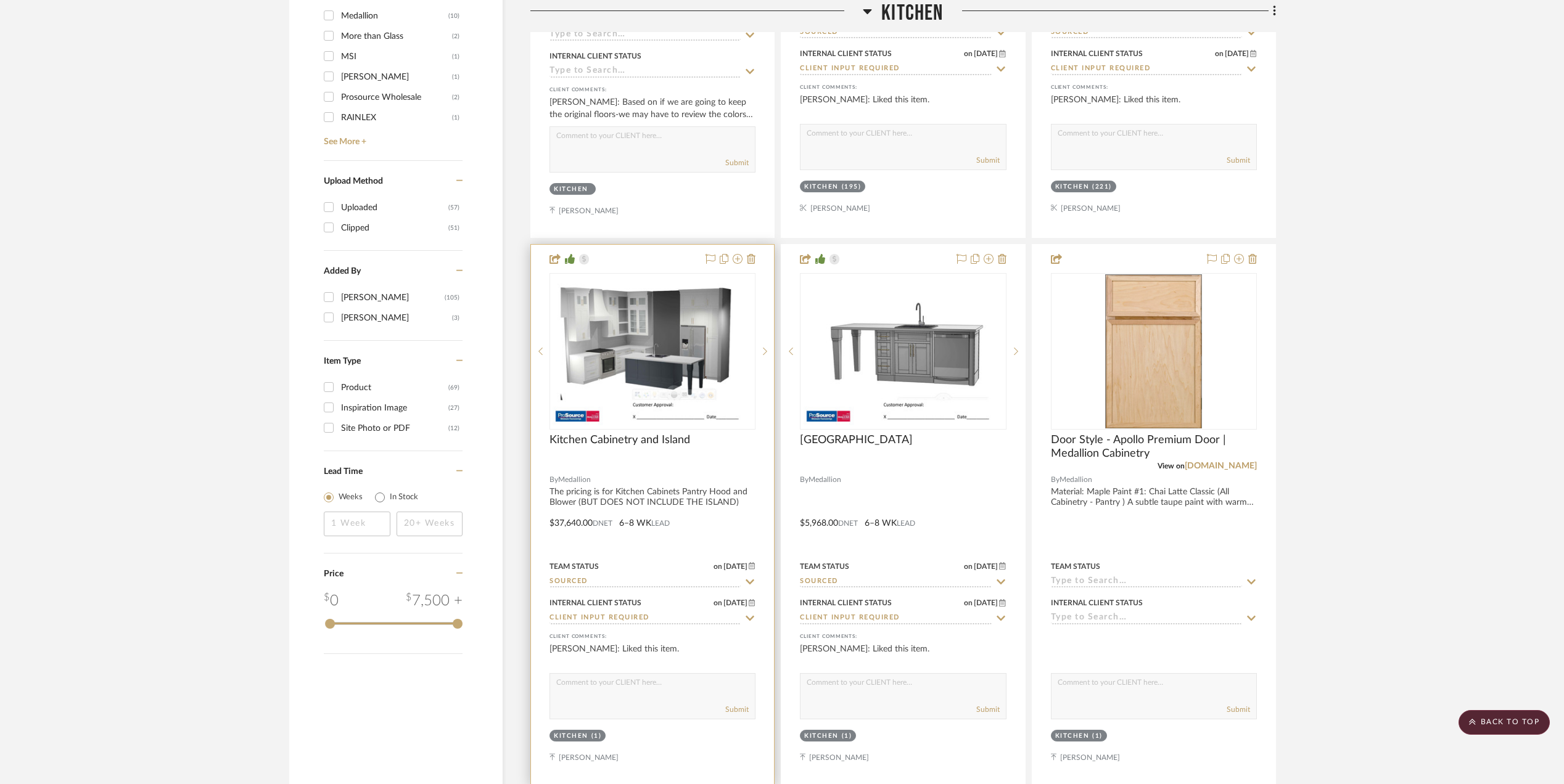
click at [685, 361] on img "0" at bounding box center [652, 351] width 200 height 154
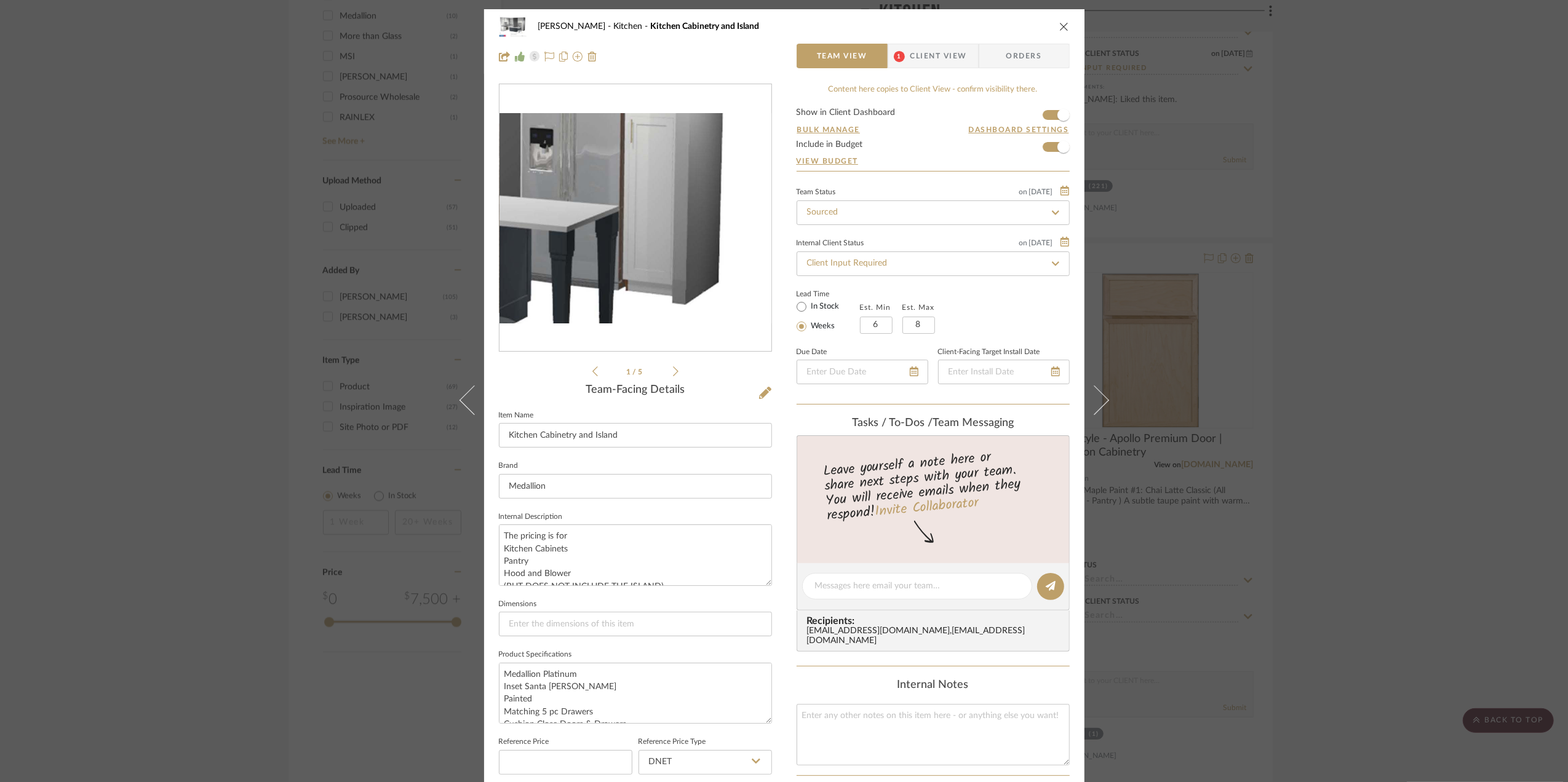
click at [705, 231] on img "0" at bounding box center [635, 218] width 272 height 210
